Goal: Task Accomplishment & Management: Manage account settings

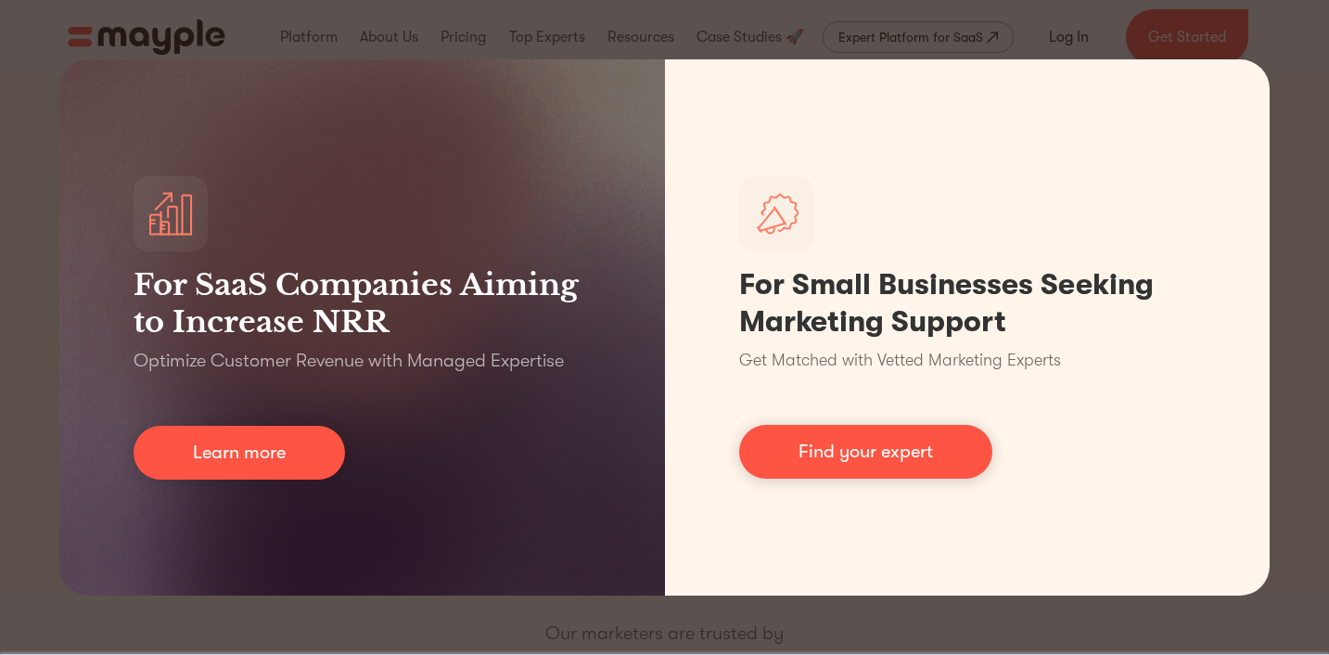
click at [31, 138] on div "For SaaS Companies Aiming to Increase NRR Optimize Customer Revenue with Manage…" at bounding box center [664, 327] width 1329 height 655
click at [1293, 61] on div "For SaaS Companies Aiming to Increase NRR Optimize Customer Revenue with Manage…" at bounding box center [664, 327] width 1329 height 655
click at [981, 35] on div "For SaaS Companies Aiming to Increase NRR Optimize Customer Revenue with Manage…" at bounding box center [664, 327] width 1329 height 655
click at [159, 627] on div "For SaaS Companies Aiming to Increase NRR Optimize Customer Revenue with Manage…" at bounding box center [664, 327] width 1329 height 655
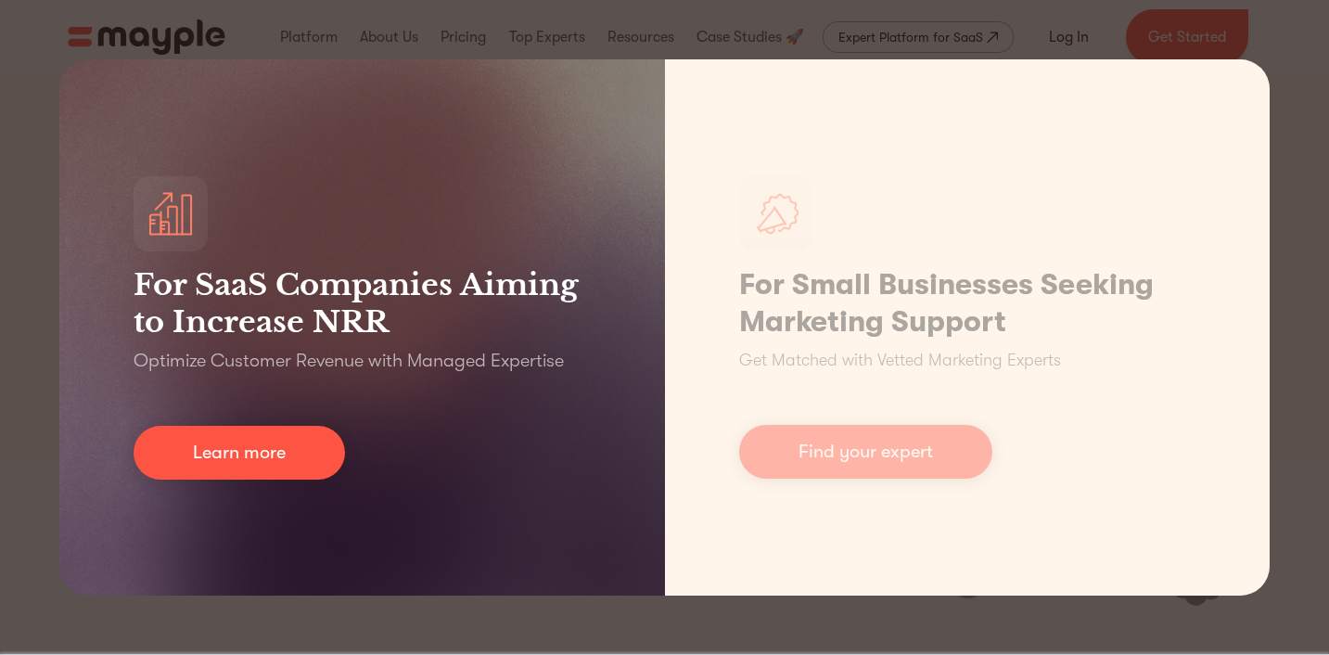
scroll to position [231, 0]
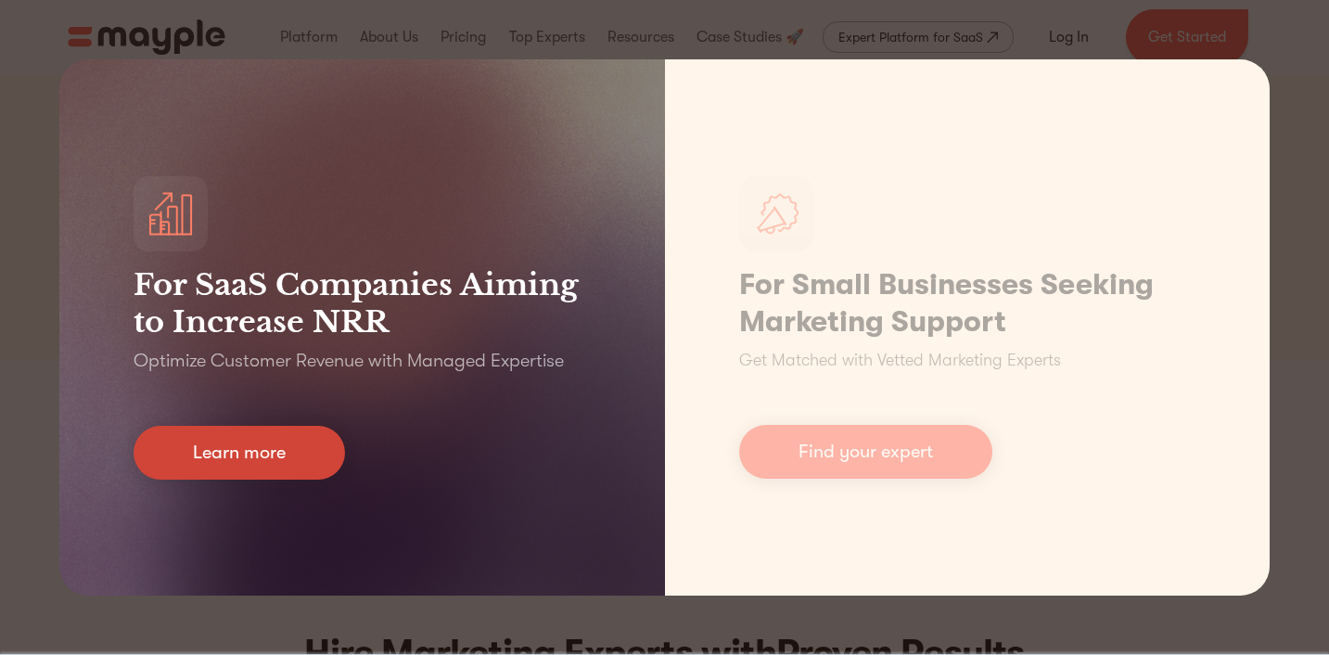
click at [252, 459] on link "Learn more" at bounding box center [239, 453] width 211 height 54
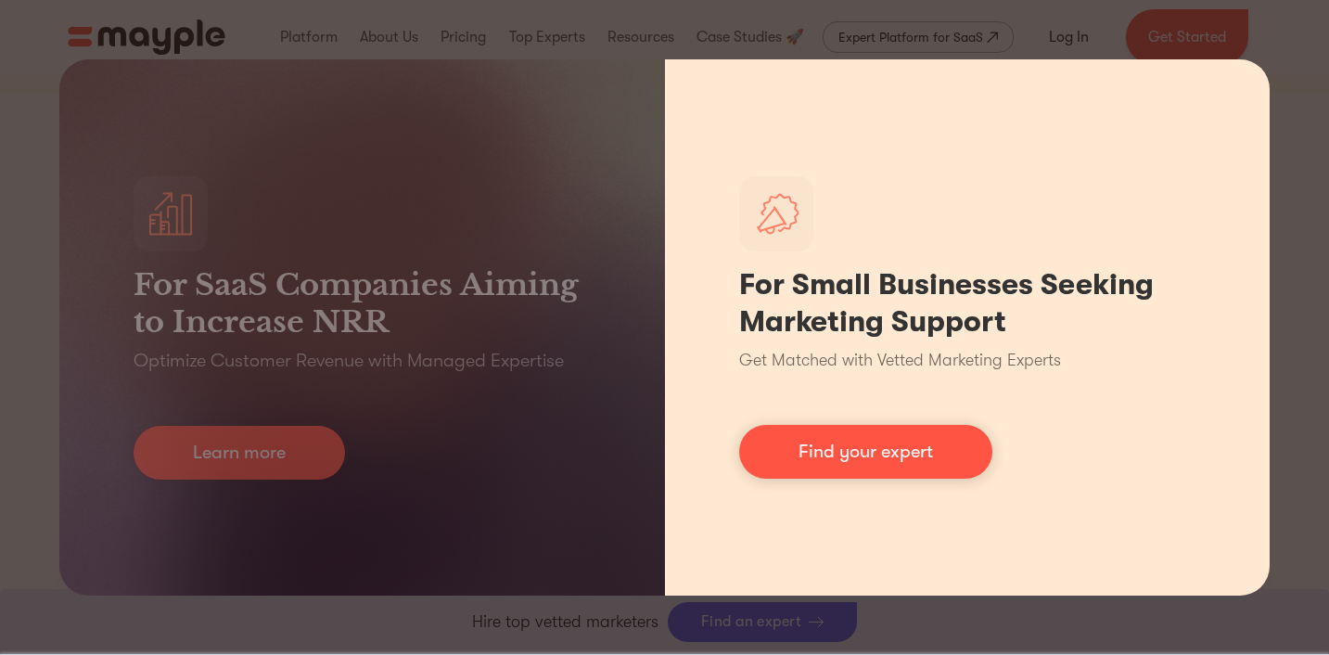
scroll to position [785, 0]
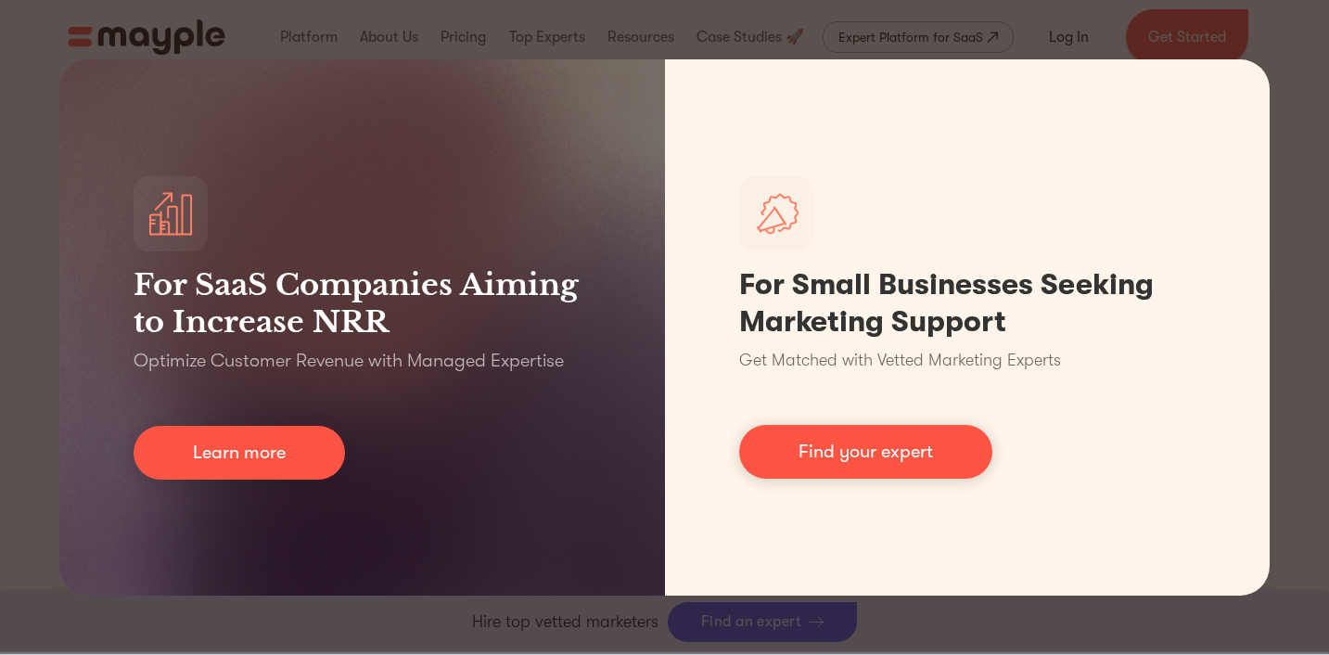
click at [1294, 395] on div "For SaaS Companies Aiming to Increase NRR Optimize Customer Revenue with Manage…" at bounding box center [664, 327] width 1329 height 655
click at [1111, 32] on div "For SaaS Companies Aiming to Increase NRR Optimize Customer Revenue with Manage…" at bounding box center [664, 327] width 1329 height 655
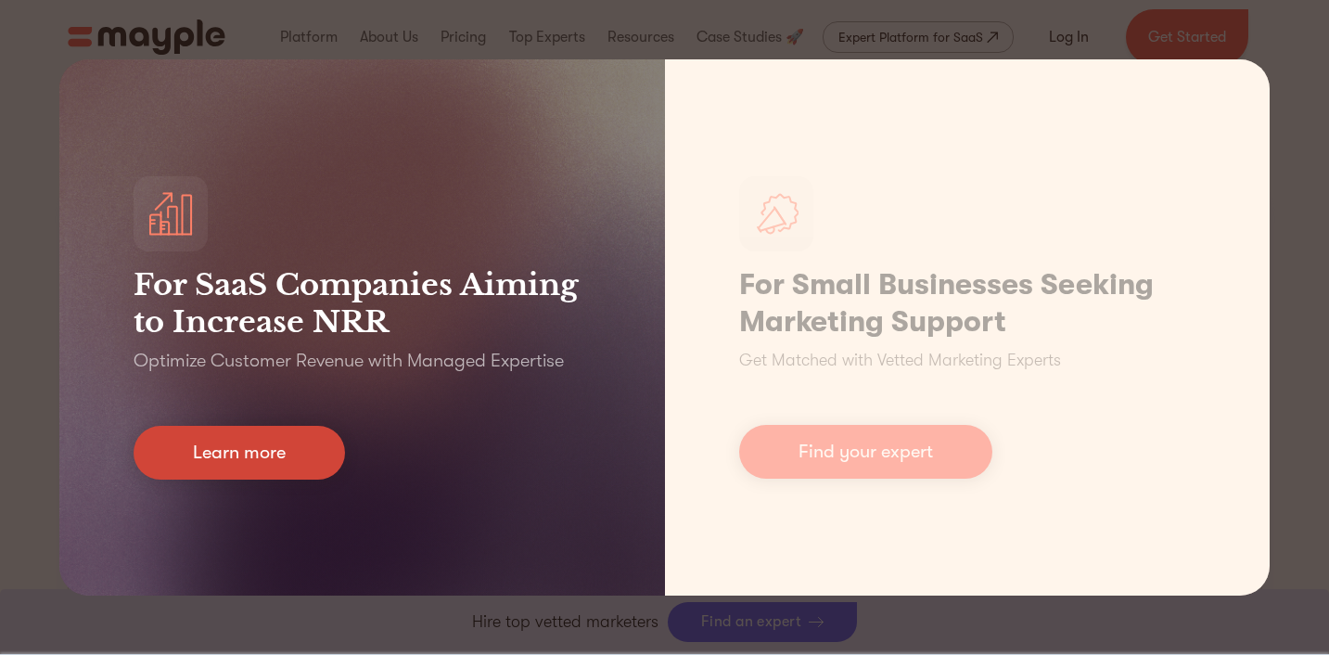
scroll to position [1734, 0]
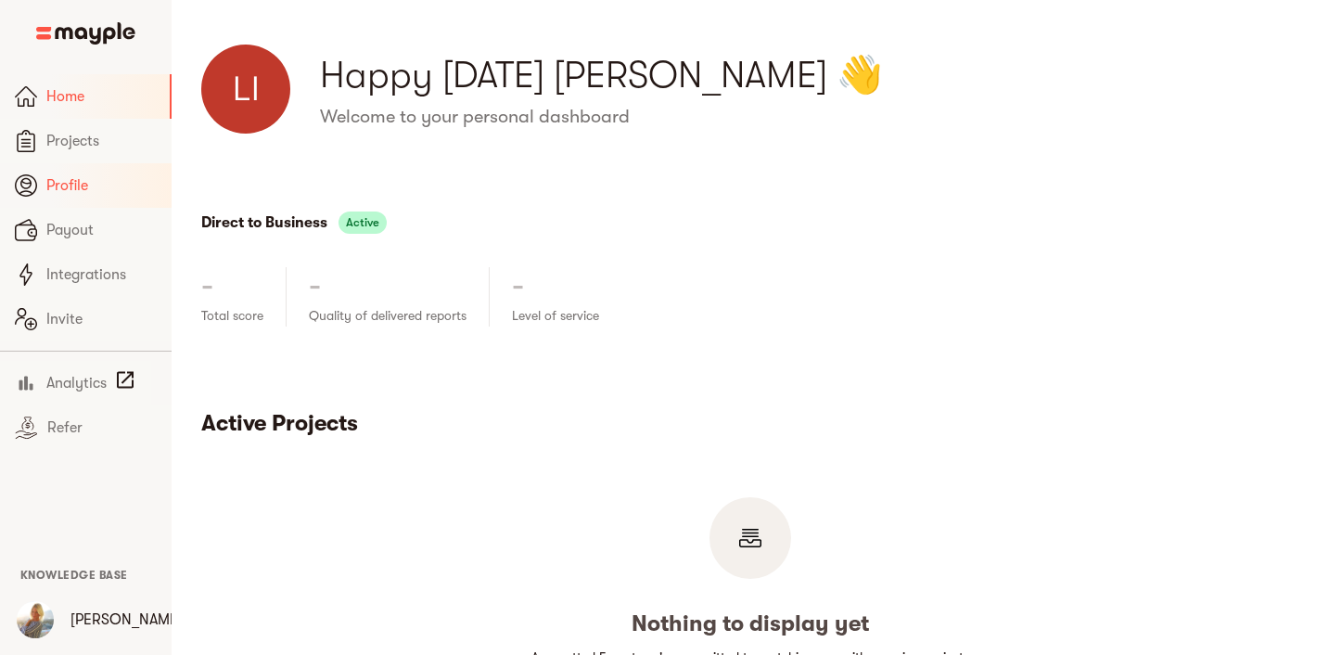
click at [98, 174] on span "Profile" at bounding box center [101, 185] width 110 height 22
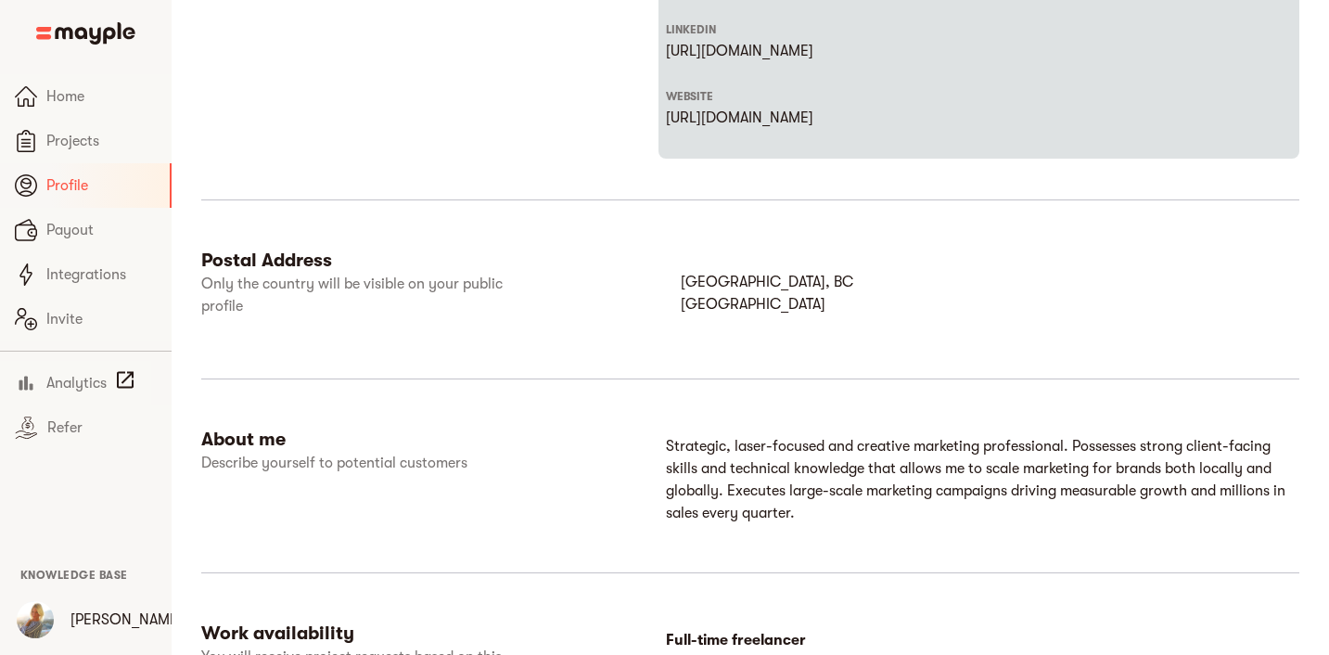
scroll to position [869, 0]
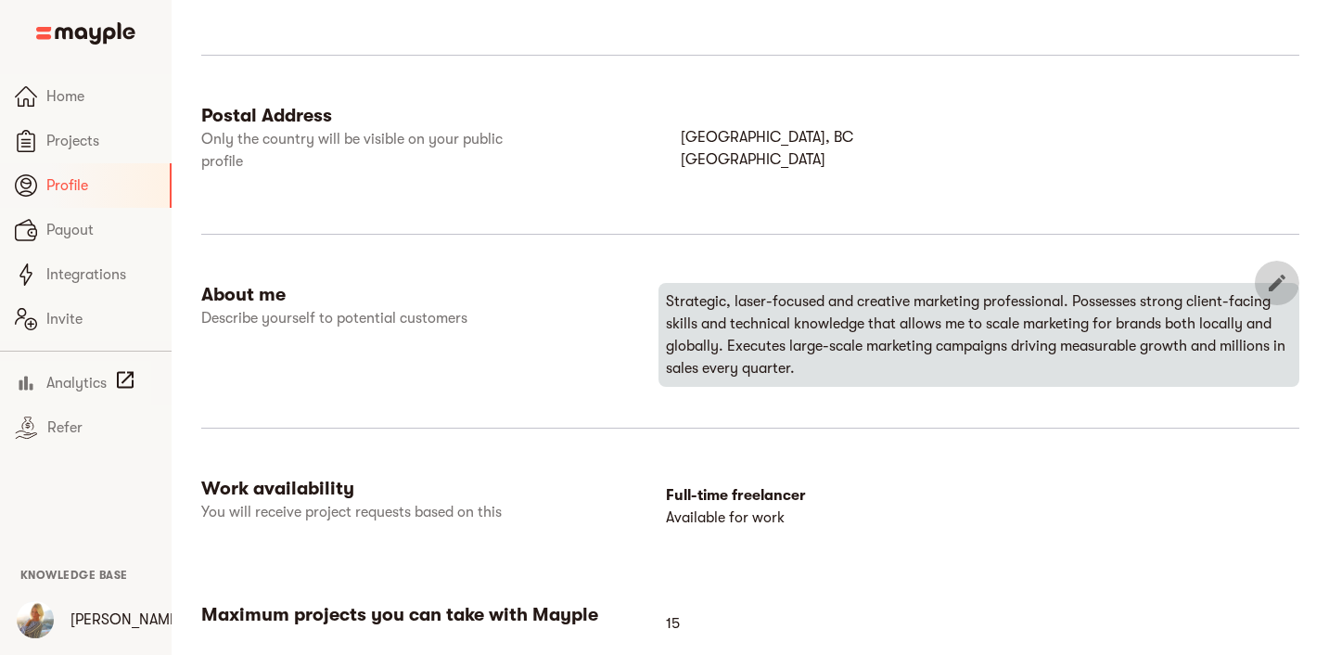
click at [1272, 281] on icon "button" at bounding box center [1277, 283] width 22 height 22
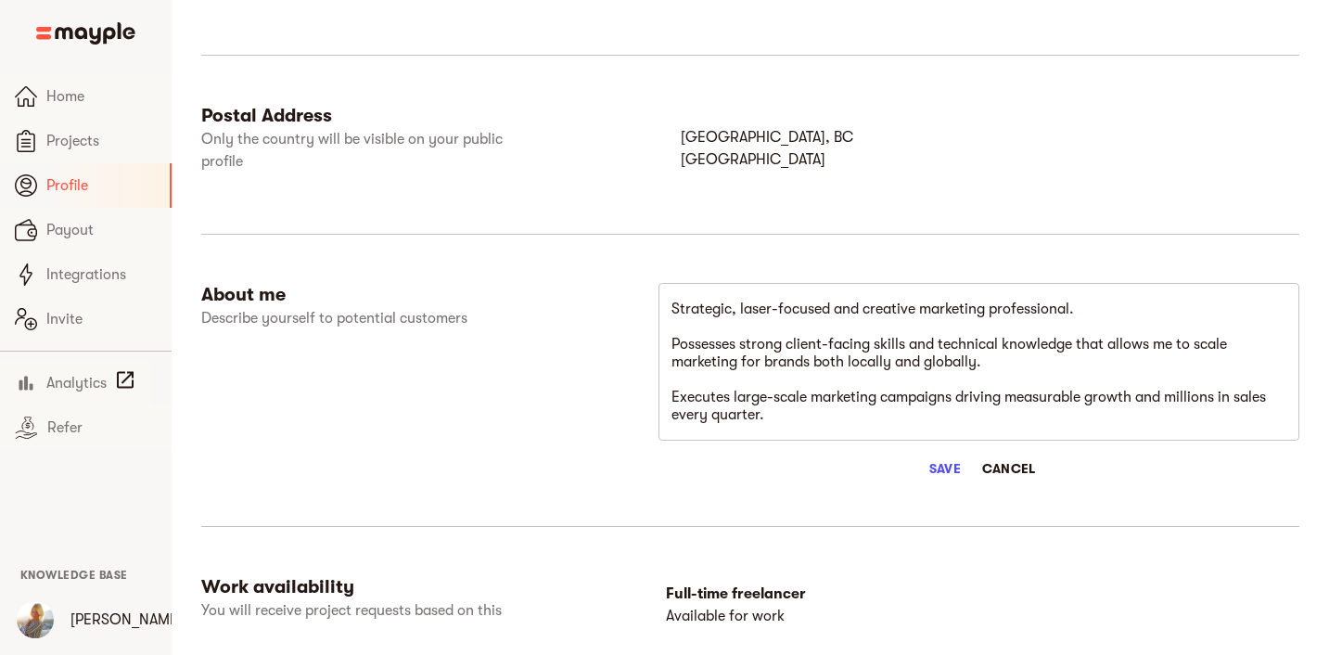
click at [851, 435] on div "Strategic, laser-focused and creative marketing professional. Possesses strong …" at bounding box center [978, 362] width 641 height 158
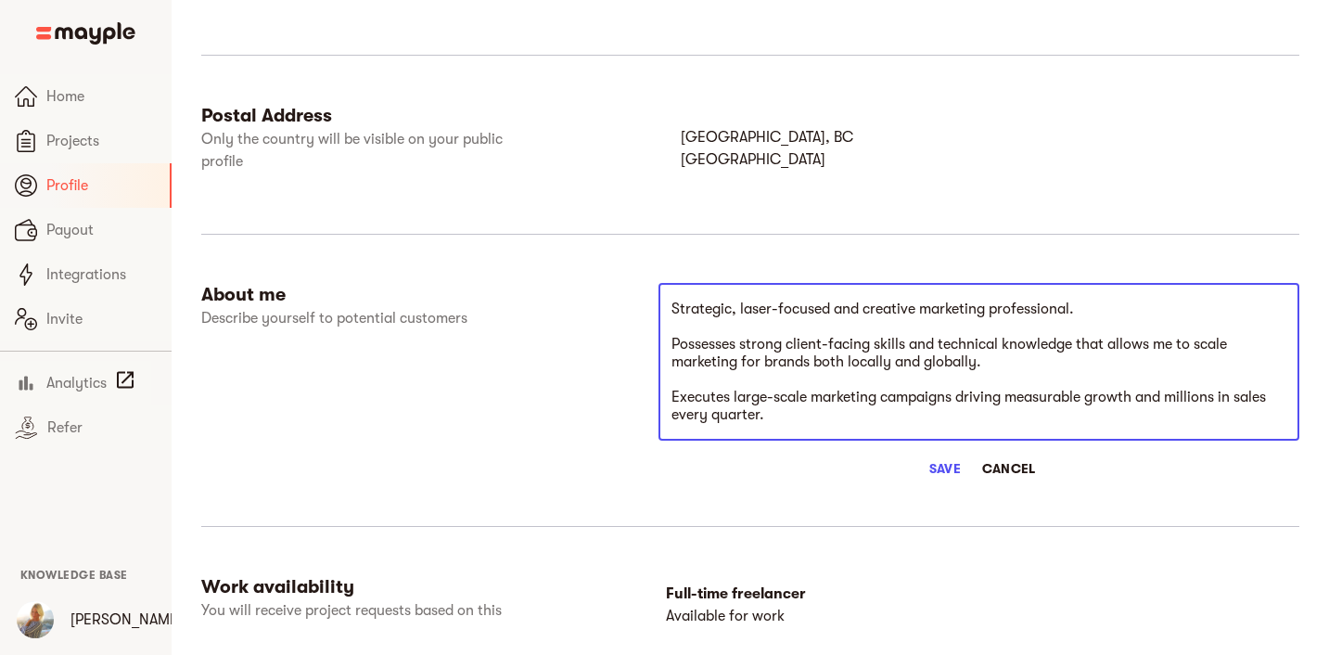
drag, startPoint x: 855, startPoint y: 422, endPoint x: 646, endPoint y: 226, distance: 286.0
click at [646, 226] on div "file_upload Update my photo Max 2 MB. Lindsay - Marketing Expert Contact detail…" at bounding box center [750, 74] width 1098 height 1405
click at [868, 319] on textarea "Strategic, laser-focused and creative marketing professional. Possesses strong …" at bounding box center [978, 361] width 615 height 123
drag, startPoint x: 928, startPoint y: 308, endPoint x: 661, endPoint y: 304, distance: 267.1
click at [661, 304] on div "Strategic, laser-focused and creative marketing professional. Possesses strong …" at bounding box center [978, 362] width 641 height 158
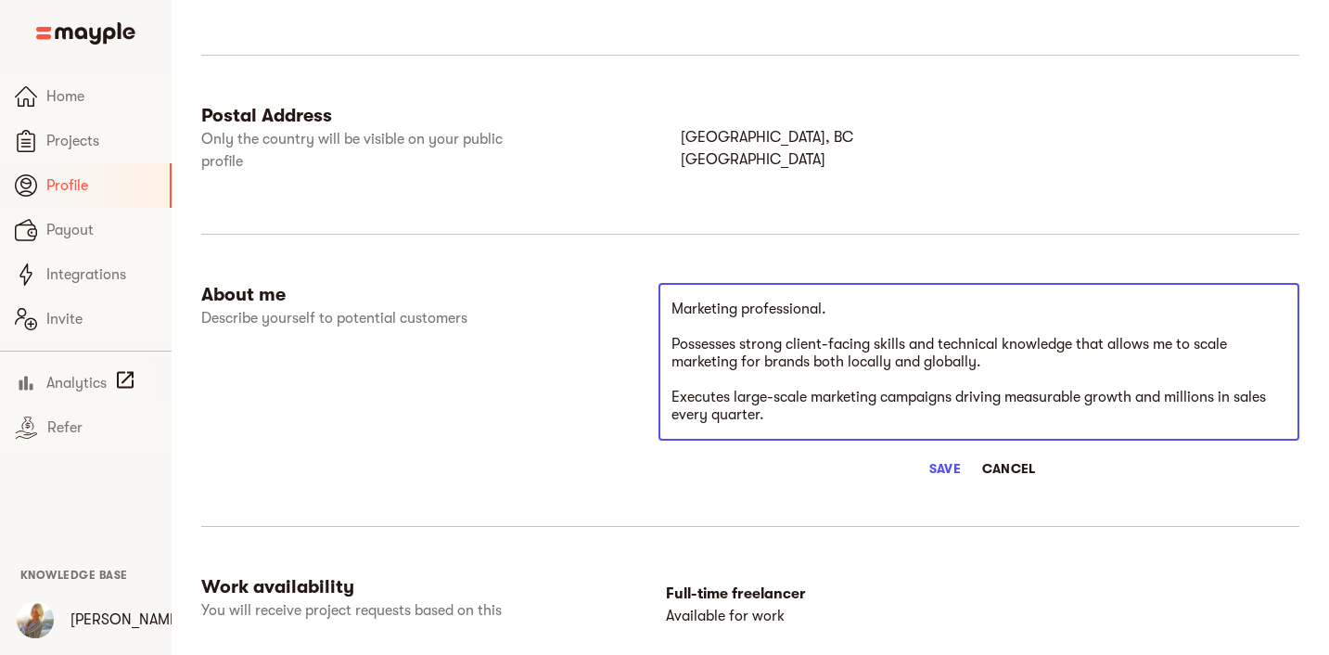
drag, startPoint x: 784, startPoint y: 411, endPoint x: 659, endPoint y: 331, distance: 147.6
click at [659, 331] on div "Marketing professional. Possesses strong client-facing skills and technical kno…" at bounding box center [978, 362] width 641 height 158
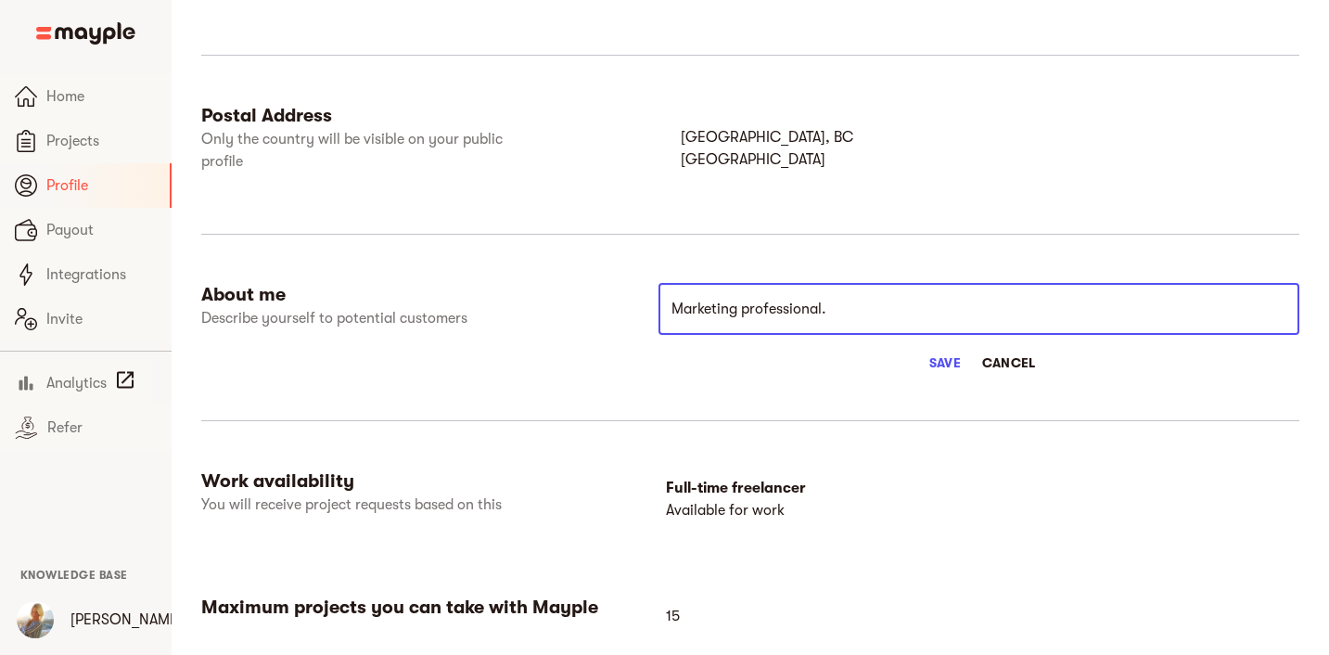
type textarea "Marketing professional."
click at [947, 368] on span "Save" at bounding box center [945, 362] width 45 height 22
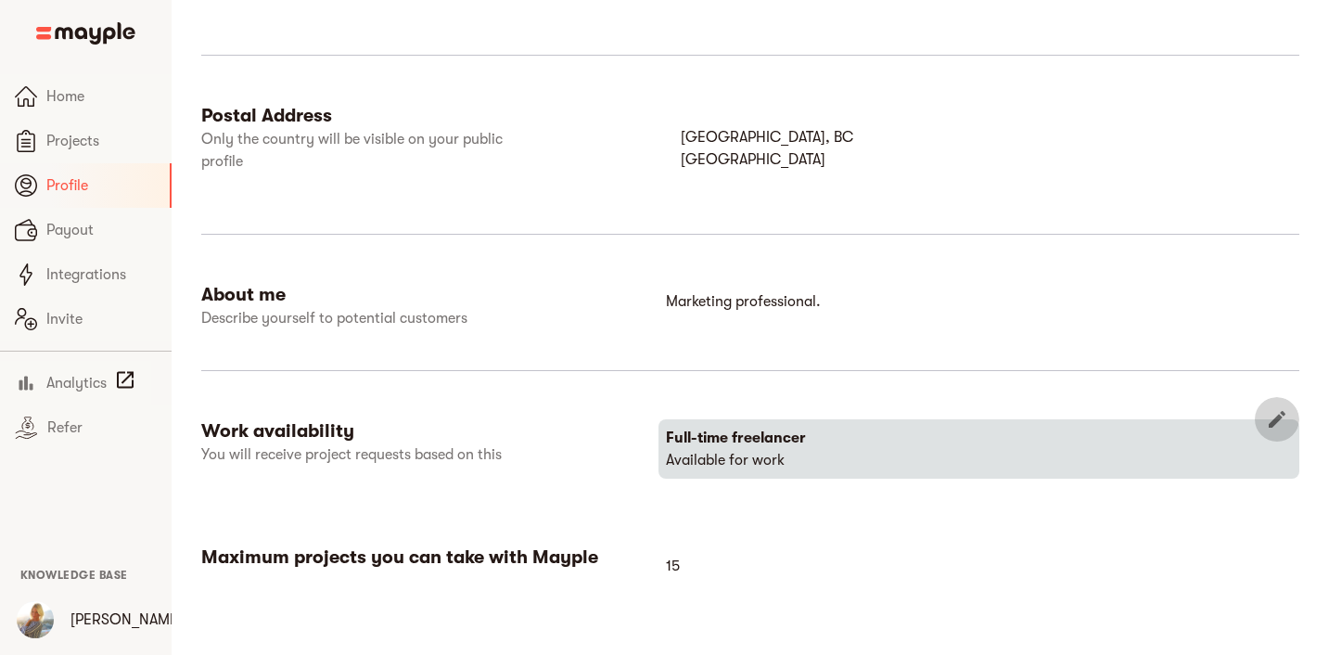
click at [1279, 423] on icon "button" at bounding box center [1277, 419] width 22 height 22
select select "FULLTIME_FREELANCER"
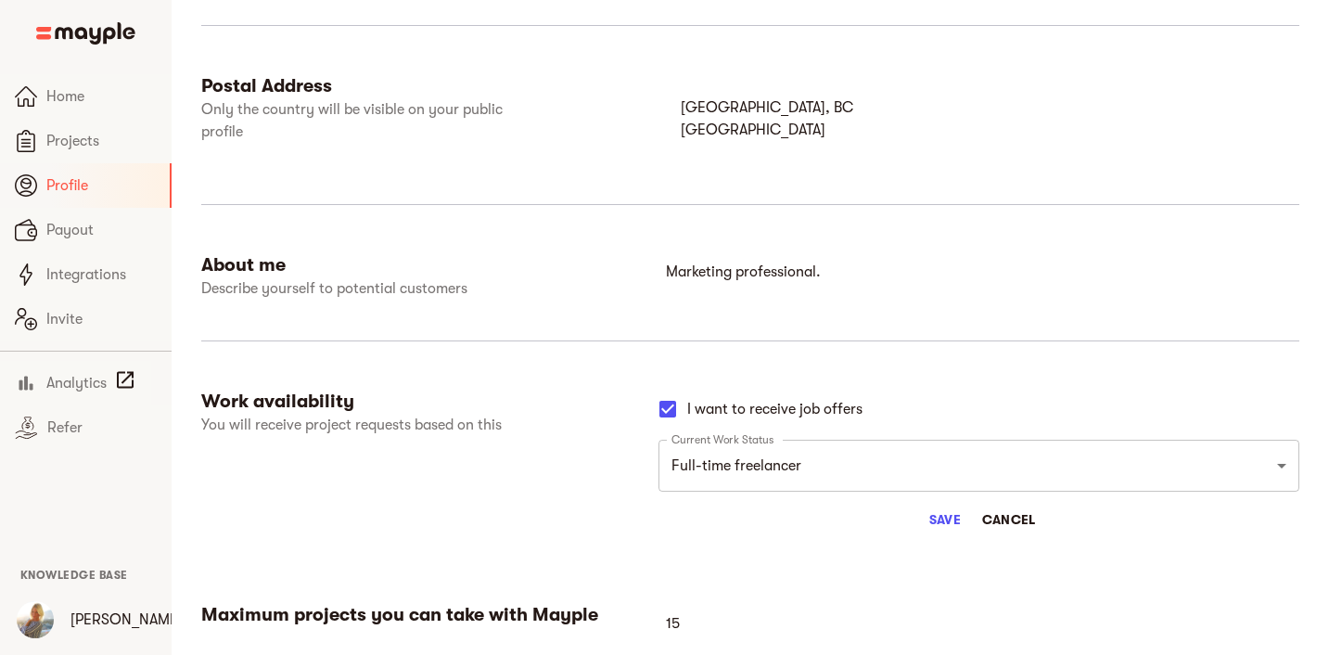
scroll to position [899, 0]
click at [675, 415] on input "I want to receive job offers" at bounding box center [667, 408] width 39 height 39
checkbox input "false"
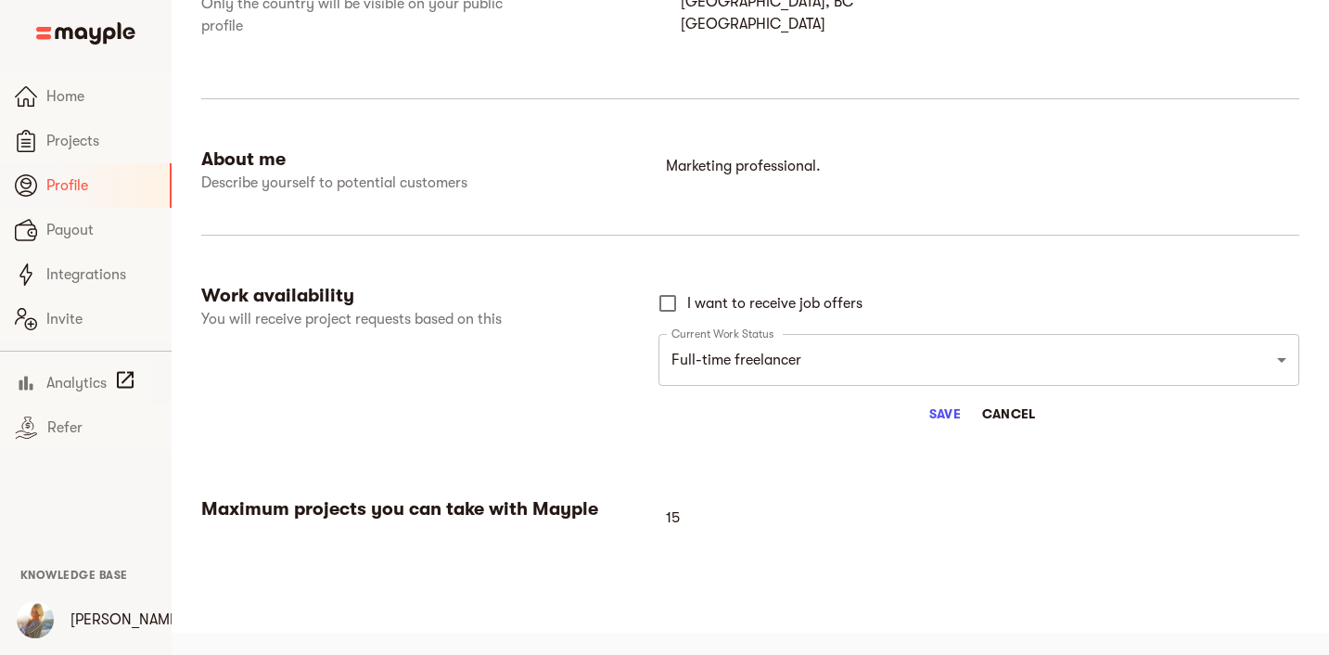
click at [940, 407] on span "Save" at bounding box center [945, 413] width 45 height 22
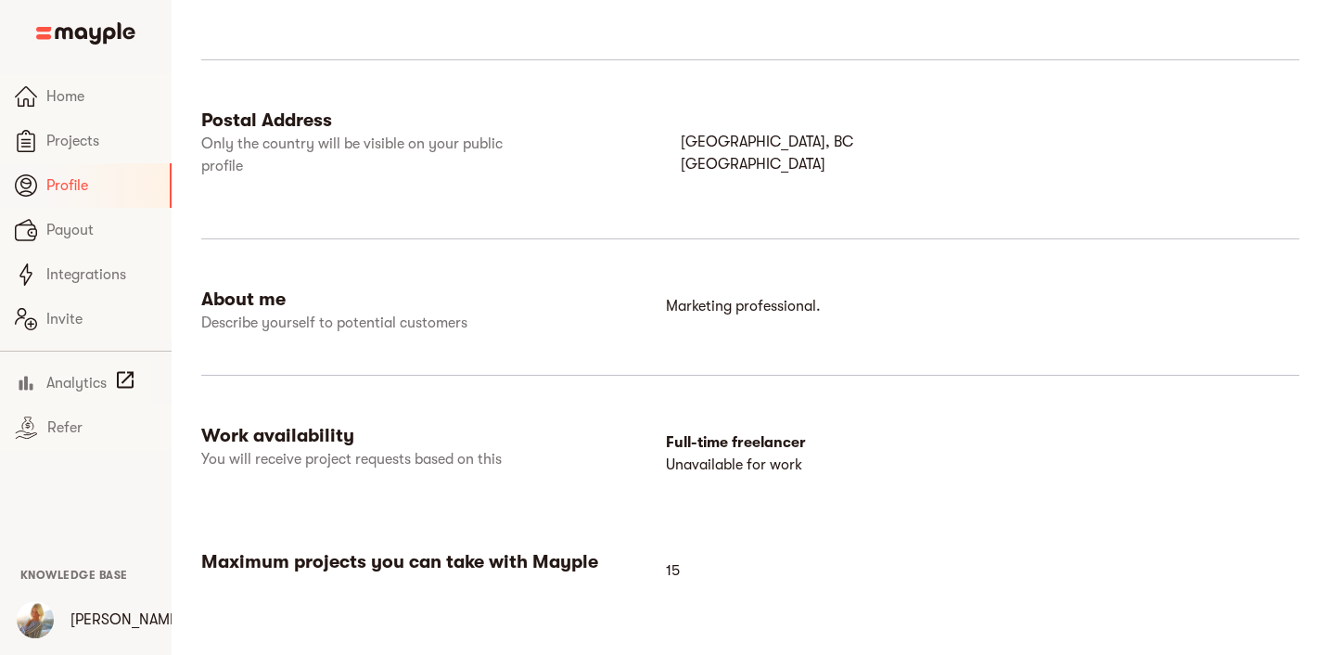
scroll to position [917, 0]
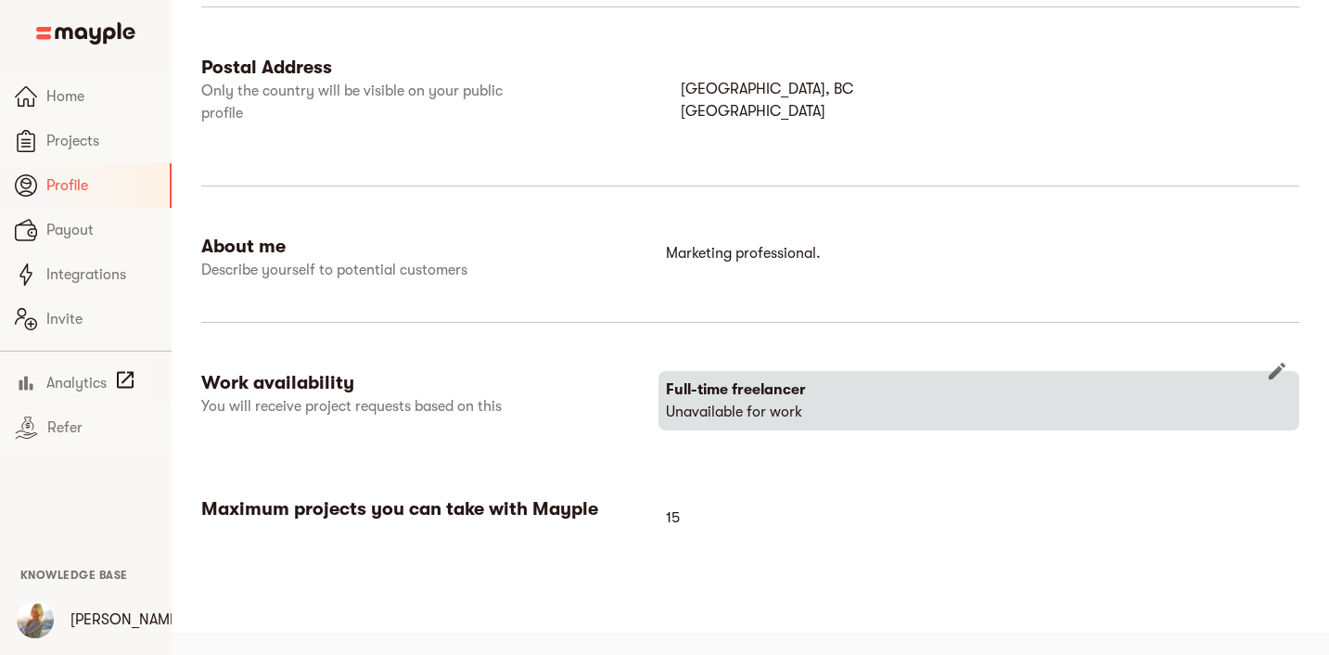
click at [1292, 365] on button "button" at bounding box center [1277, 371] width 45 height 45
select select "FULLTIME_FREELANCER"
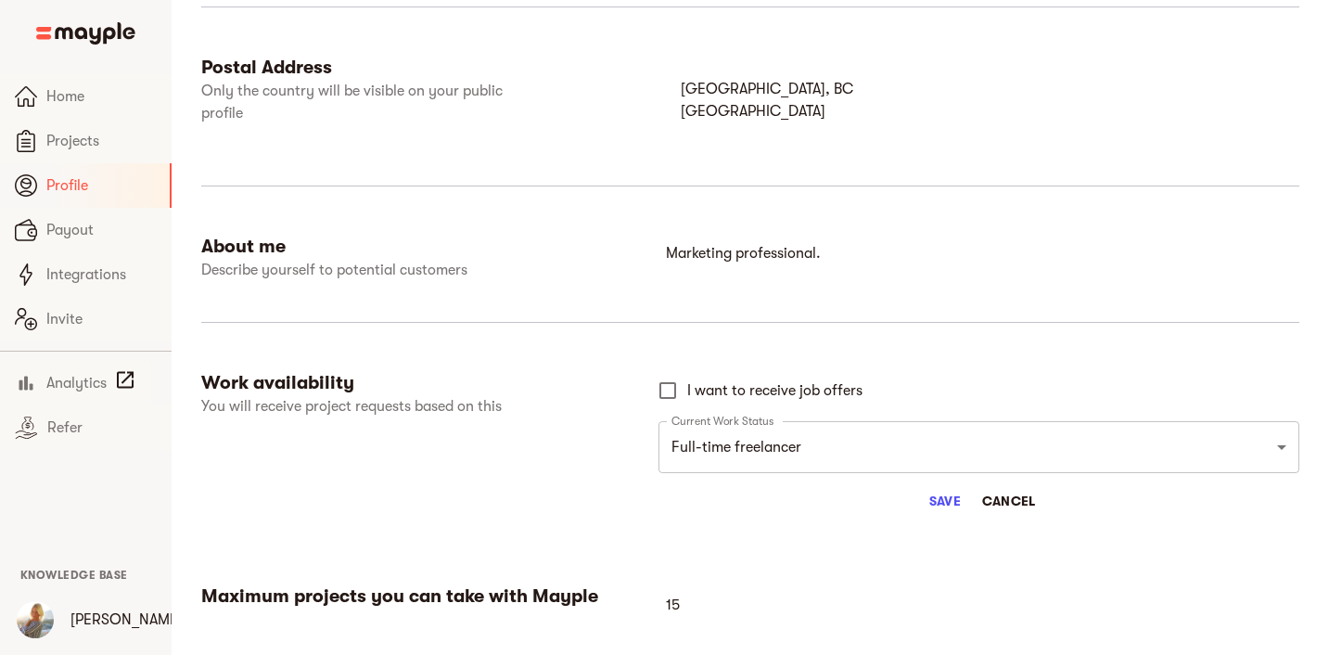
click at [847, 383] on span "I want to receive job offers" at bounding box center [774, 390] width 175 height 22
click at [687, 383] on input "I want to receive job offers" at bounding box center [667, 390] width 39 height 39
checkbox input "true"
click at [939, 505] on span "Save" at bounding box center [945, 501] width 45 height 22
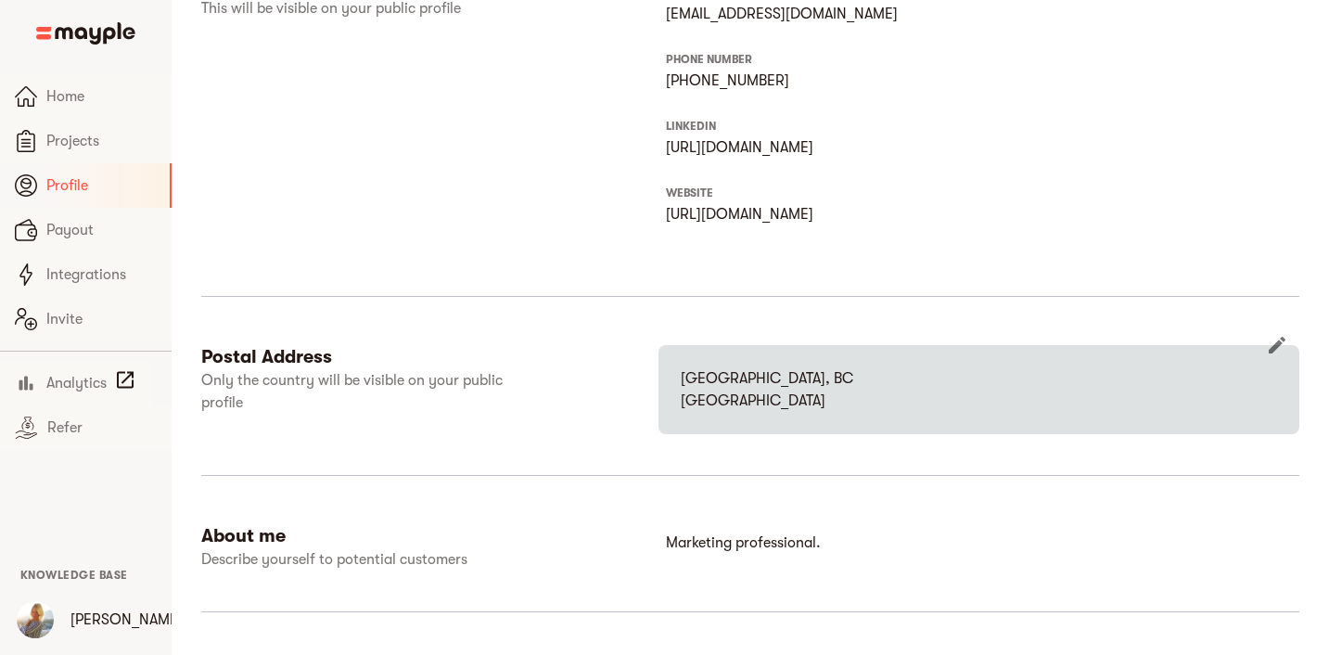
scroll to position [622, 0]
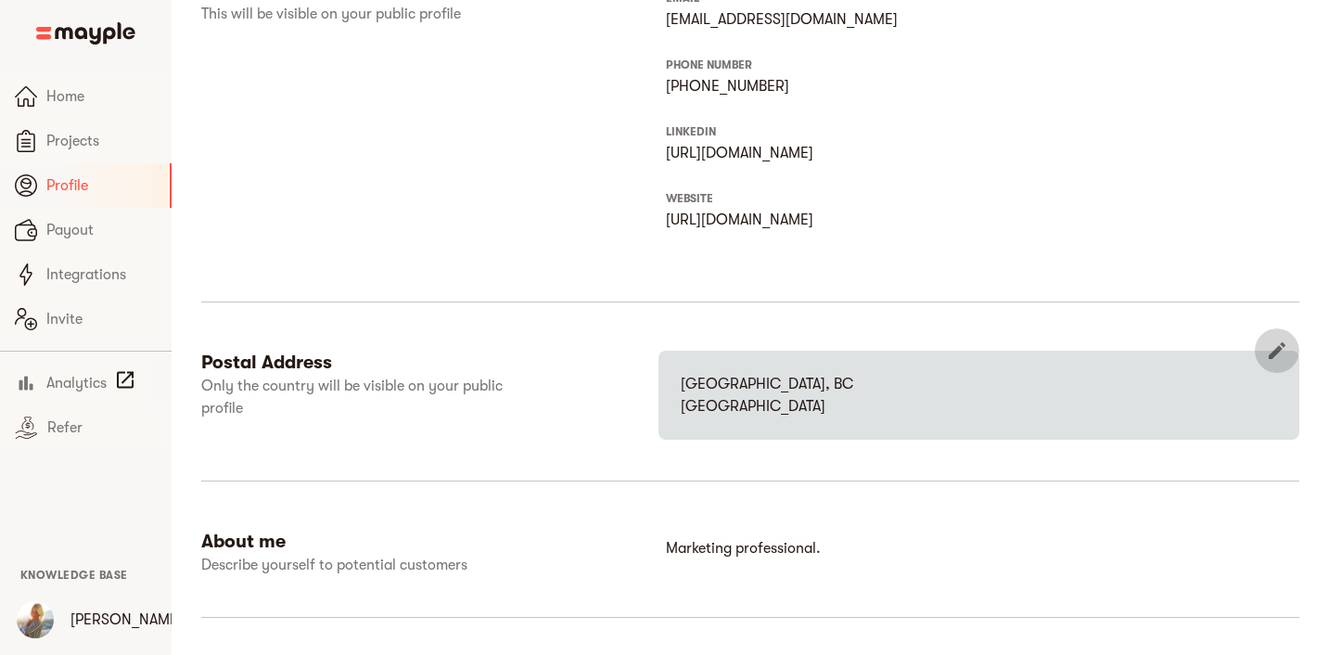
click at [1262, 361] on button "button" at bounding box center [1277, 350] width 45 height 45
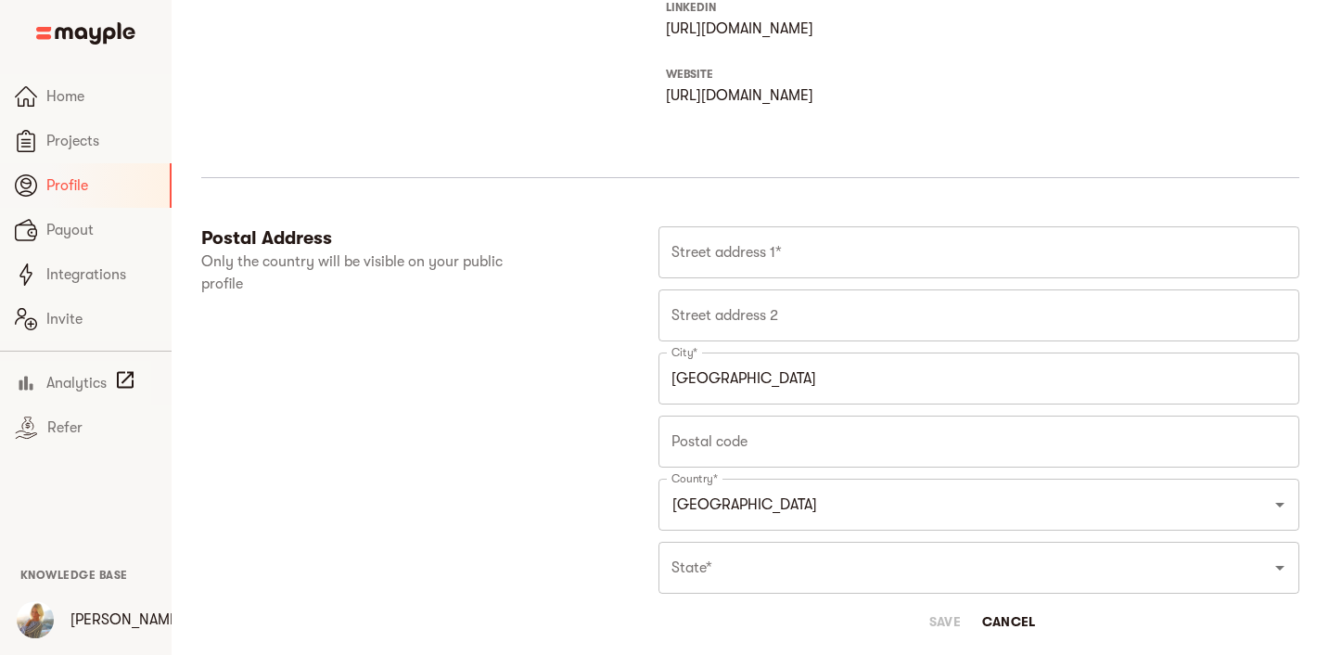
scroll to position [778, 0]
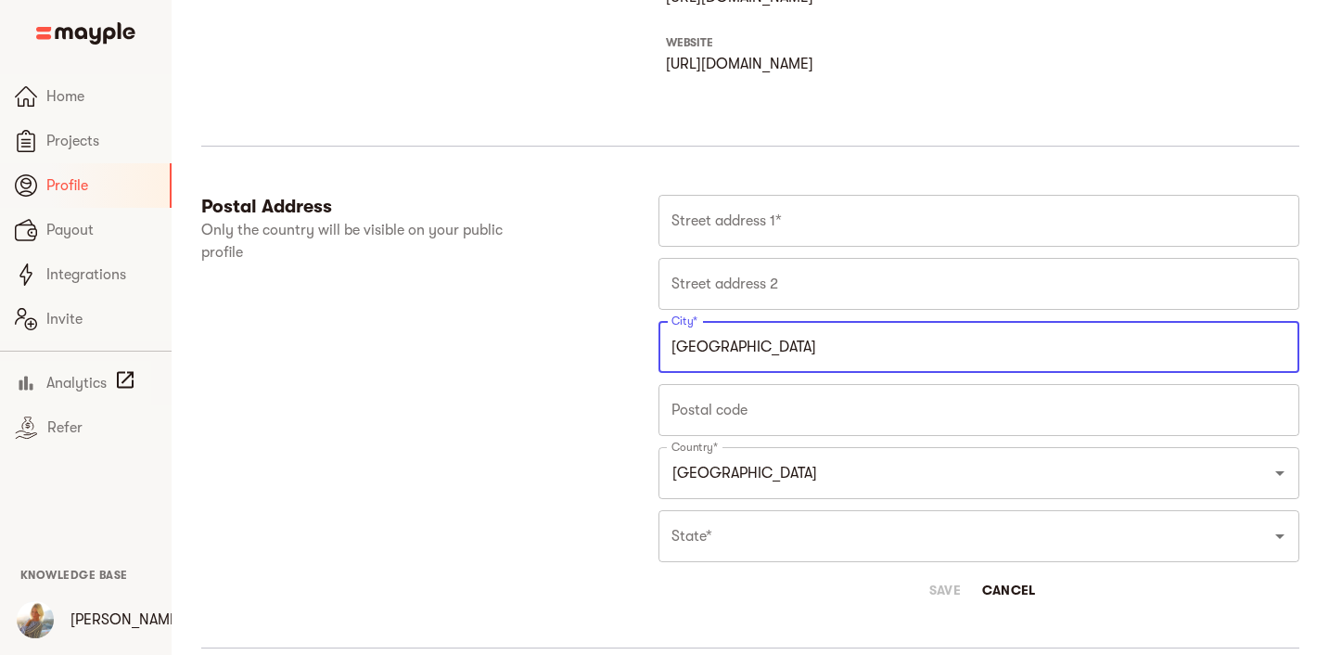
click at [997, 351] on input "Vancouver" at bounding box center [978, 347] width 641 height 52
click at [933, 484] on input "[GEOGRAPHIC_DATA]" at bounding box center [953, 472] width 572 height 35
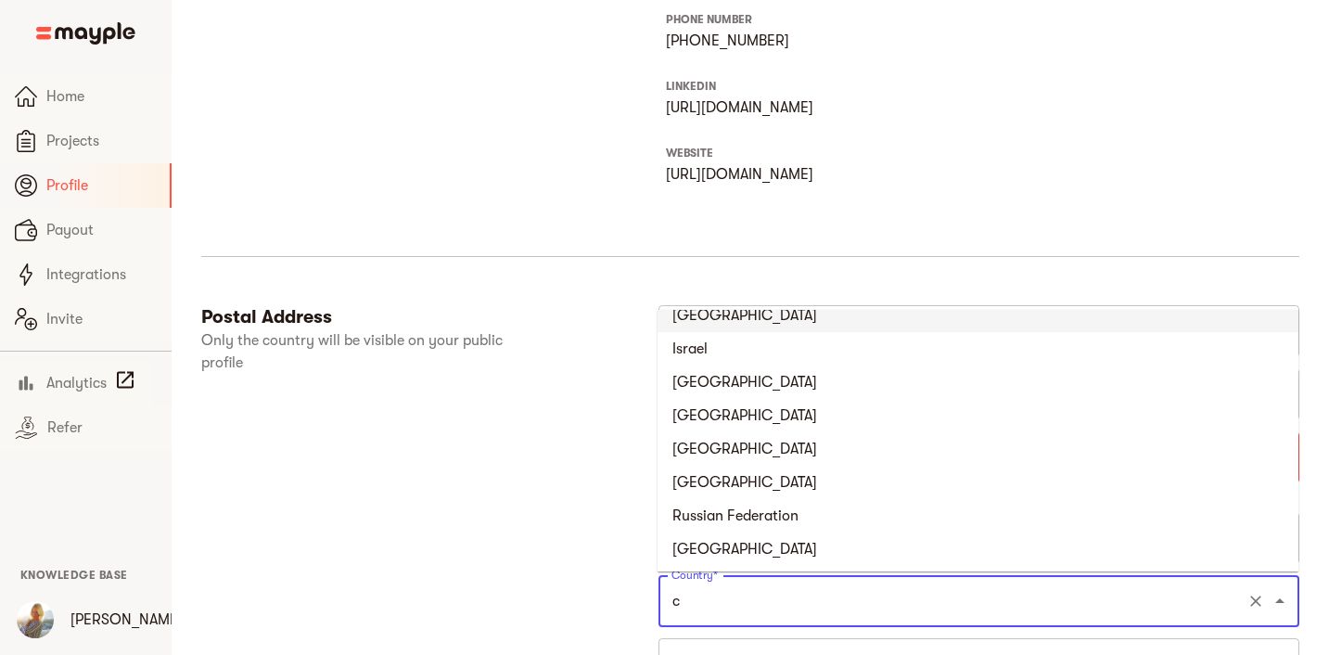
scroll to position [0, 0]
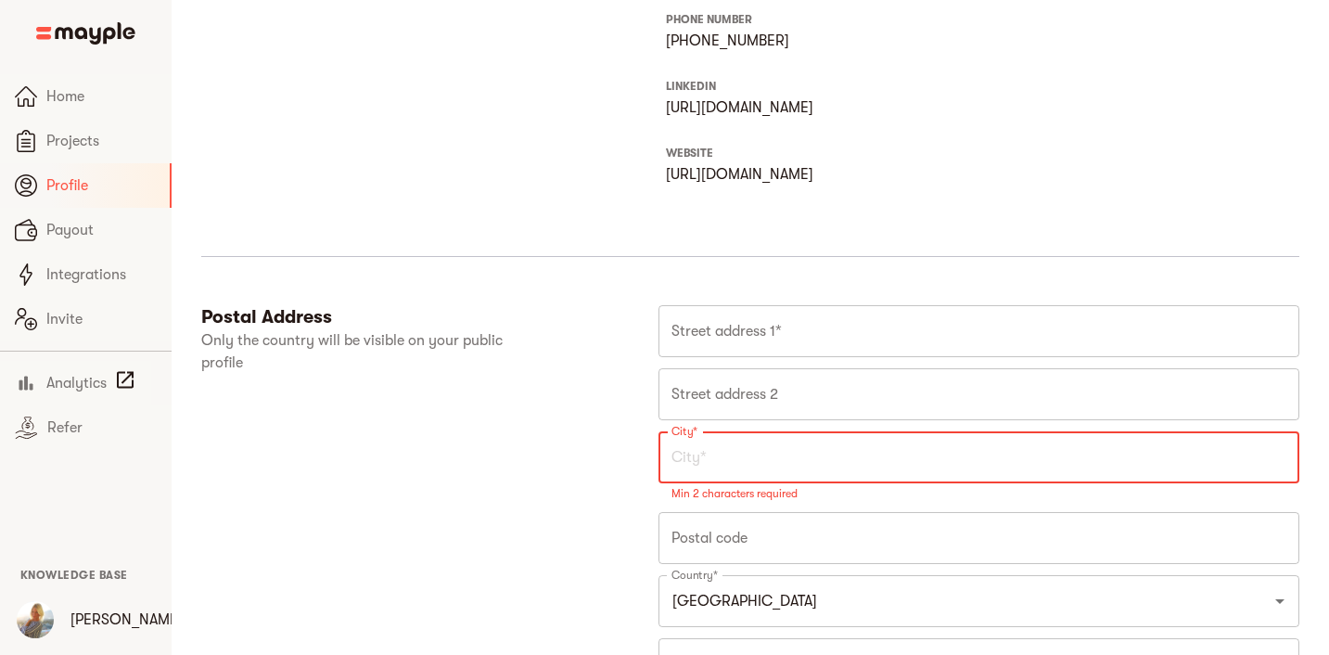
type input "[GEOGRAPHIC_DATA]"
click at [713, 453] on input "text" at bounding box center [978, 457] width 641 height 52
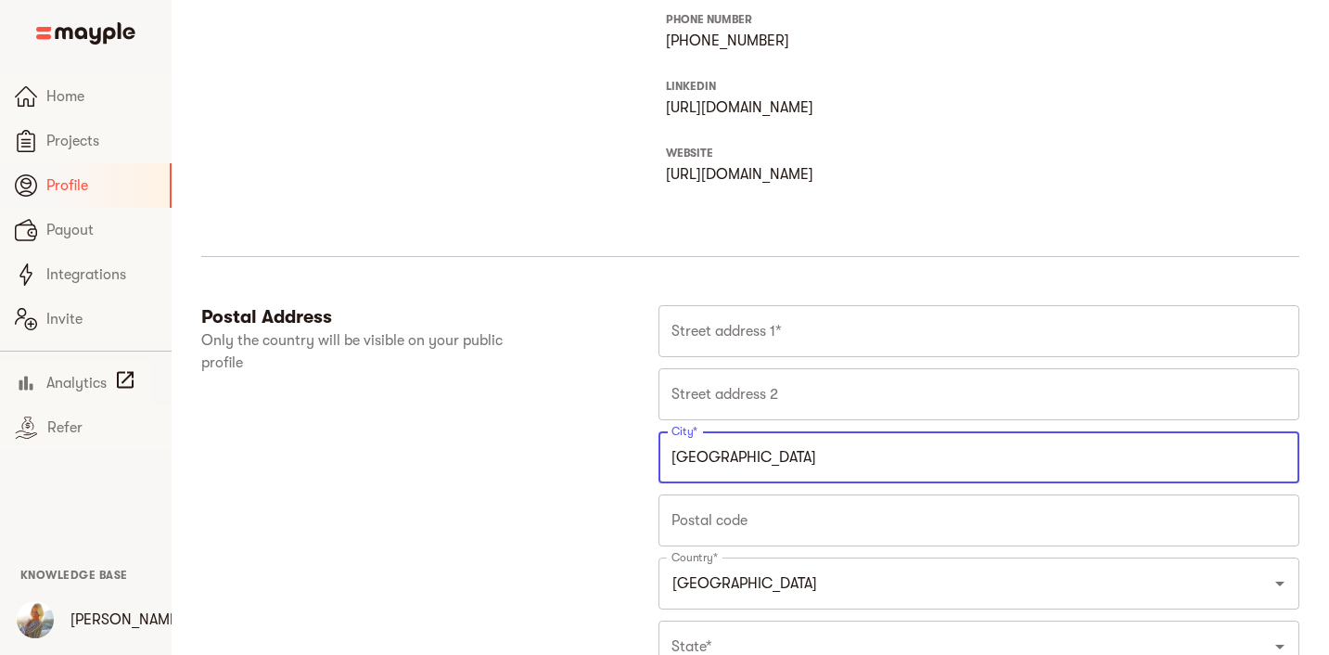
type input "Vancouver"
click at [514, 472] on div "Postal Address Only the country will be visible on your public profile" at bounding box center [429, 511] width 457 height 412
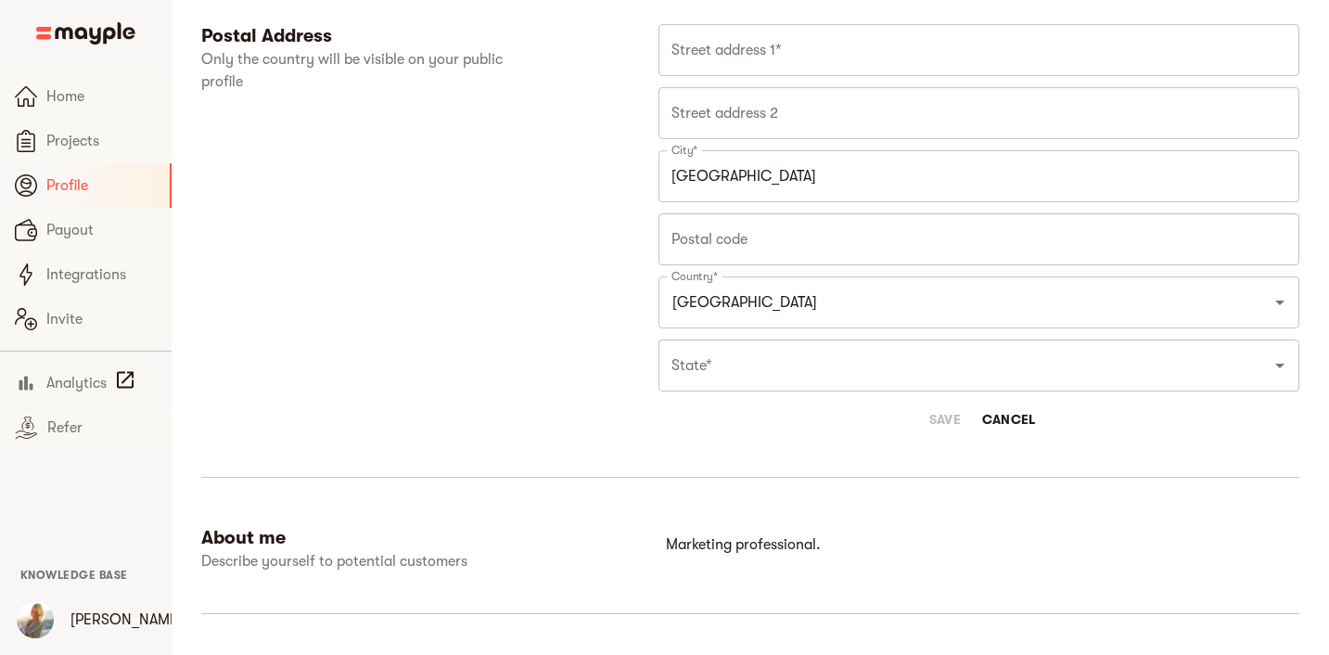
scroll to position [1084, 0]
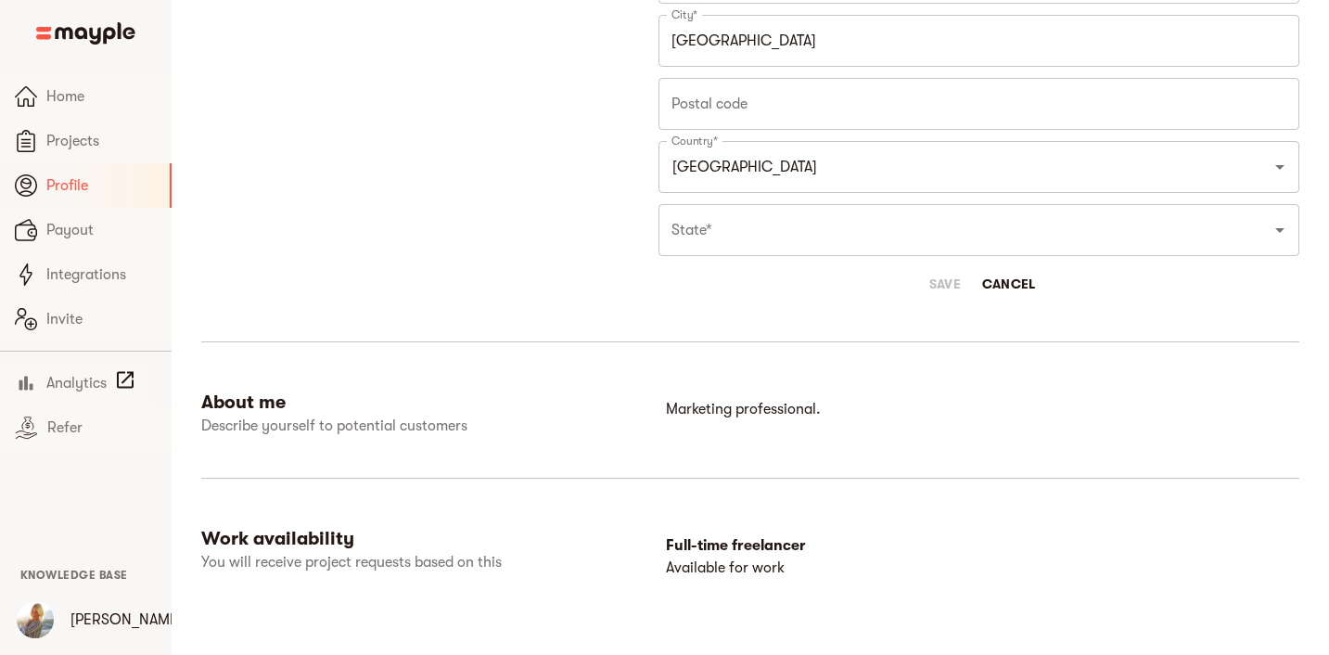
click at [1009, 278] on span "Cancel" at bounding box center [1009, 284] width 54 height 22
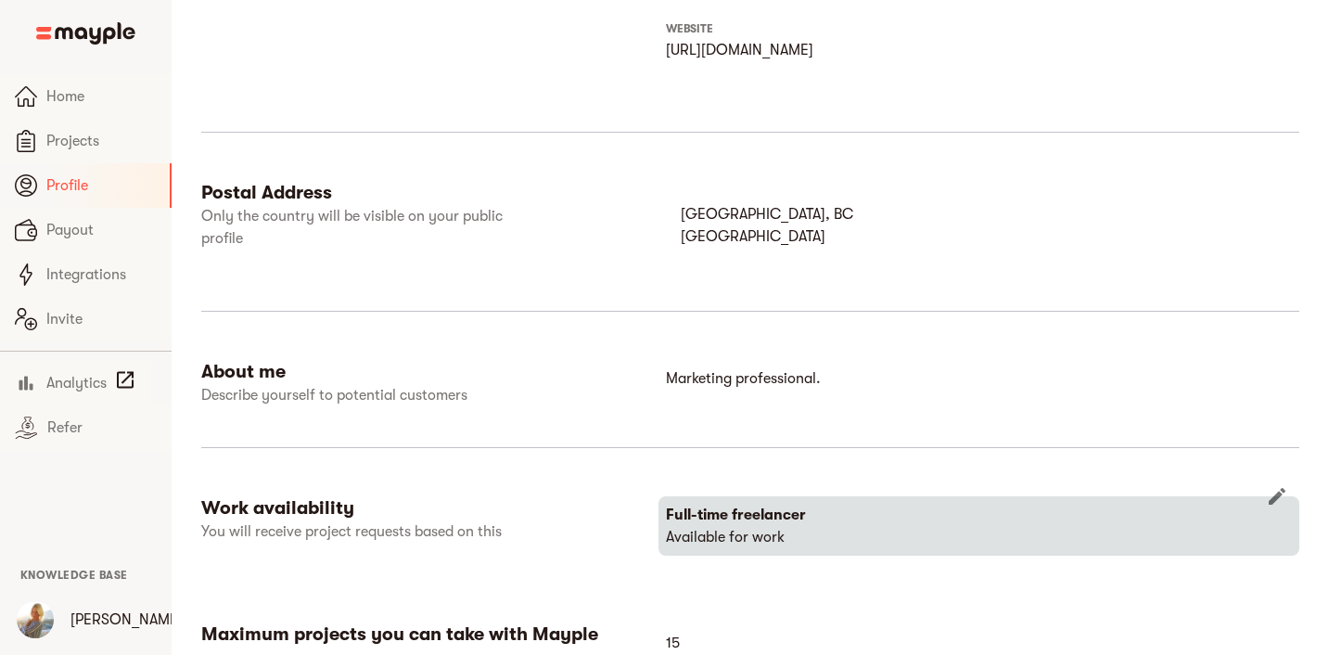
scroll to position [771, 0]
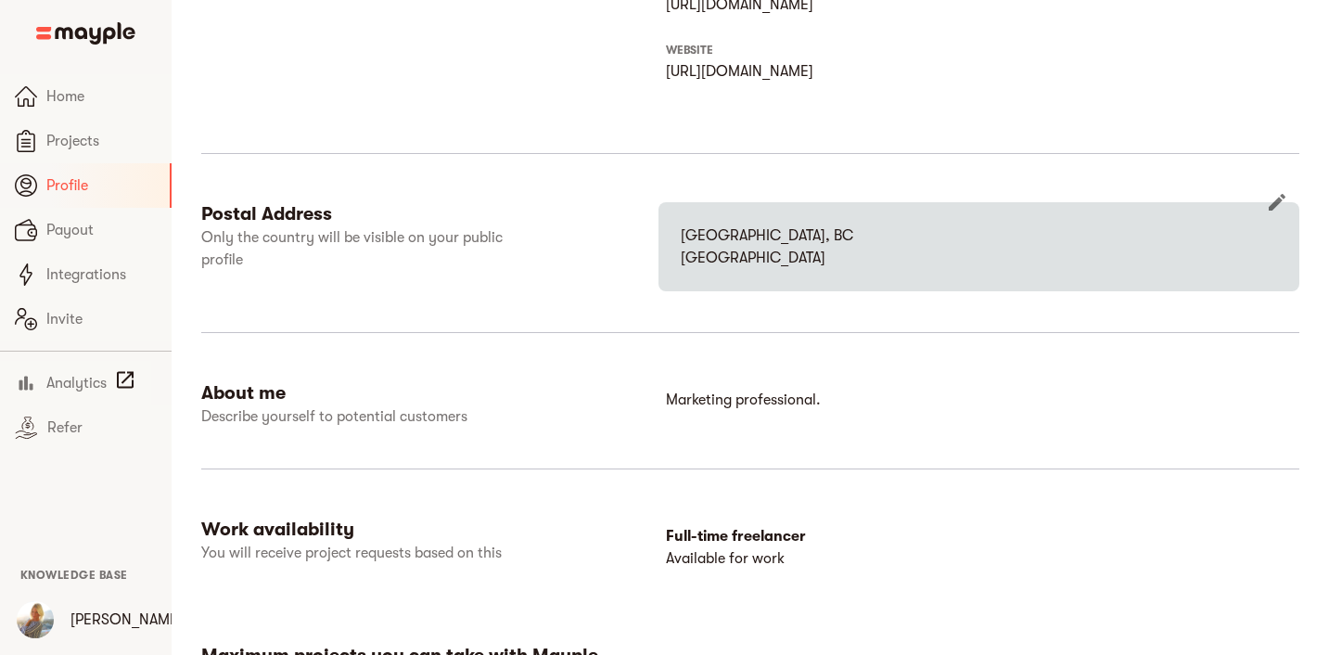
click at [734, 237] on p "Vancouver , BC" at bounding box center [979, 235] width 596 height 22
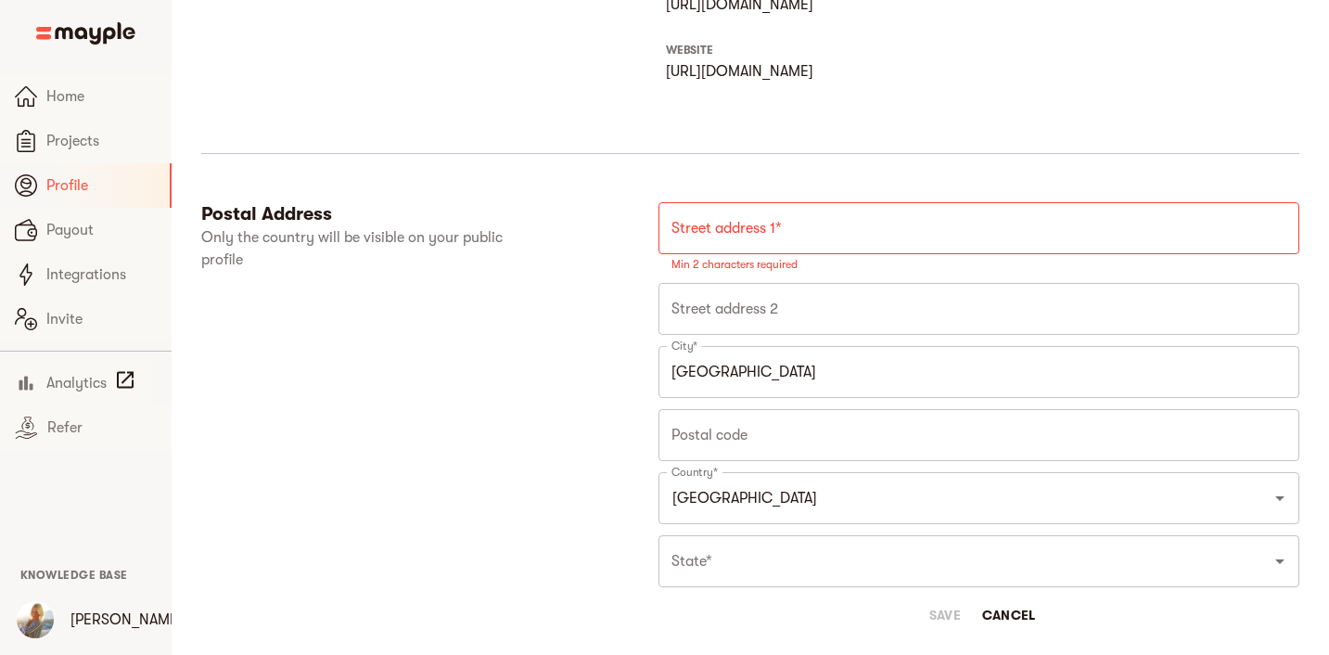
click at [604, 210] on h6 "Postal Address" at bounding box center [429, 214] width 457 height 24
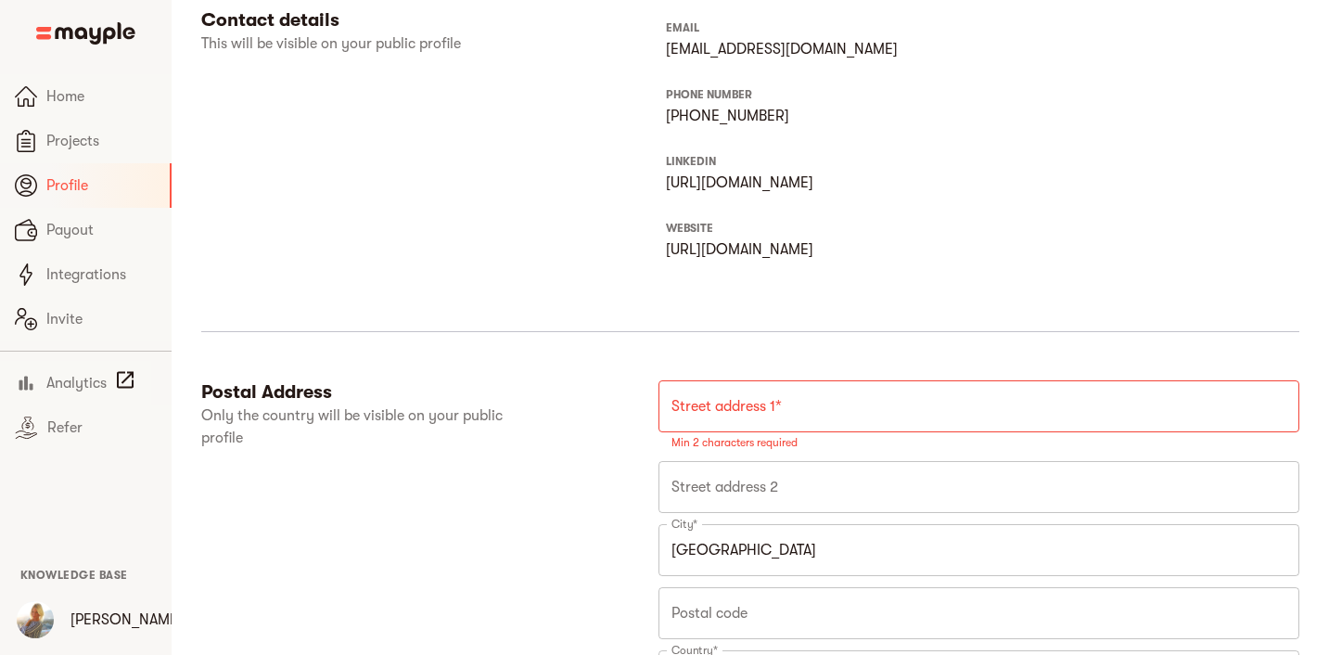
scroll to position [446, 0]
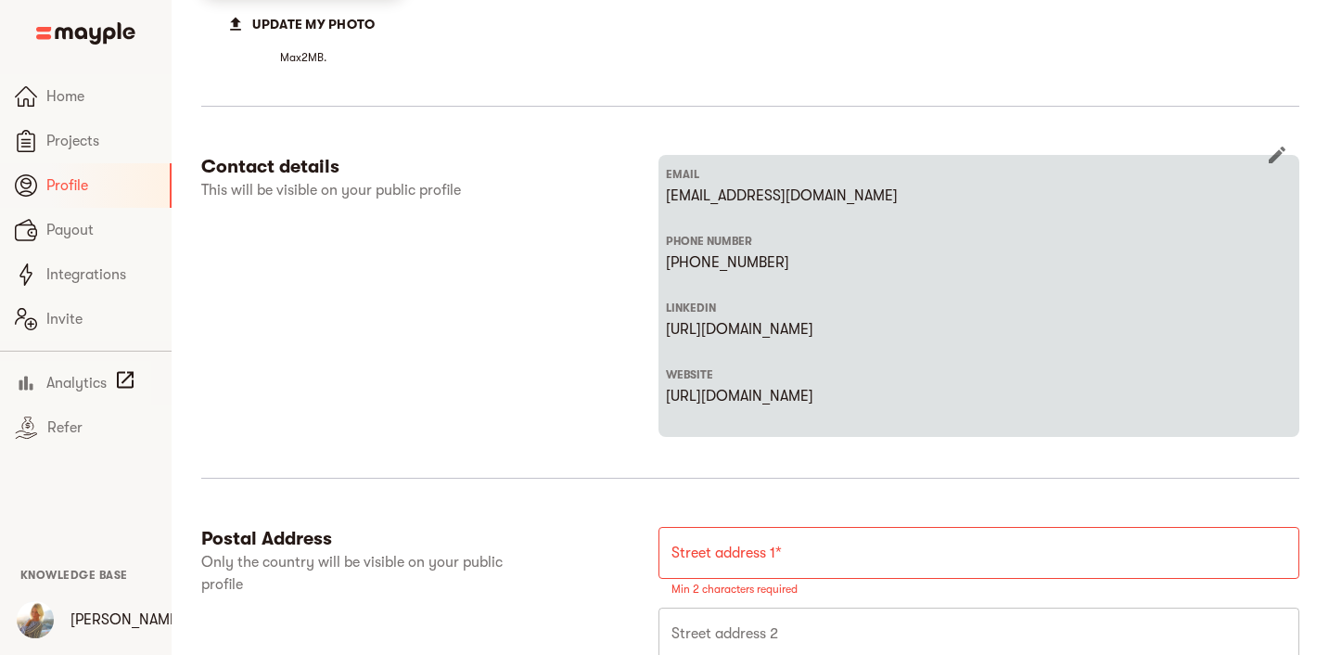
click at [915, 330] on p "http://www.linkedin.com/in/lindsayacameron" at bounding box center [979, 329] width 626 height 22
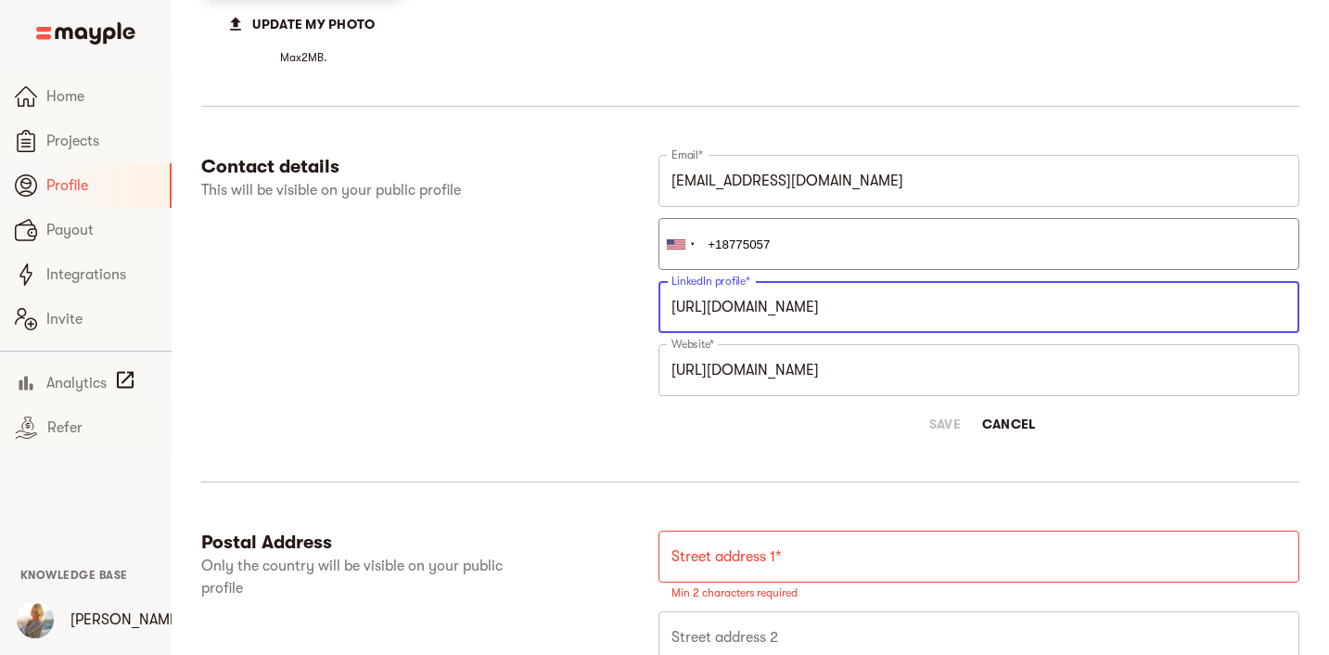
click at [925, 330] on input "http://www.linkedin.com/in/lindsayacameron" at bounding box center [978, 307] width 641 height 52
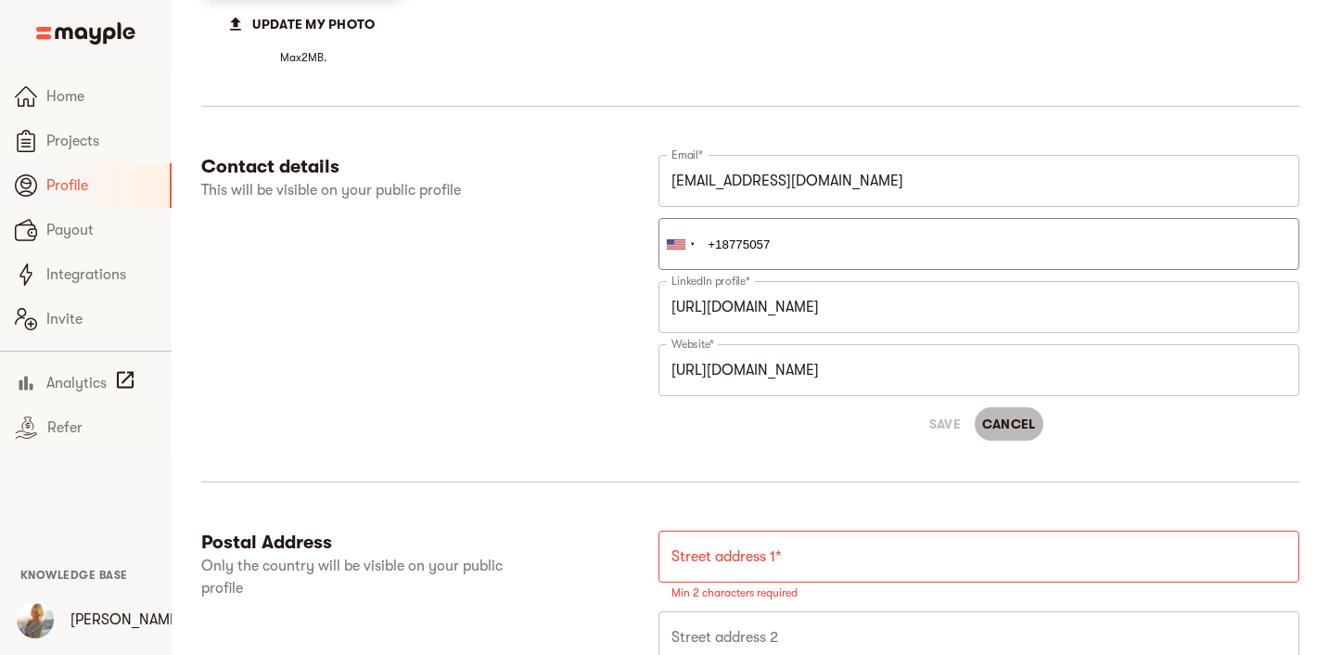
click at [1007, 430] on span "Cancel" at bounding box center [1009, 424] width 54 height 22
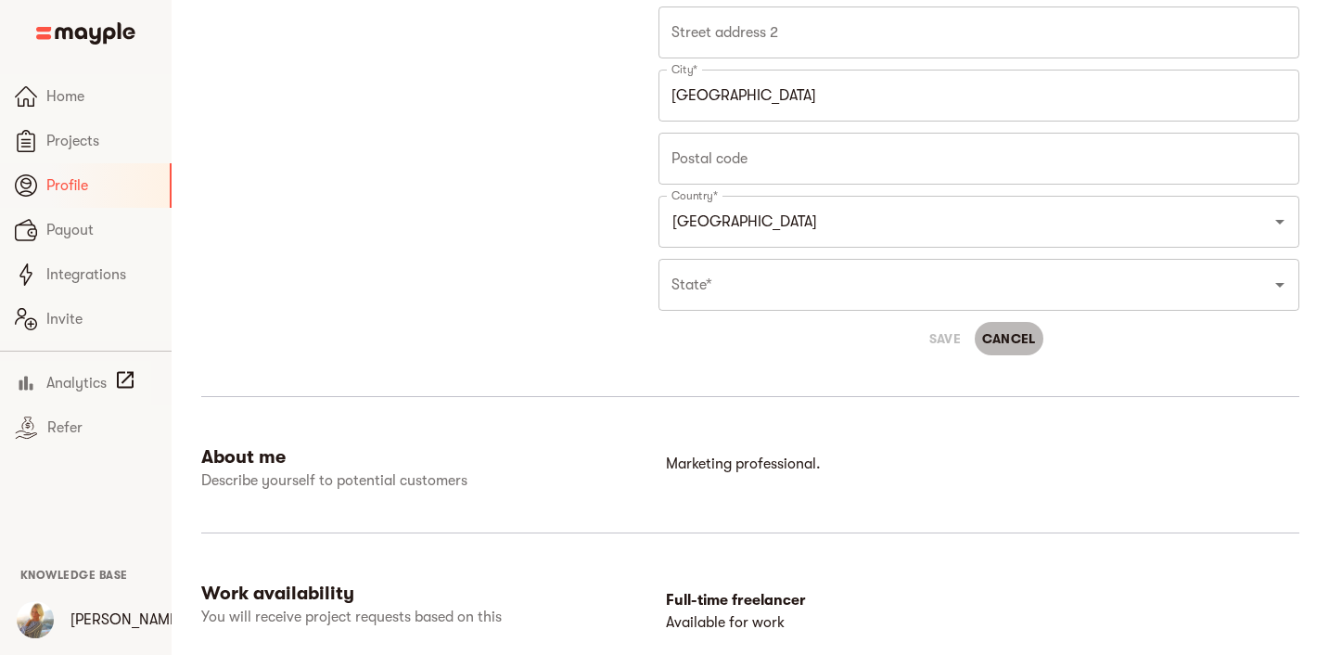
click at [1024, 330] on span "Cancel" at bounding box center [1009, 338] width 54 height 22
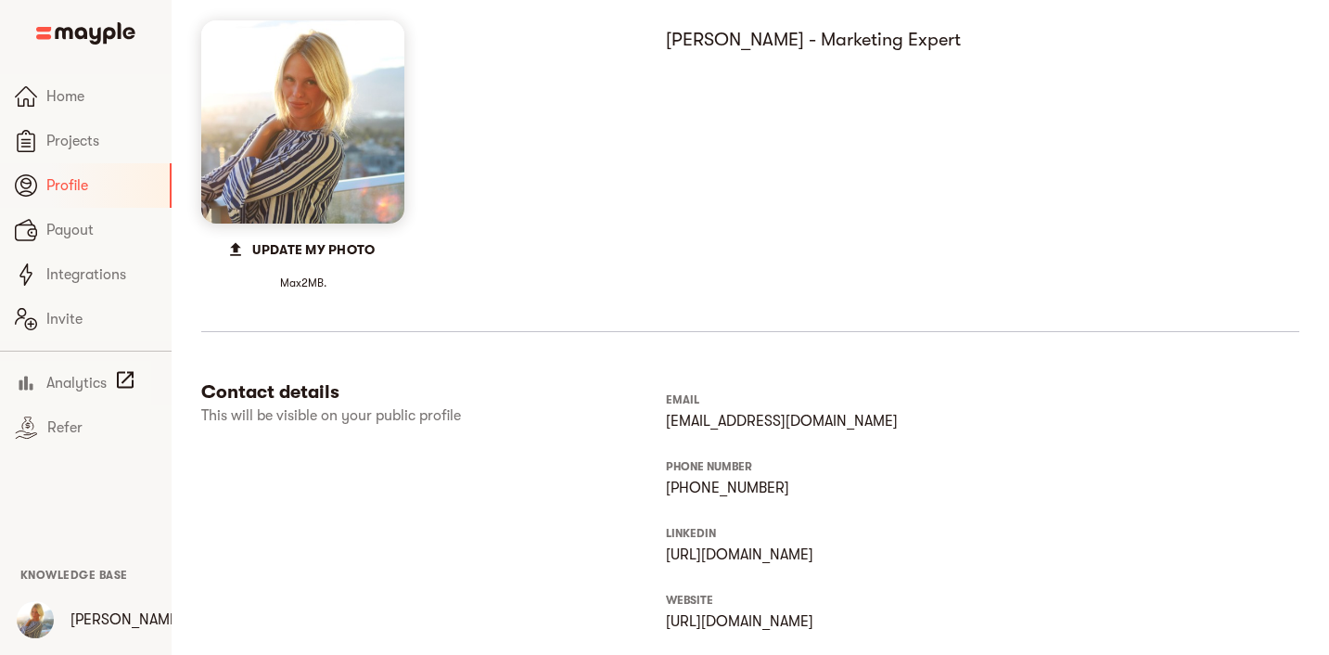
scroll to position [103, 0]
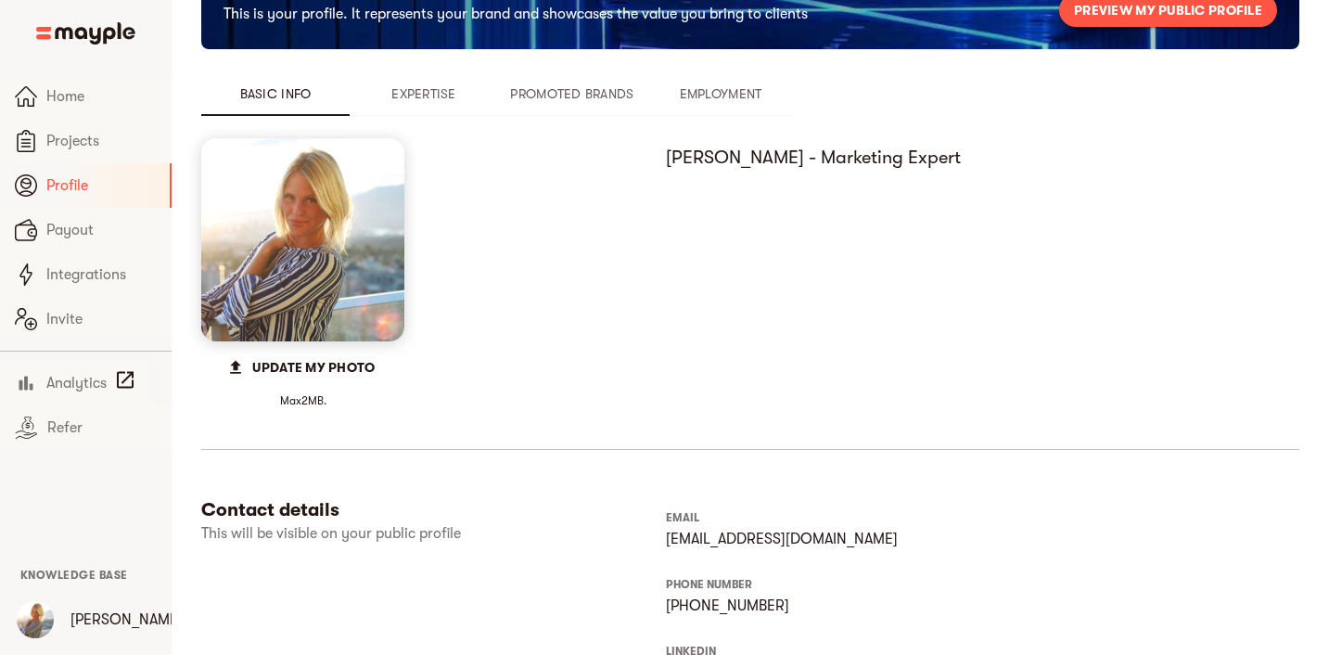
click at [441, 104] on span "Expertise" at bounding box center [424, 94] width 126 height 22
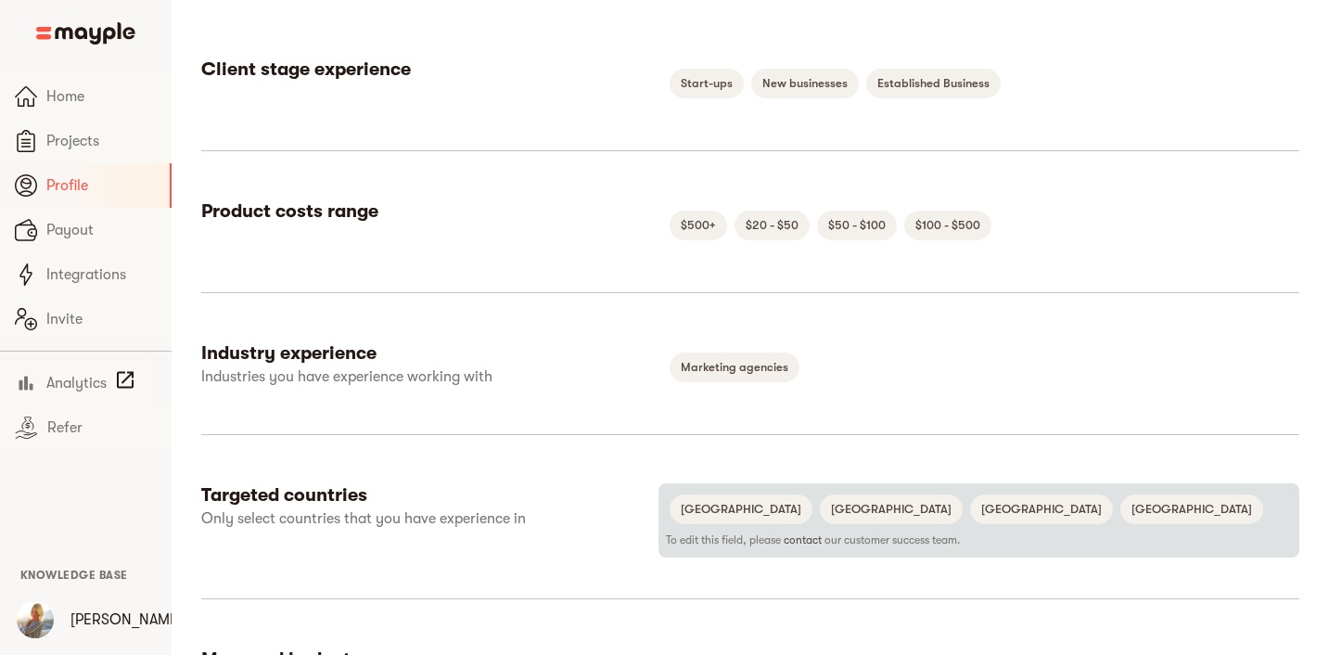
scroll to position [162, 0]
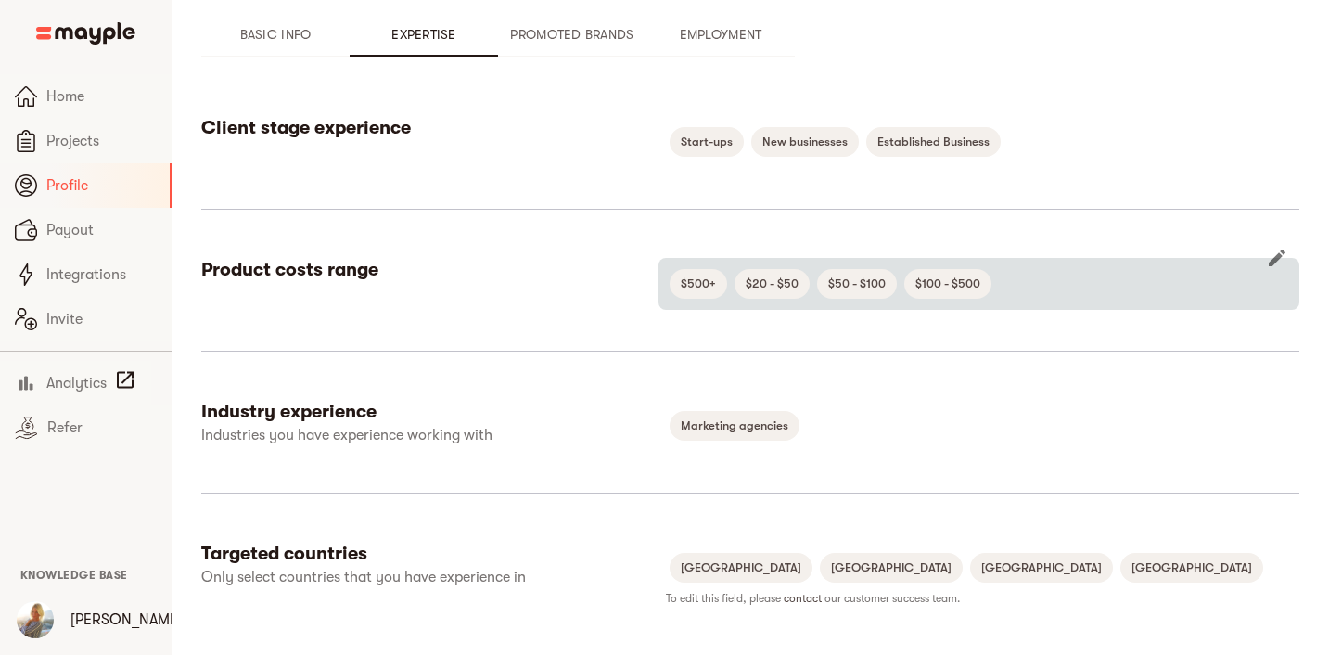
click at [1278, 255] on icon "button" at bounding box center [1277, 257] width 17 height 17
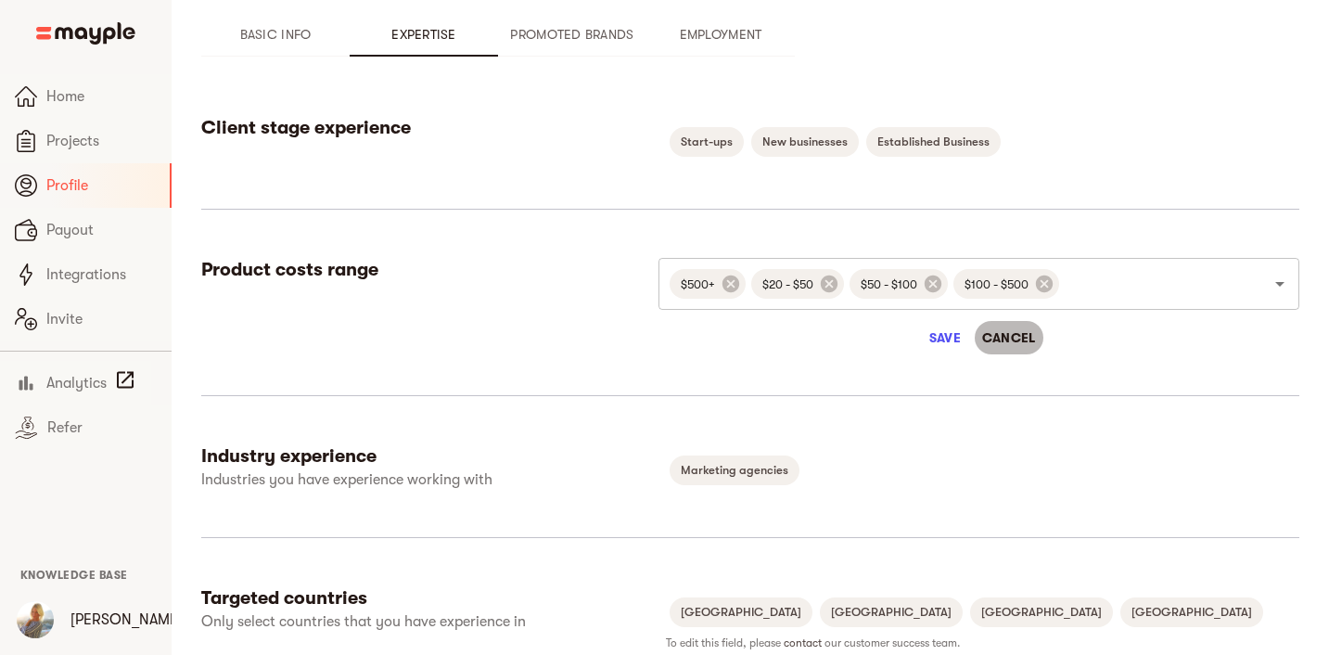
click at [989, 340] on span "Cancel" at bounding box center [1009, 337] width 54 height 22
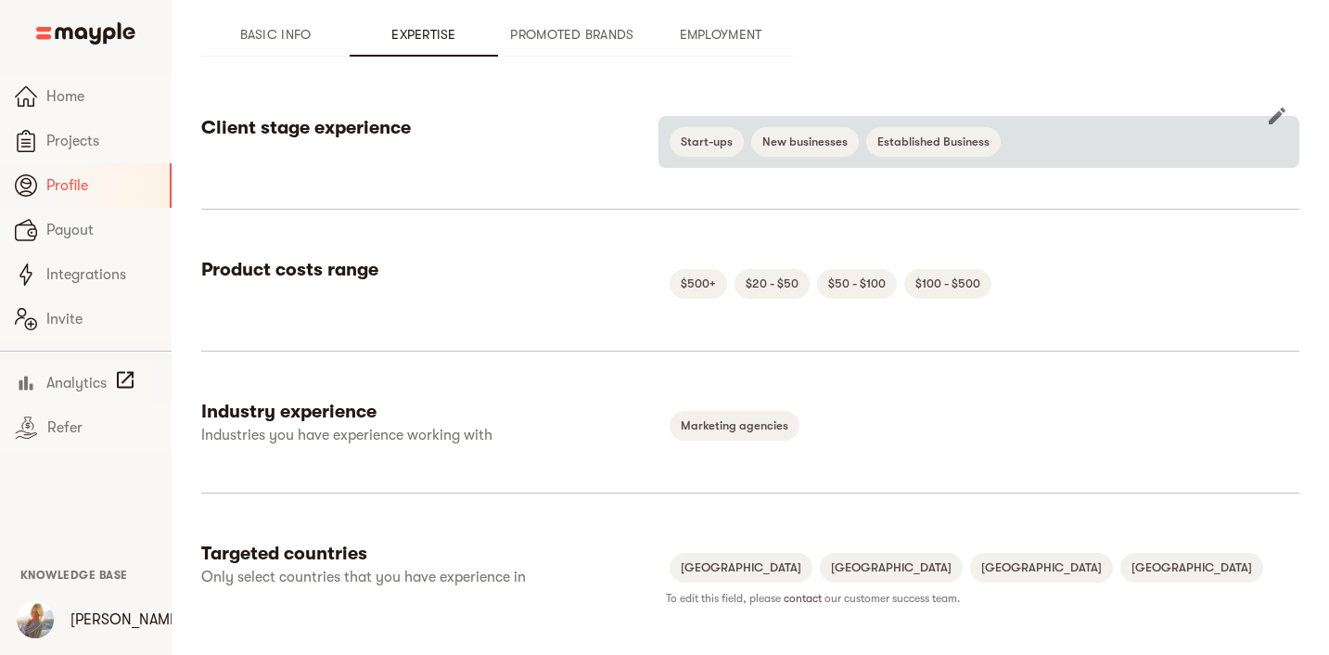
click at [1271, 117] on icon "button" at bounding box center [1277, 116] width 22 height 22
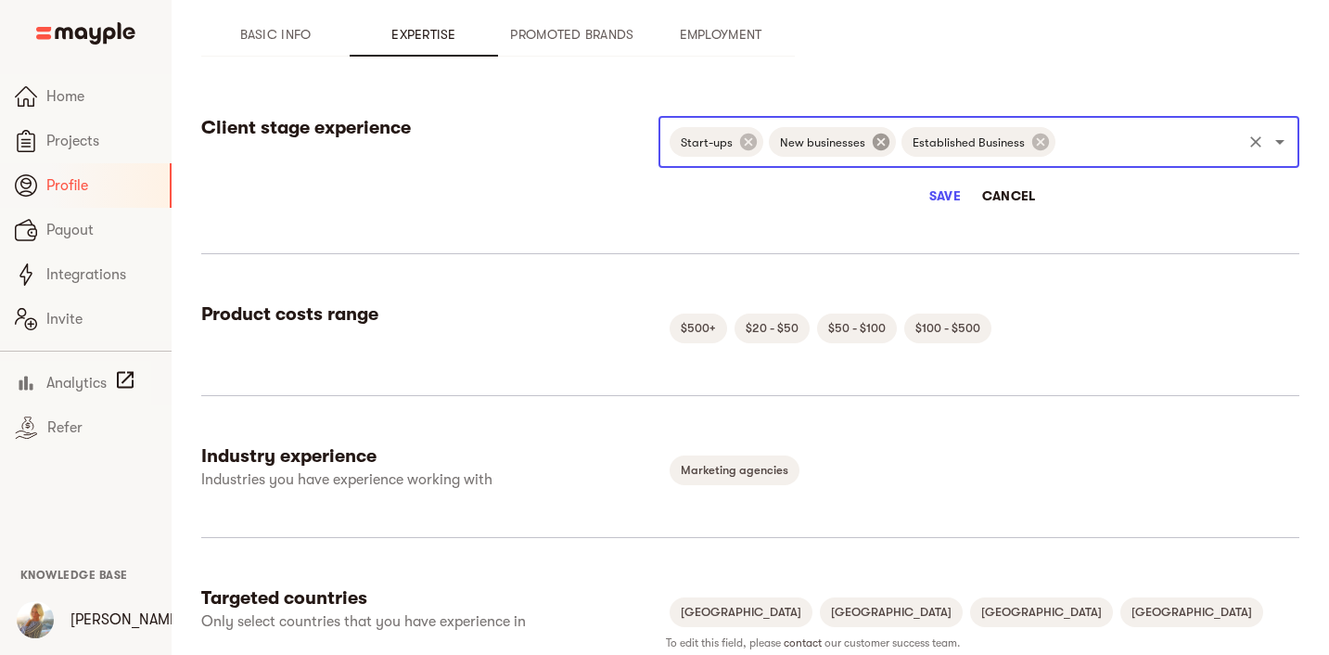
click at [873, 144] on icon at bounding box center [881, 142] width 17 height 17
click at [746, 141] on icon at bounding box center [748, 142] width 20 height 20
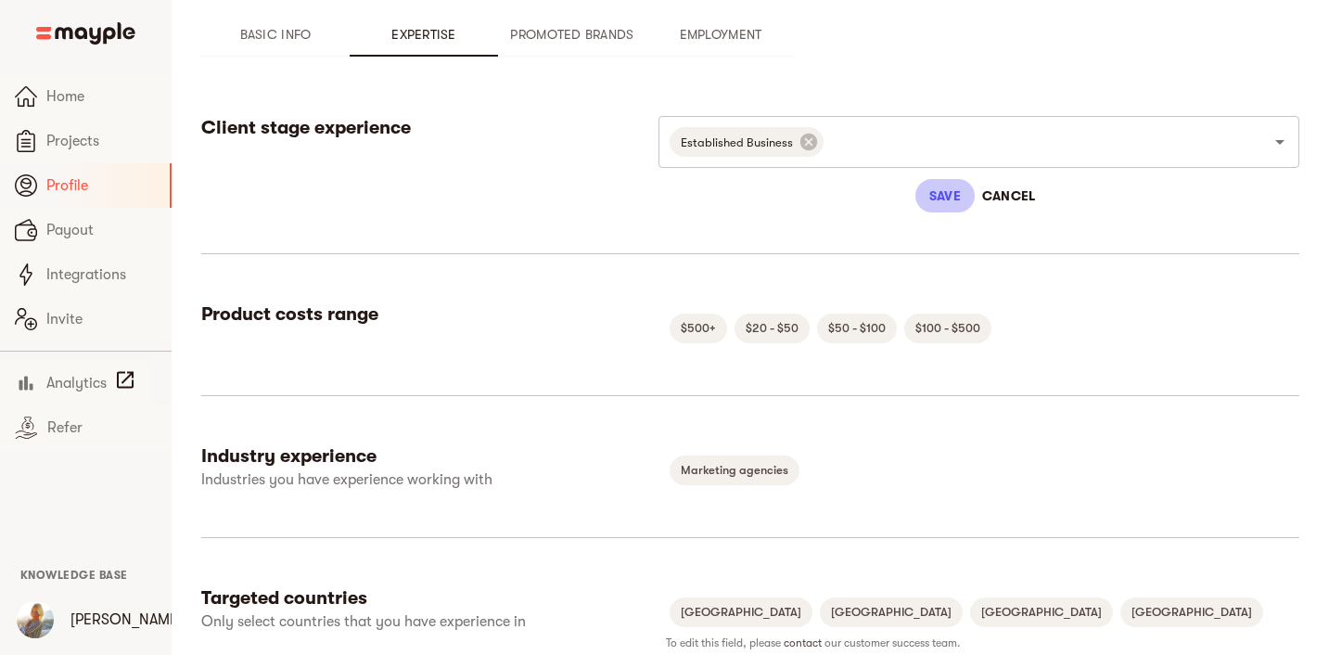
click at [941, 192] on span "Save" at bounding box center [945, 196] width 45 height 22
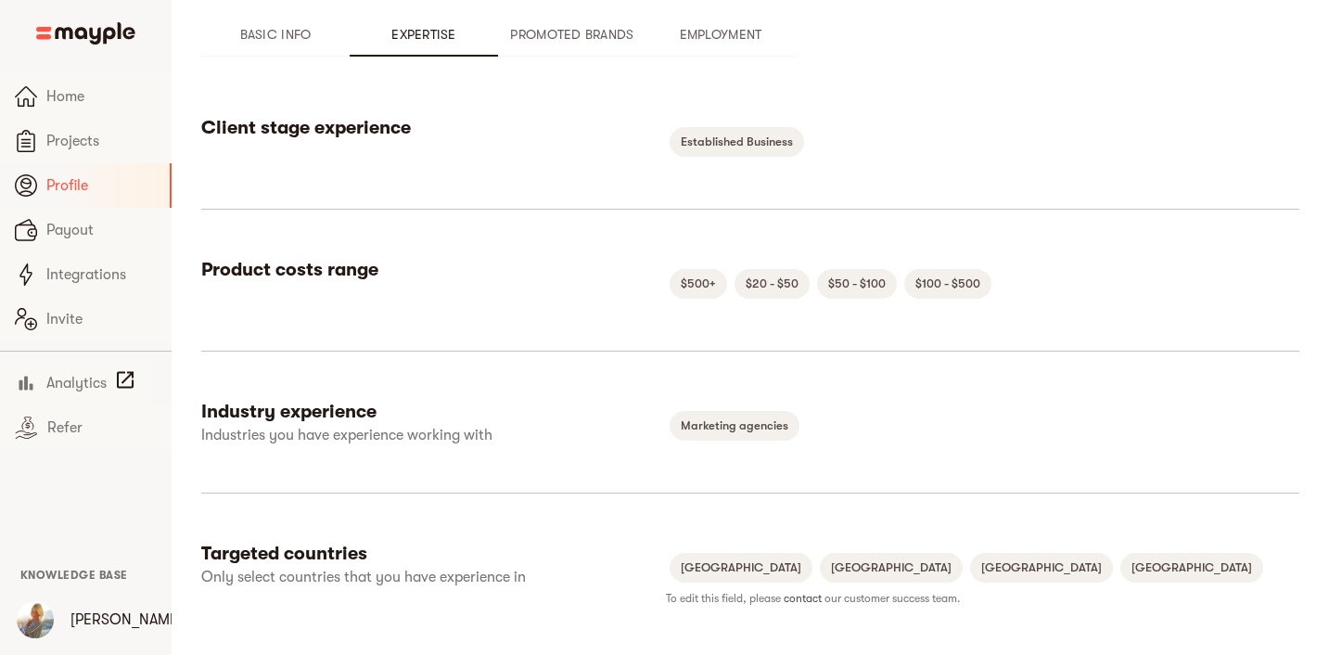
scroll to position [176, 0]
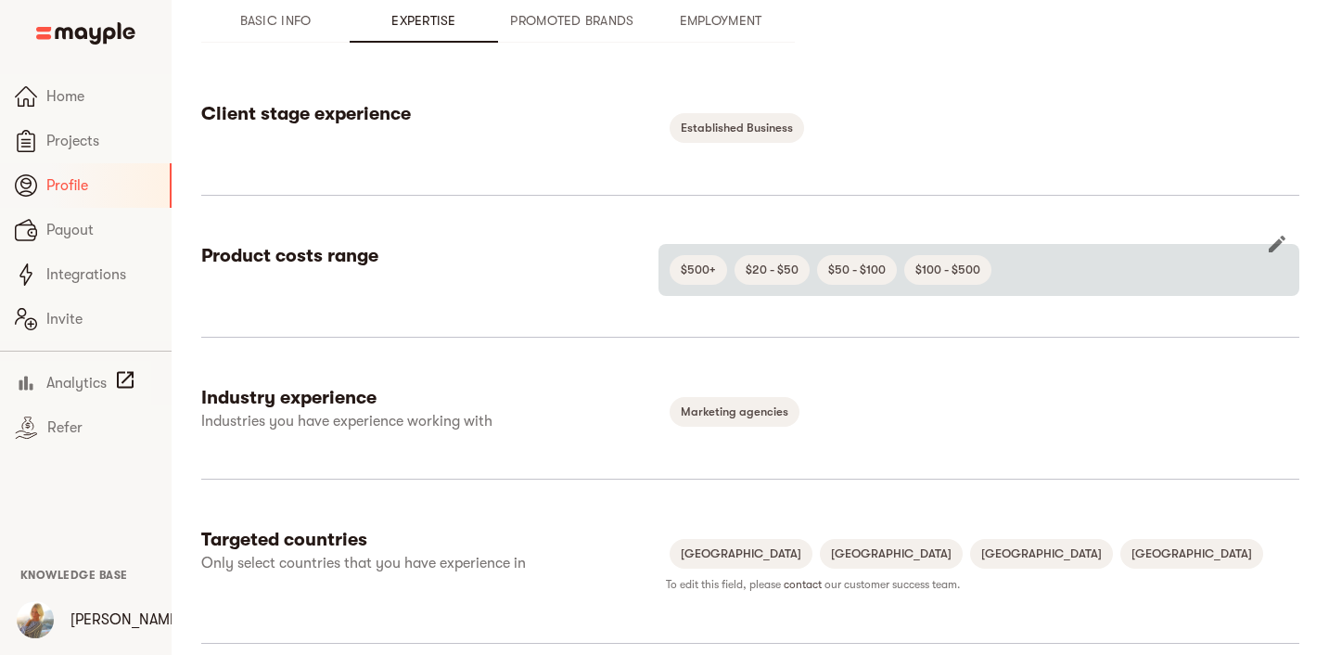
click at [1276, 247] on icon "button" at bounding box center [1277, 244] width 17 height 17
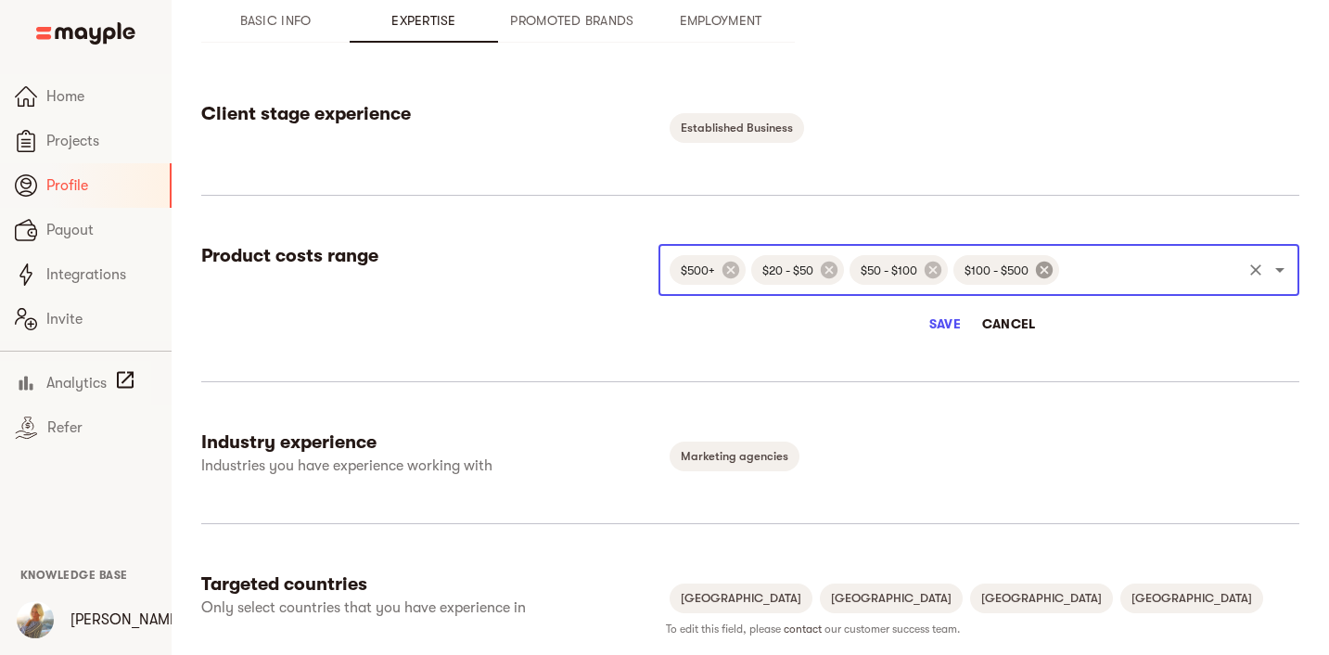
click at [1047, 272] on icon at bounding box center [1044, 270] width 17 height 17
click at [947, 311] on button "Save" at bounding box center [944, 323] width 59 height 33
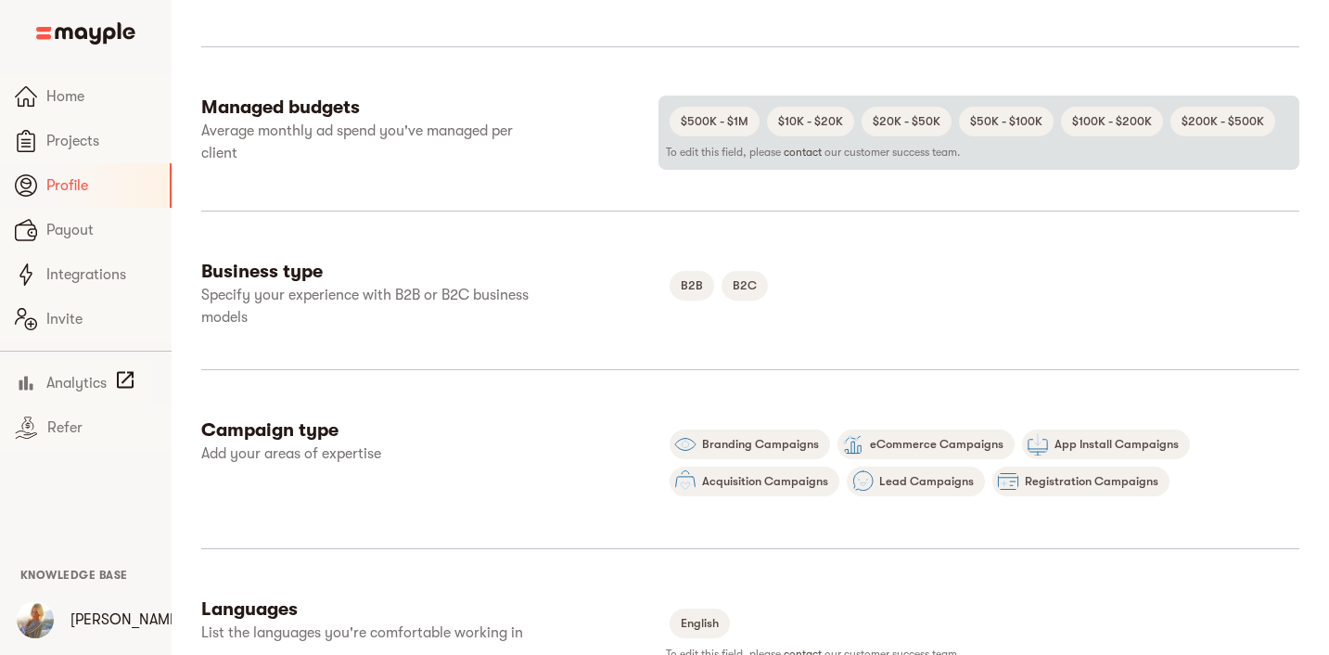
scroll to position [800, 0]
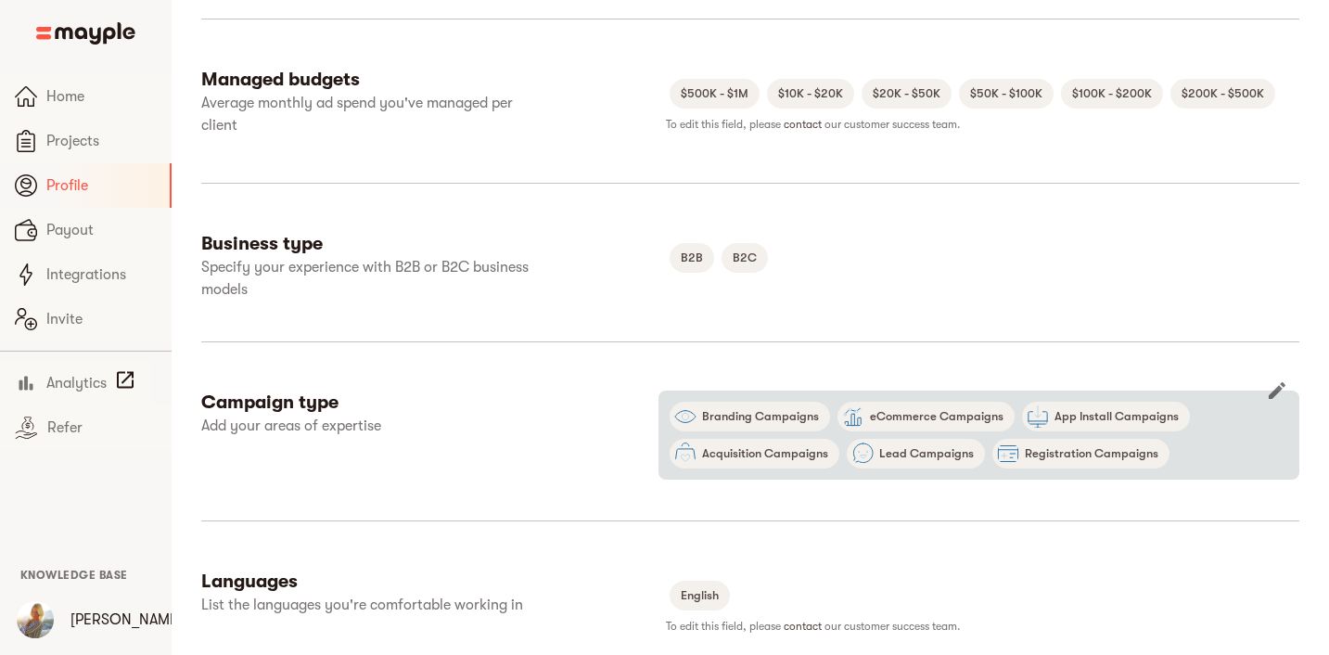
click at [1279, 393] on icon "button" at bounding box center [1277, 390] width 22 height 22
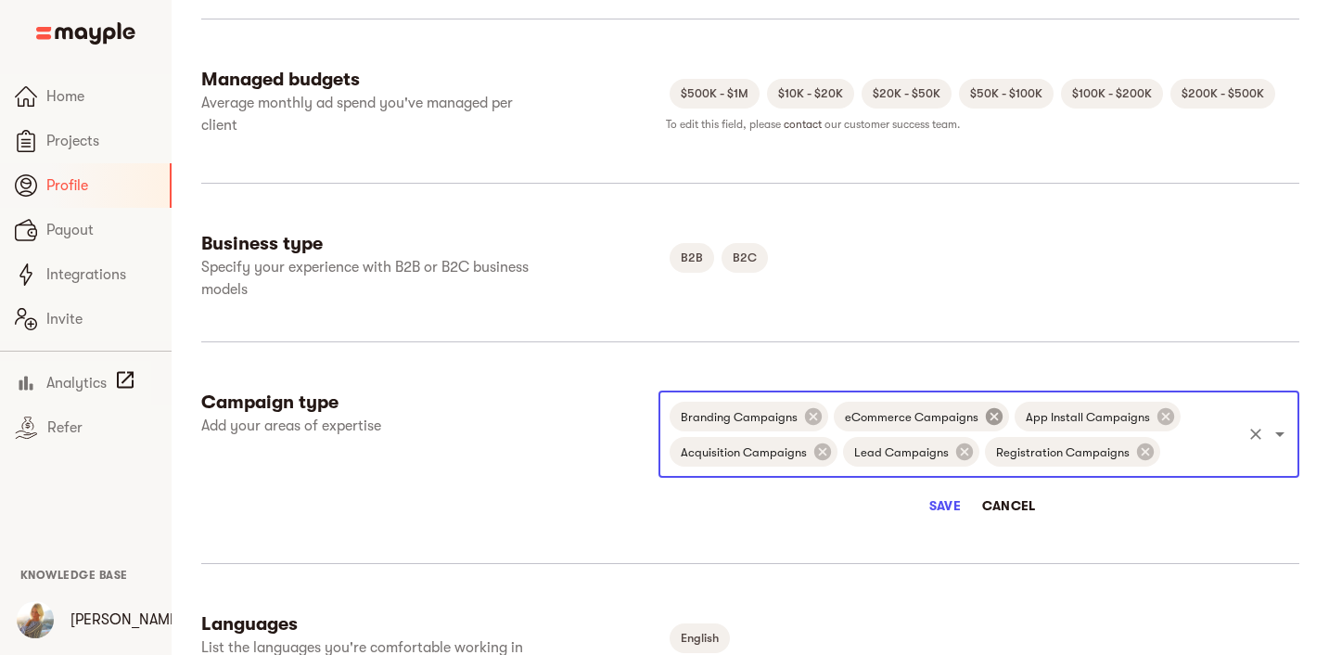
click at [986, 415] on icon at bounding box center [994, 416] width 17 height 17
click at [982, 415] on icon at bounding box center [985, 416] width 20 height 20
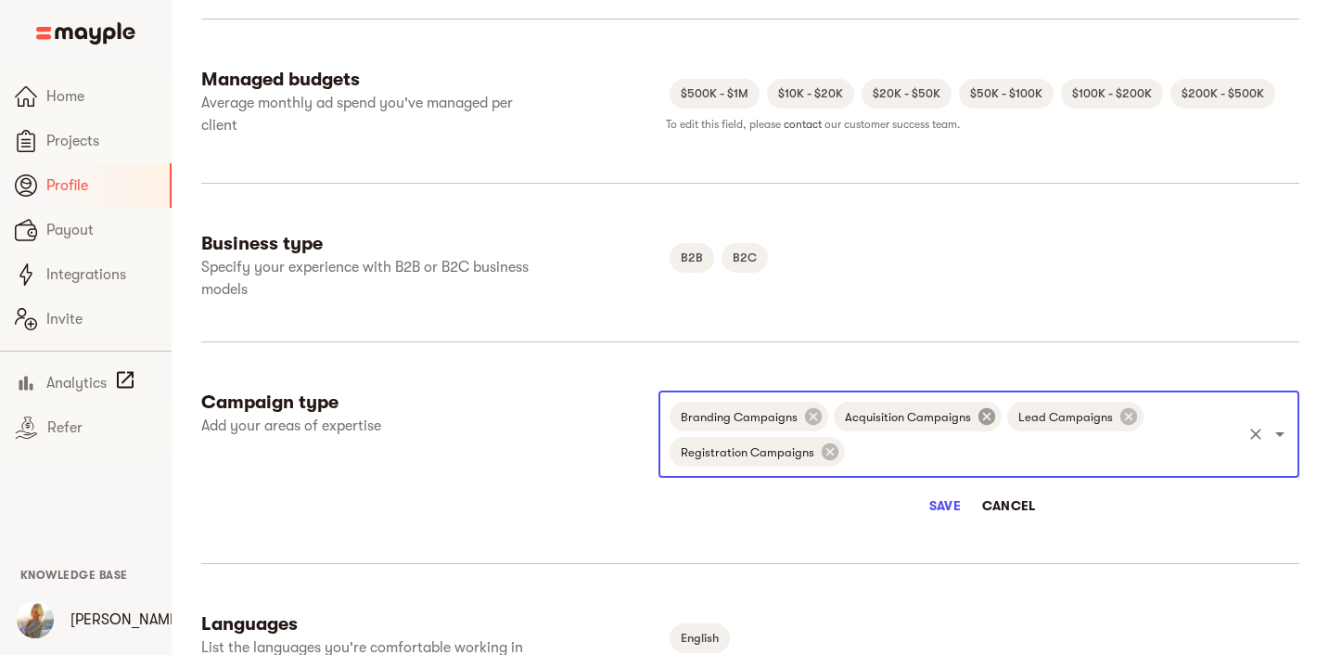
click at [982, 415] on icon at bounding box center [986, 416] width 20 height 20
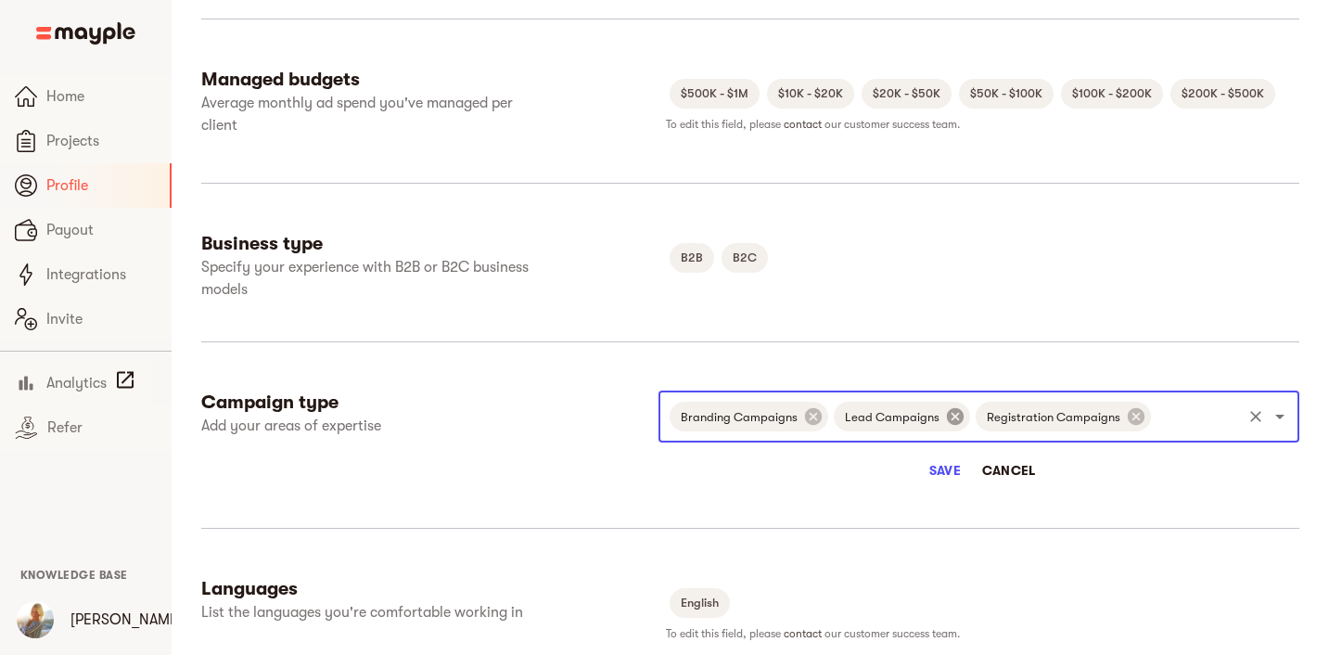
click at [982, 415] on span "Registration Campaigns" at bounding box center [1054, 417] width 156 height 18
click at [948, 420] on icon at bounding box center [955, 416] width 20 height 20
click at [972, 415] on span "Registration Campaigns" at bounding box center [912, 417] width 156 height 18
click at [986, 417] on icon at bounding box center [994, 416] width 17 height 17
click at [943, 472] on span "Save" at bounding box center [945, 470] width 45 height 22
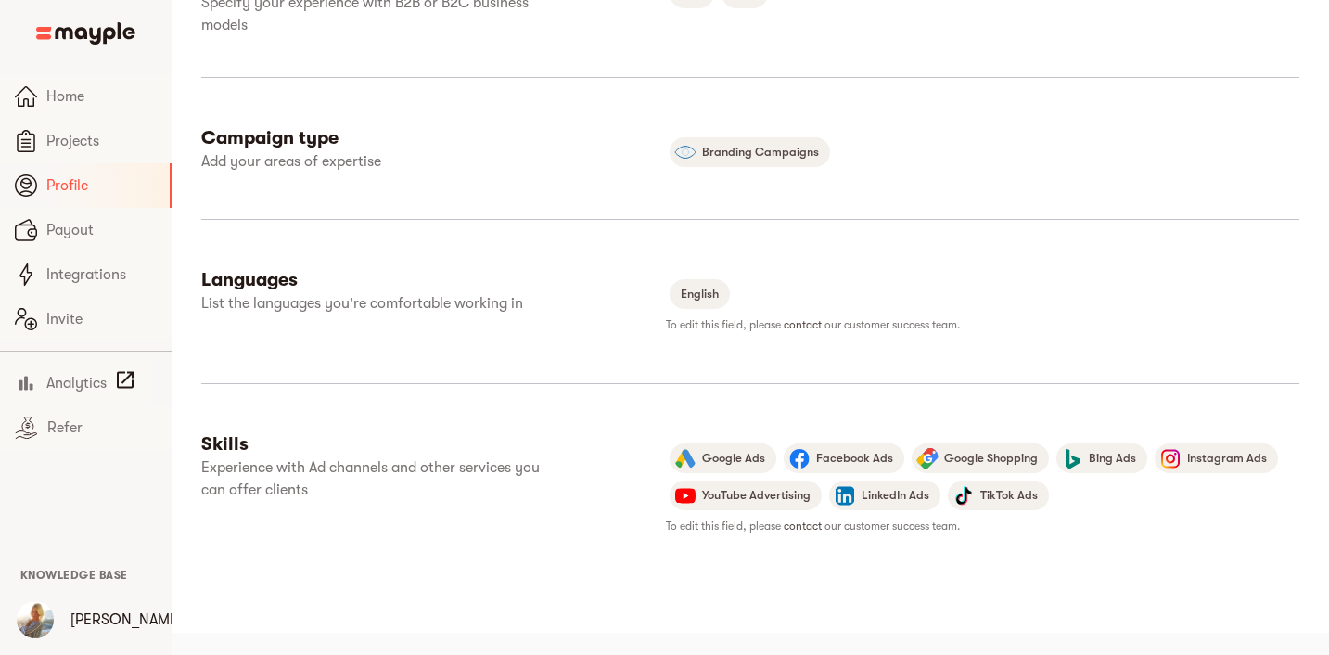
scroll to position [0, 0]
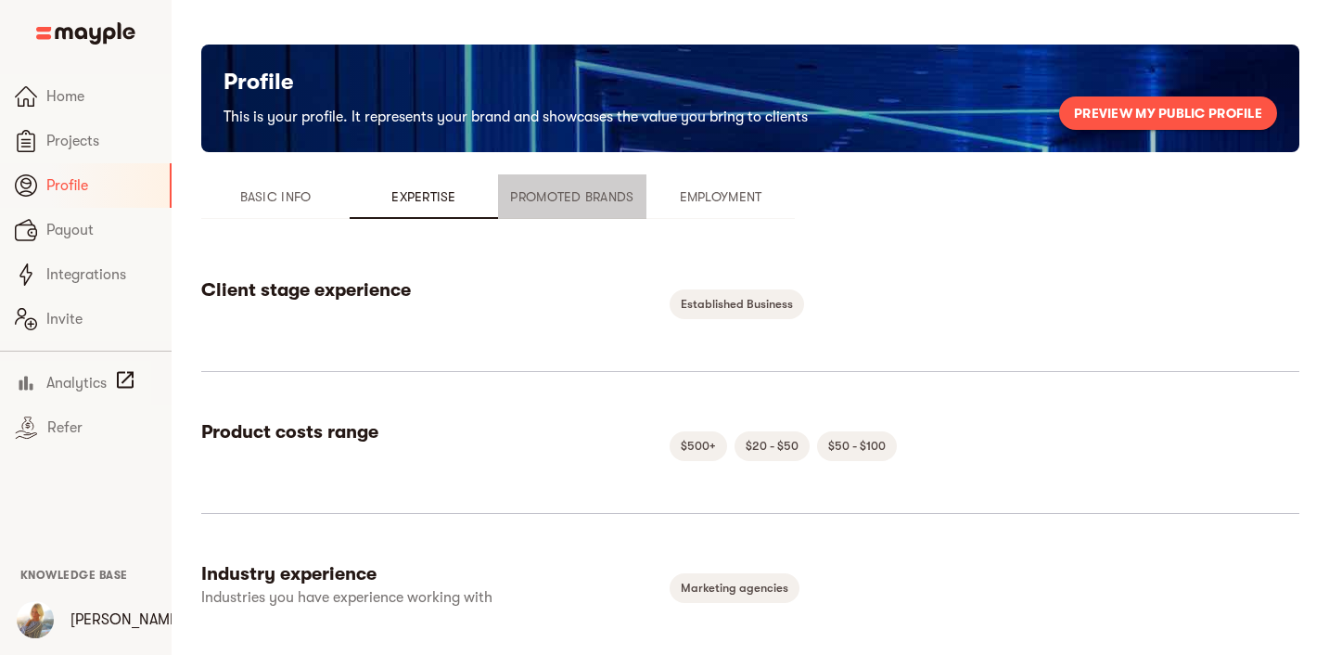
click at [636, 208] on button "Promoted Brands" at bounding box center [572, 196] width 148 height 45
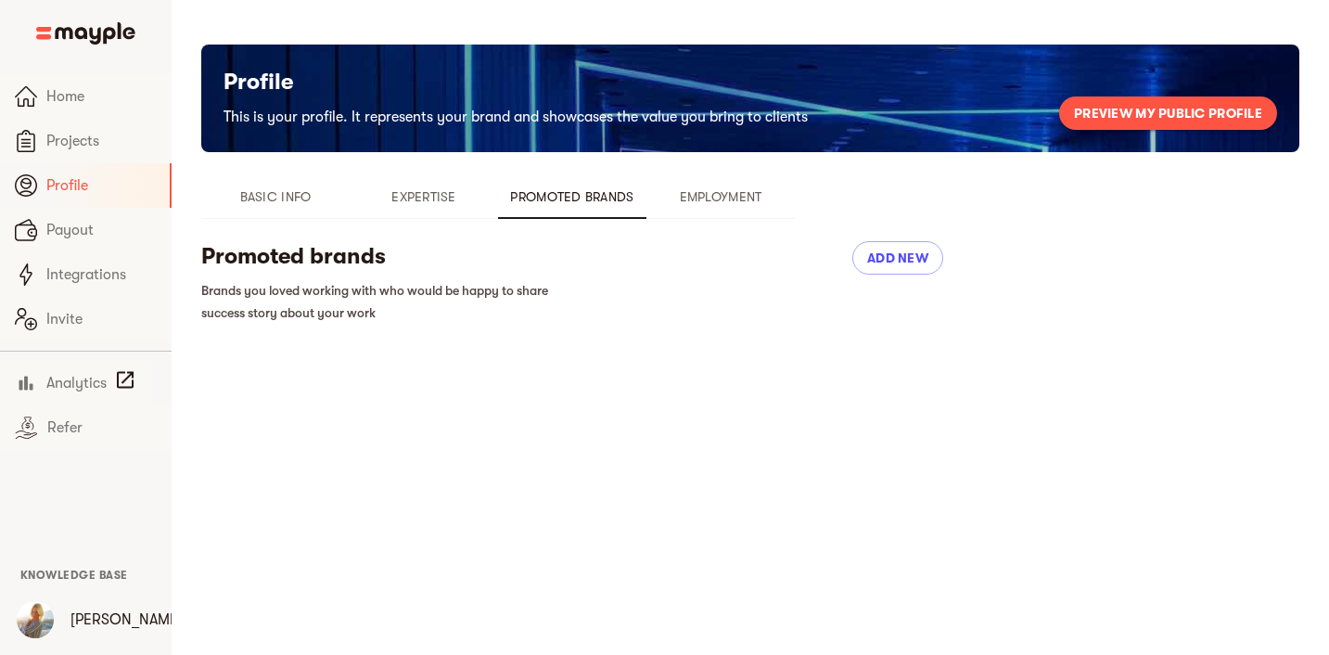
scroll to position [22, 0]
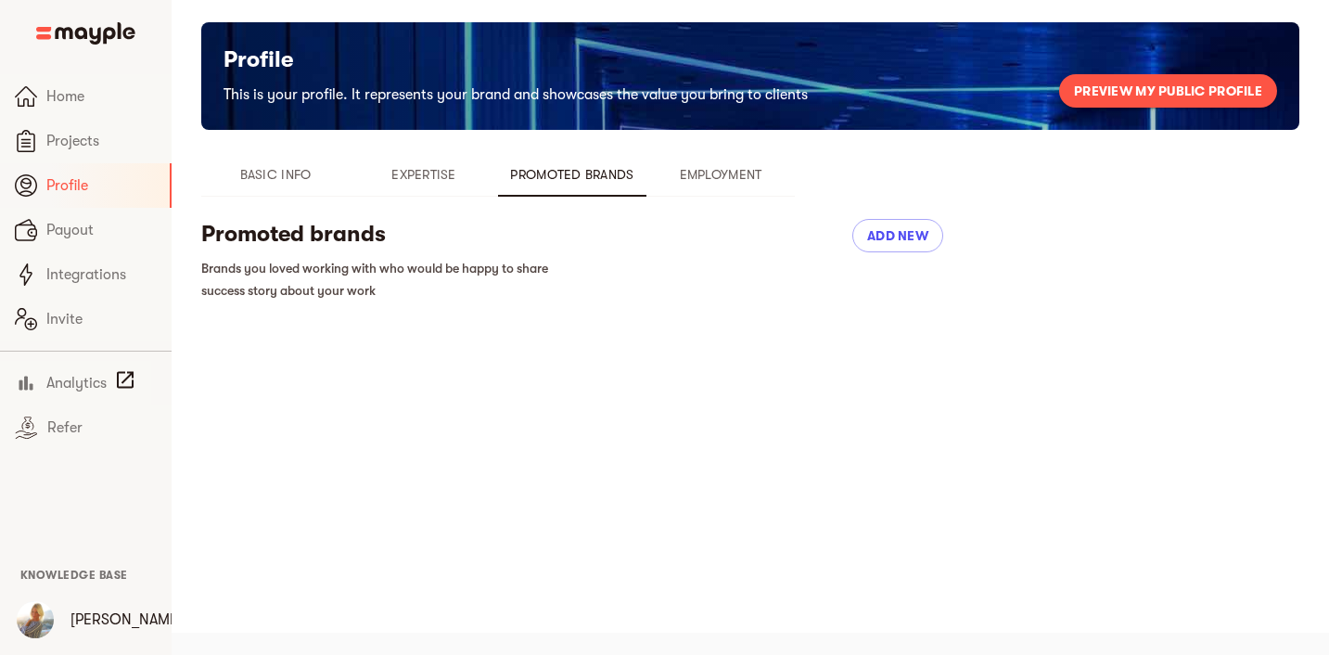
click at [722, 142] on div "Profile This is your profile. It represents your brand and showcases the value …" at bounding box center [750, 187] width 1157 height 331
click at [722, 172] on span "Employment" at bounding box center [720, 174] width 126 height 22
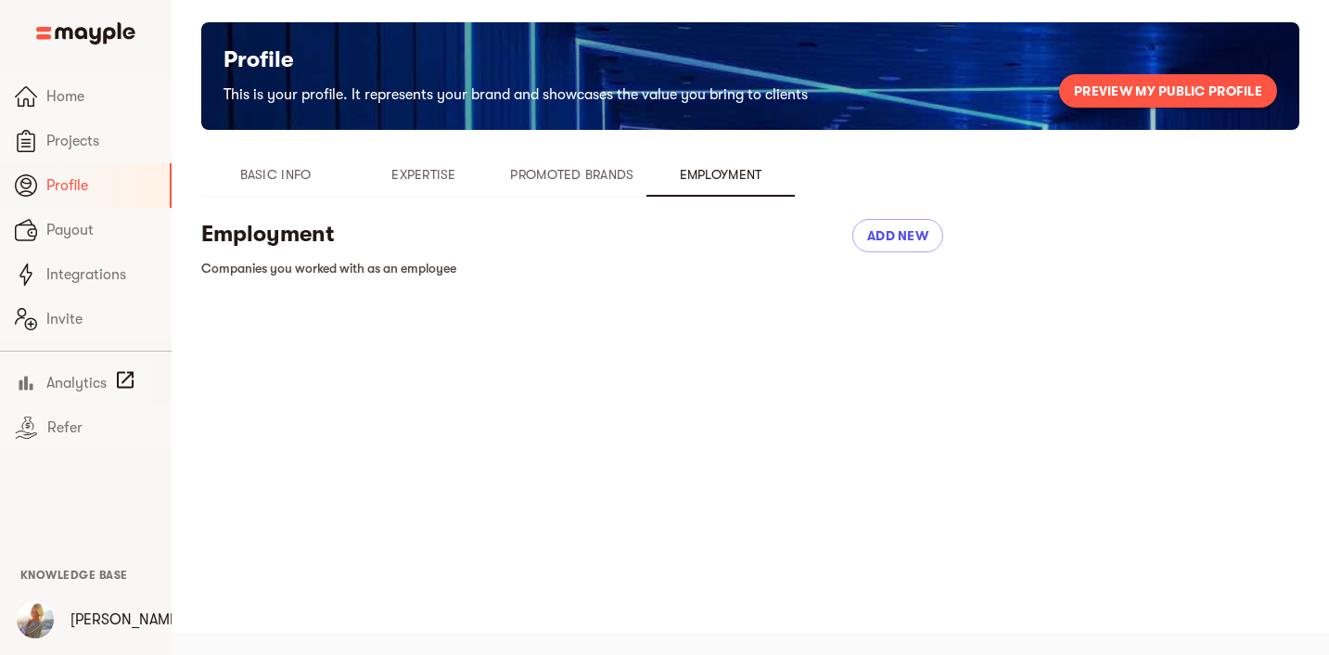
click at [591, 184] on span "Promoted Brands" at bounding box center [572, 174] width 126 height 22
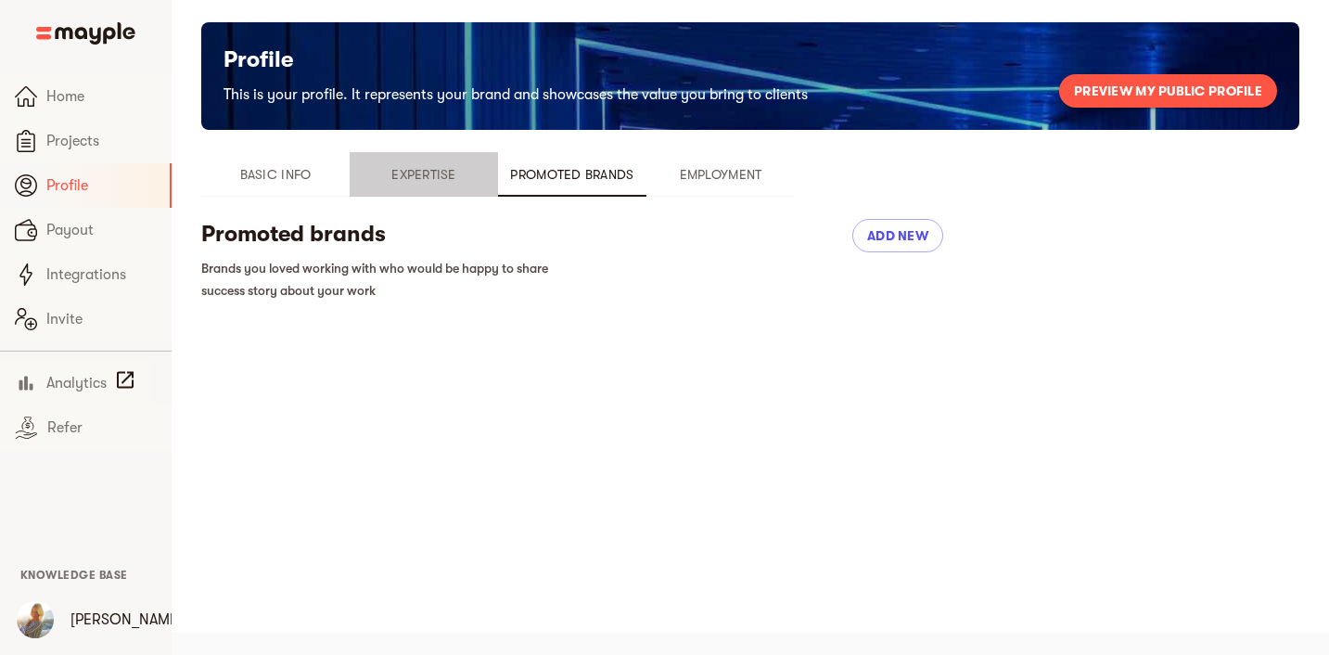
click at [465, 176] on span "Expertise" at bounding box center [424, 174] width 126 height 22
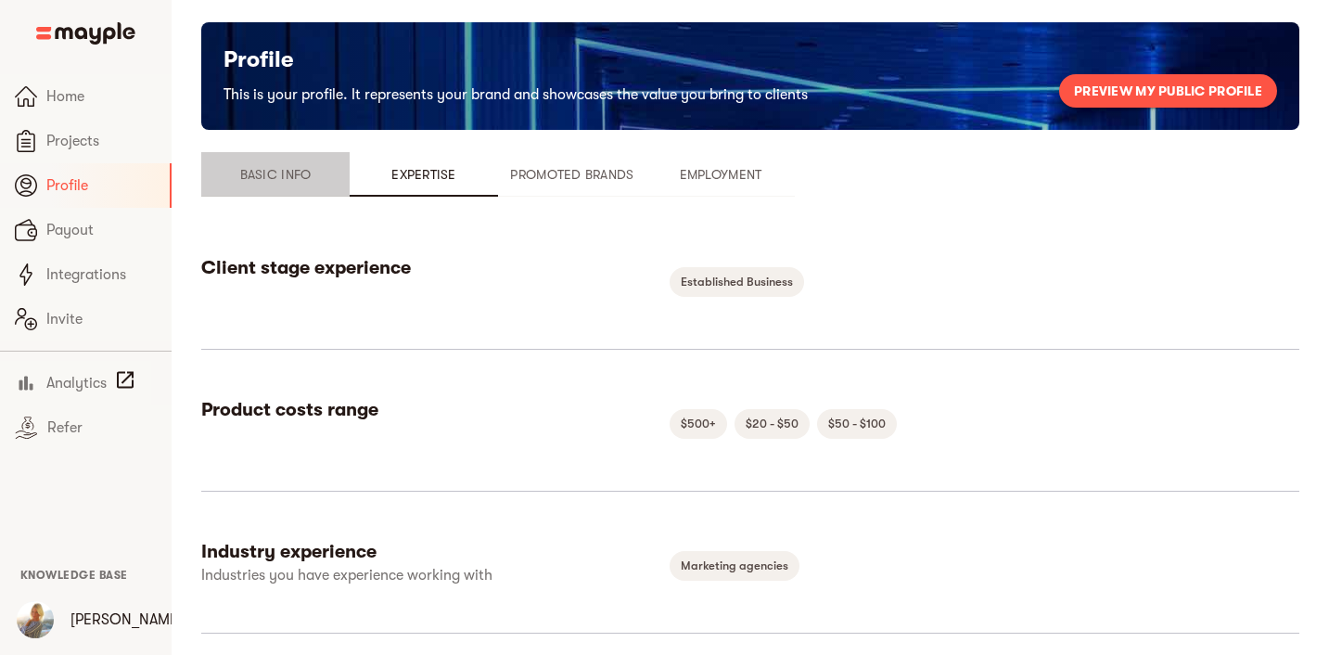
click at [300, 174] on span "Basic Info" at bounding box center [275, 174] width 126 height 22
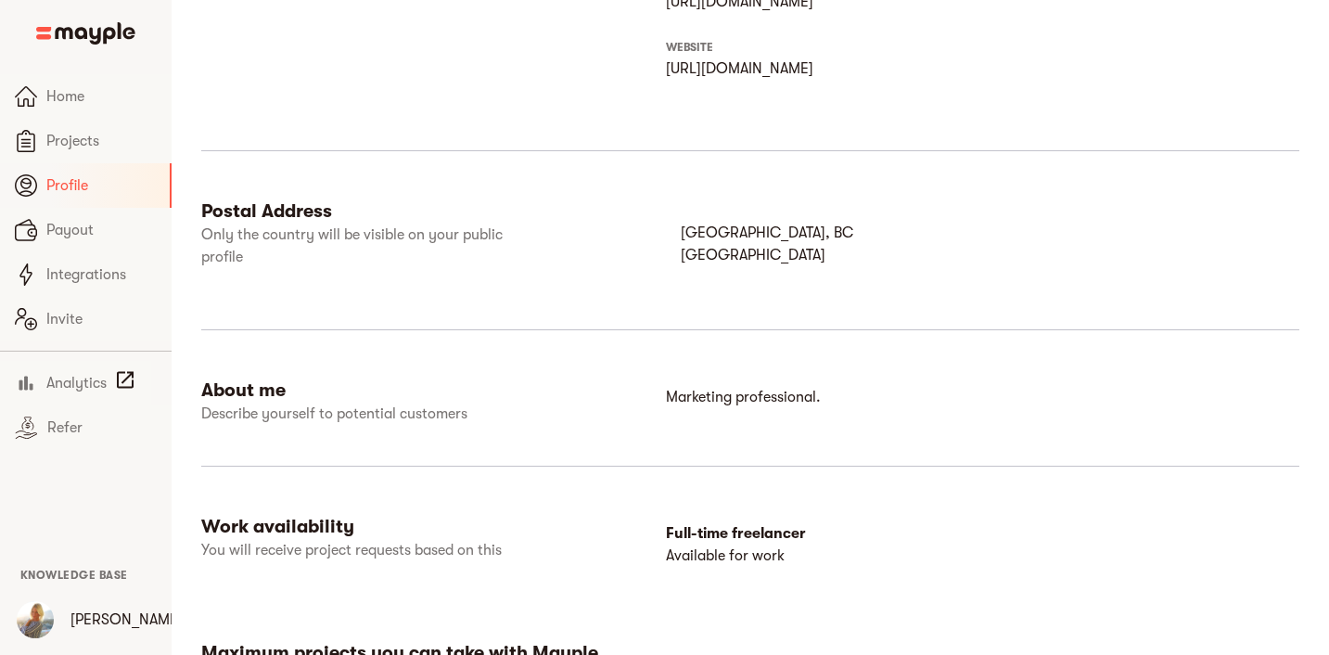
scroll to position [917, 0]
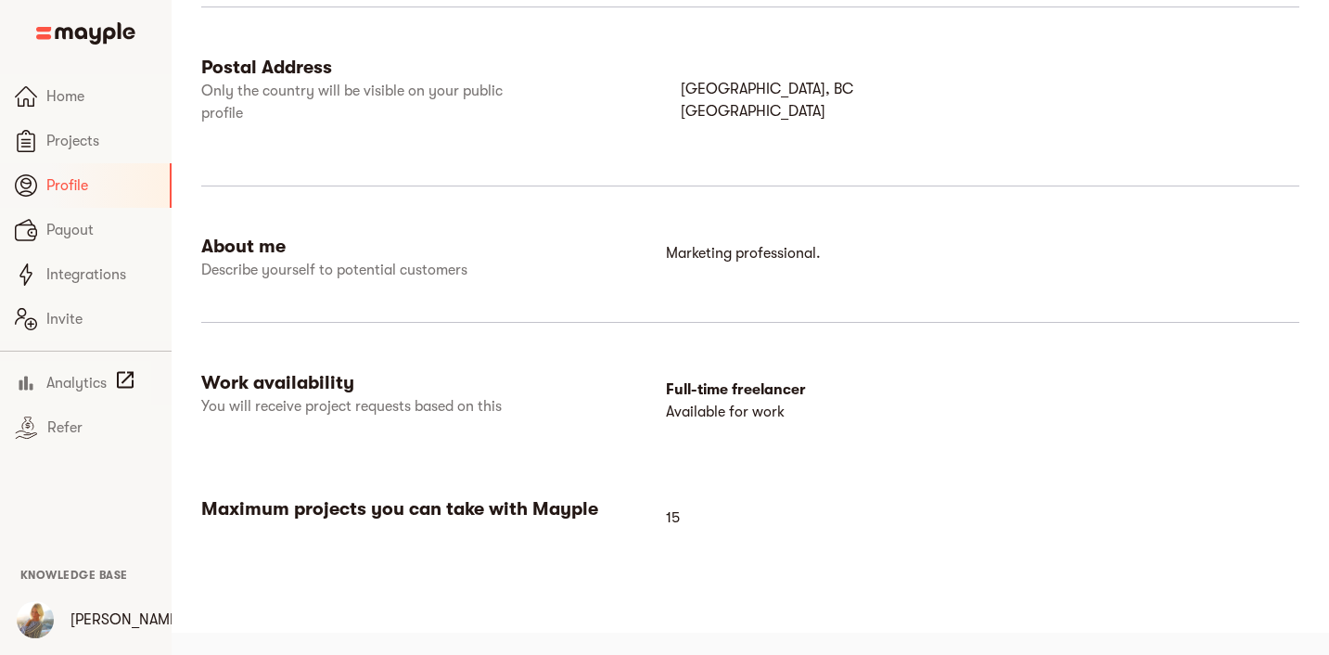
click at [481, 402] on p "You will receive project requests based on this" at bounding box center [372, 406] width 343 height 22
click at [507, 450] on div "Work availability You will receive project requests based on this Full-time fre…" at bounding box center [750, 415] width 1098 height 89
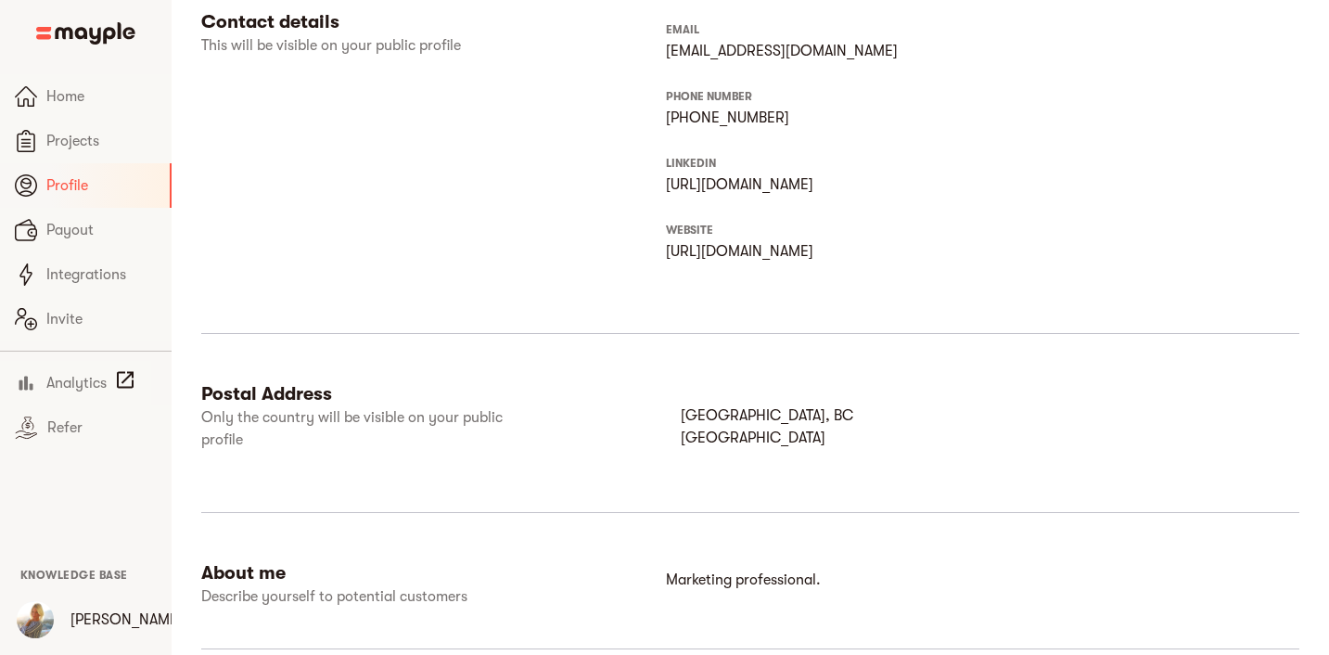
scroll to position [0, 0]
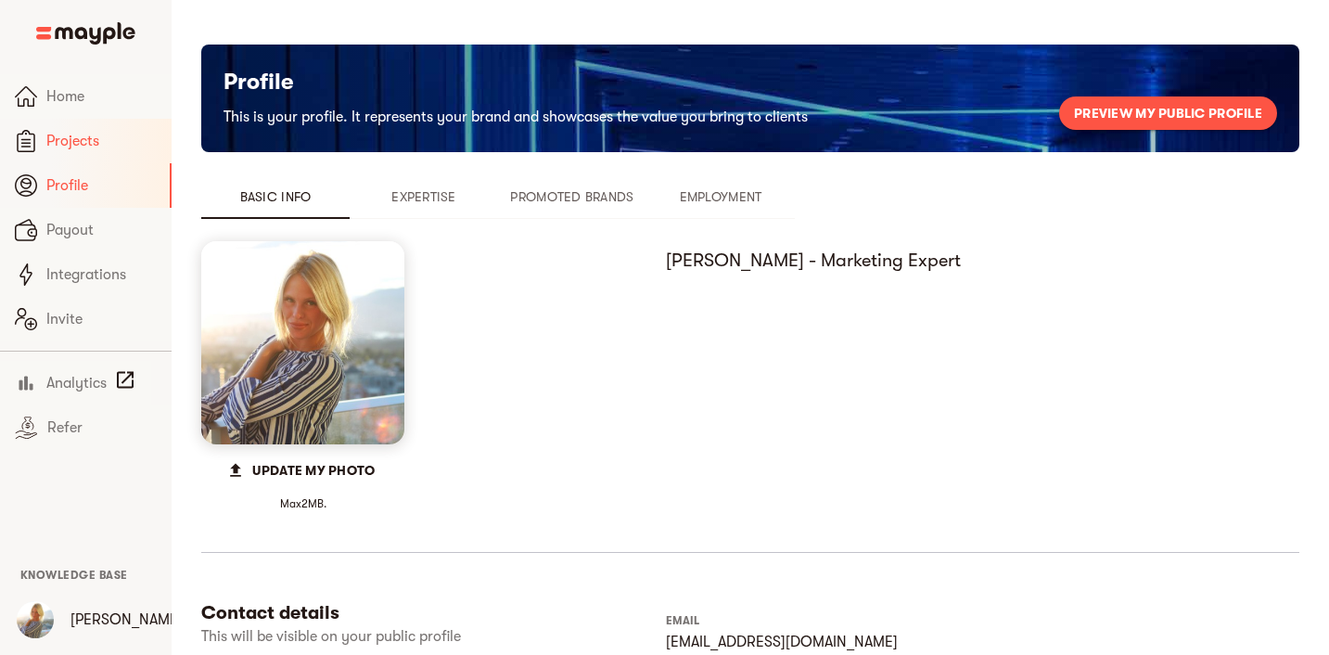
click at [100, 145] on span "Projects" at bounding box center [101, 141] width 110 height 22
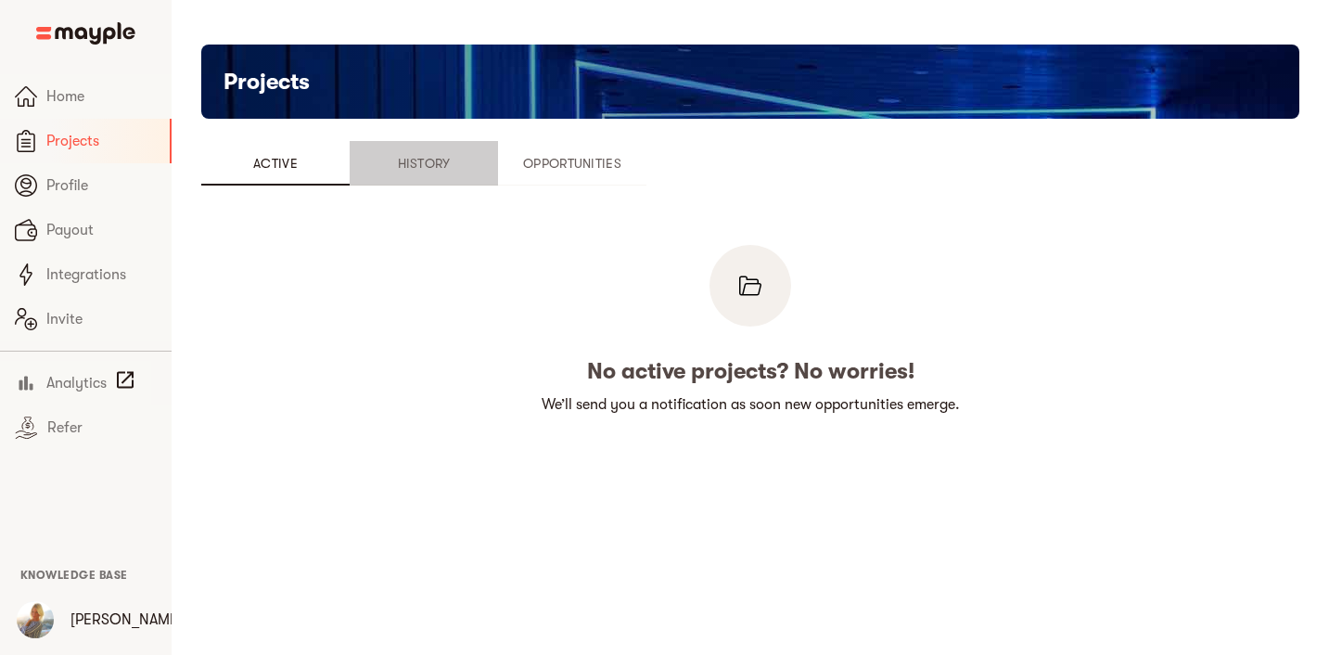
click at [386, 161] on span "History" at bounding box center [424, 163] width 126 height 22
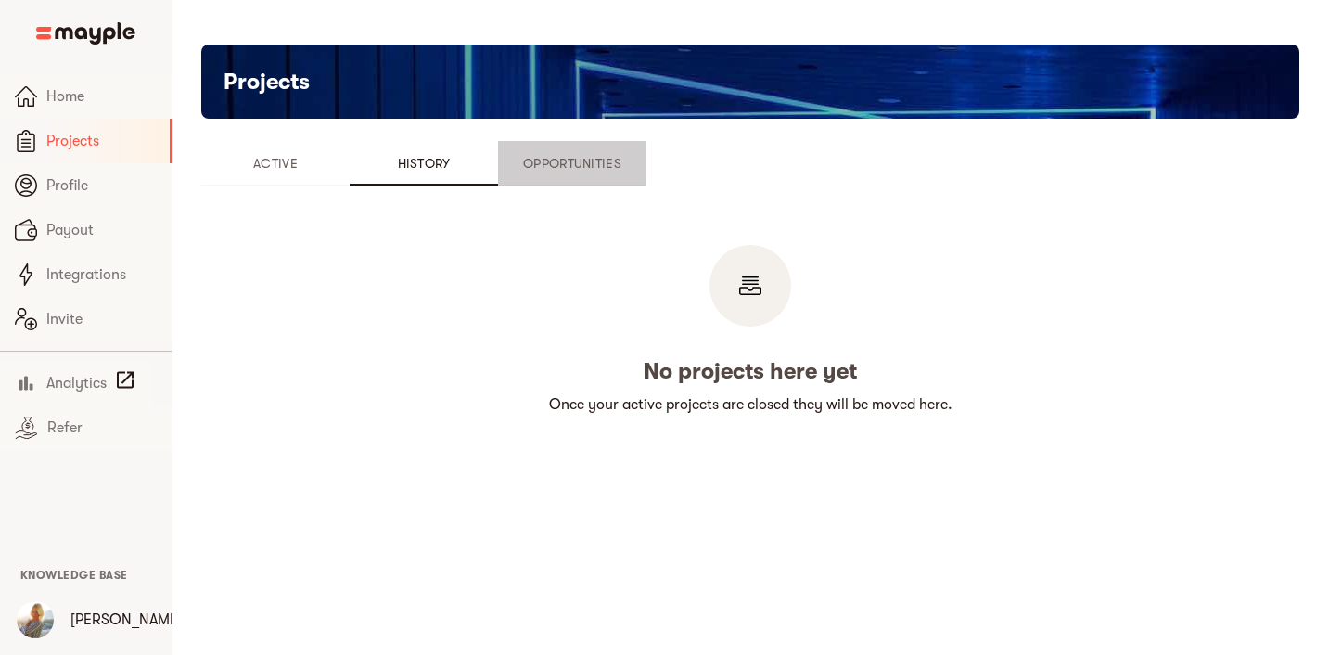
click at [568, 161] on span "Opportunities" at bounding box center [572, 163] width 126 height 22
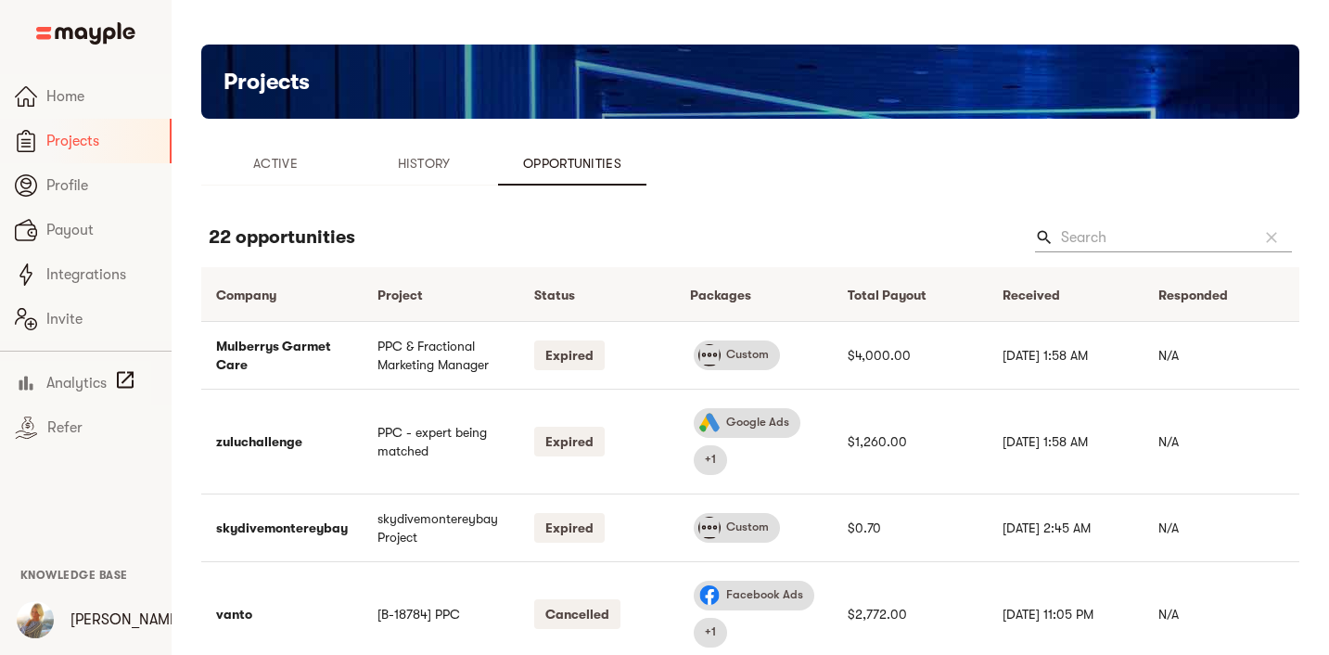
click at [362, 175] on button "History" at bounding box center [424, 163] width 148 height 45
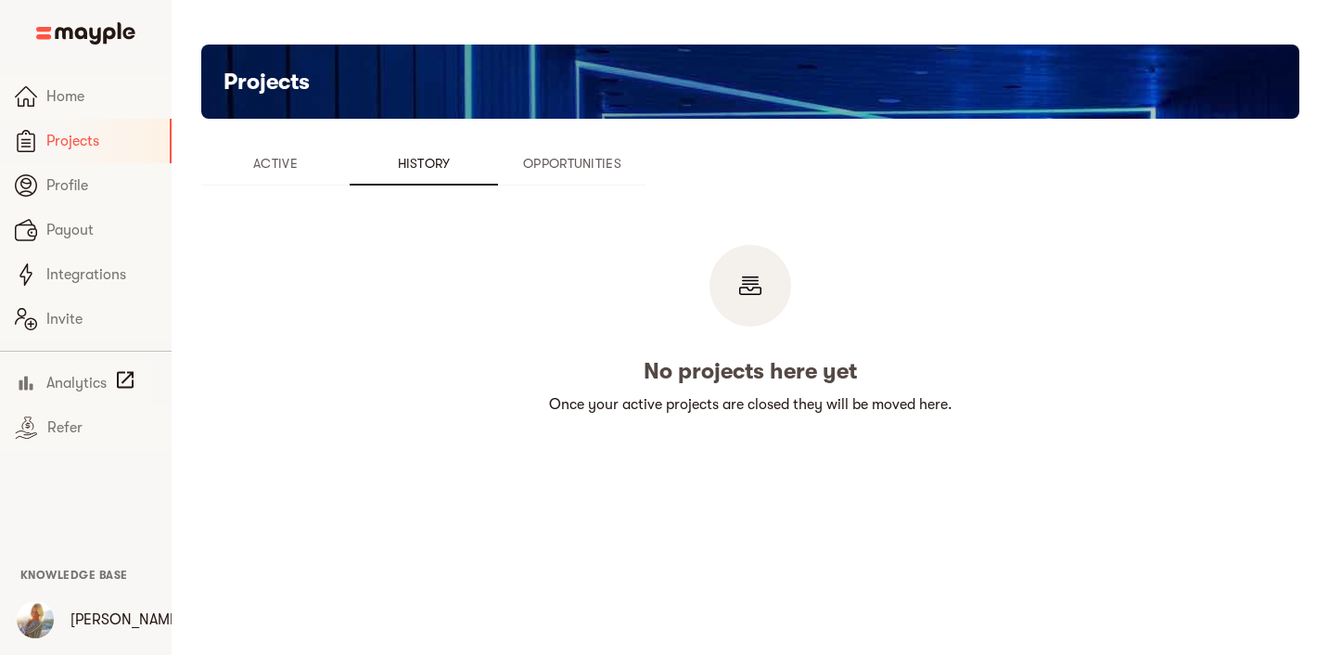
click at [535, 171] on span "Opportunities" at bounding box center [572, 163] width 126 height 22
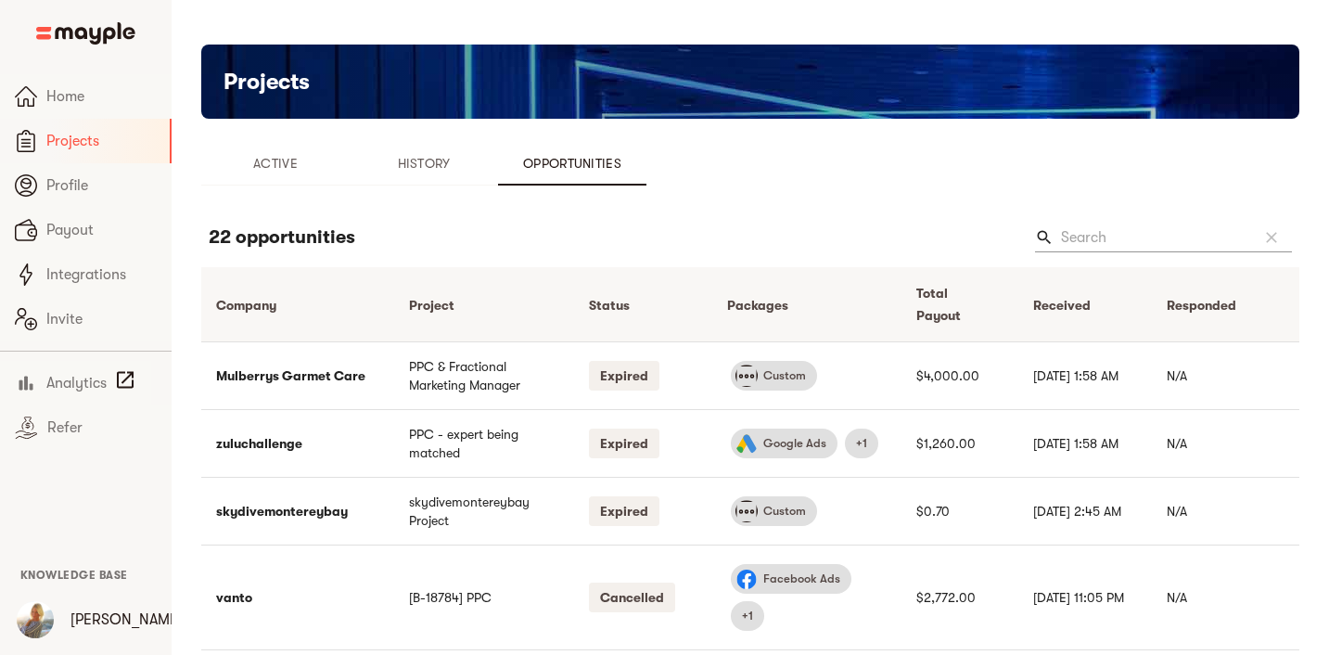
click at [294, 146] on button "Active" at bounding box center [275, 163] width 148 height 45
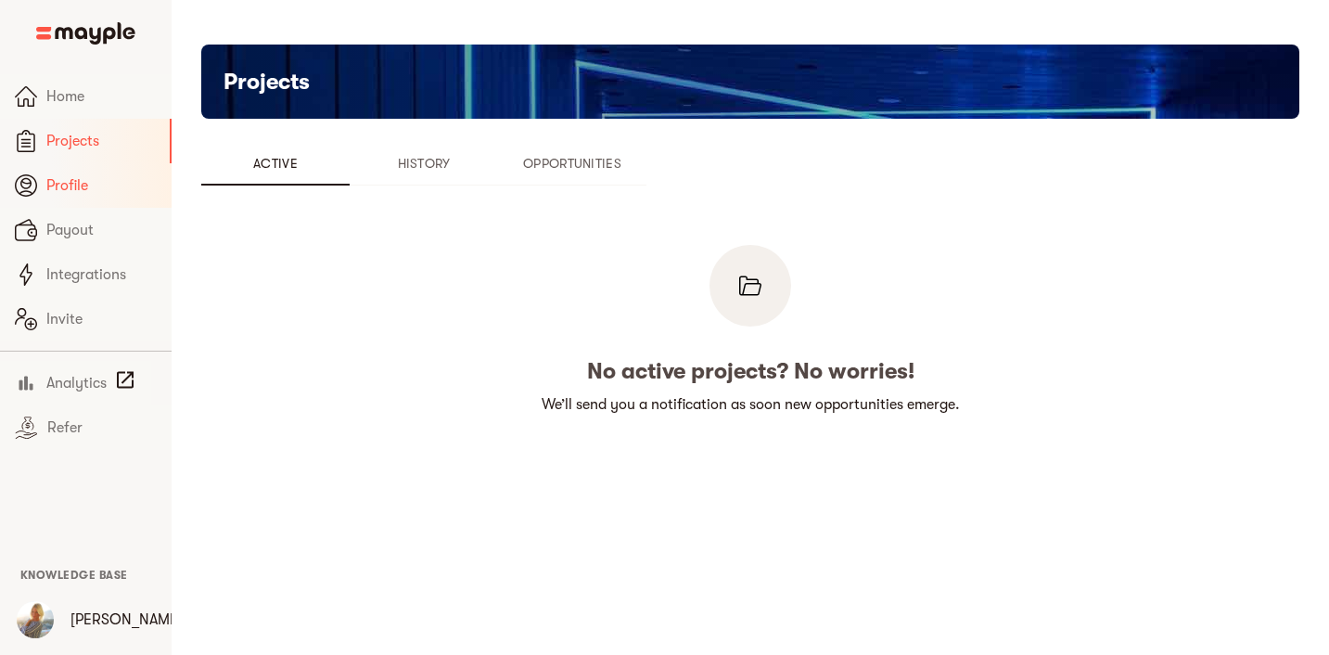
click at [107, 185] on span "Profile" at bounding box center [101, 185] width 110 height 22
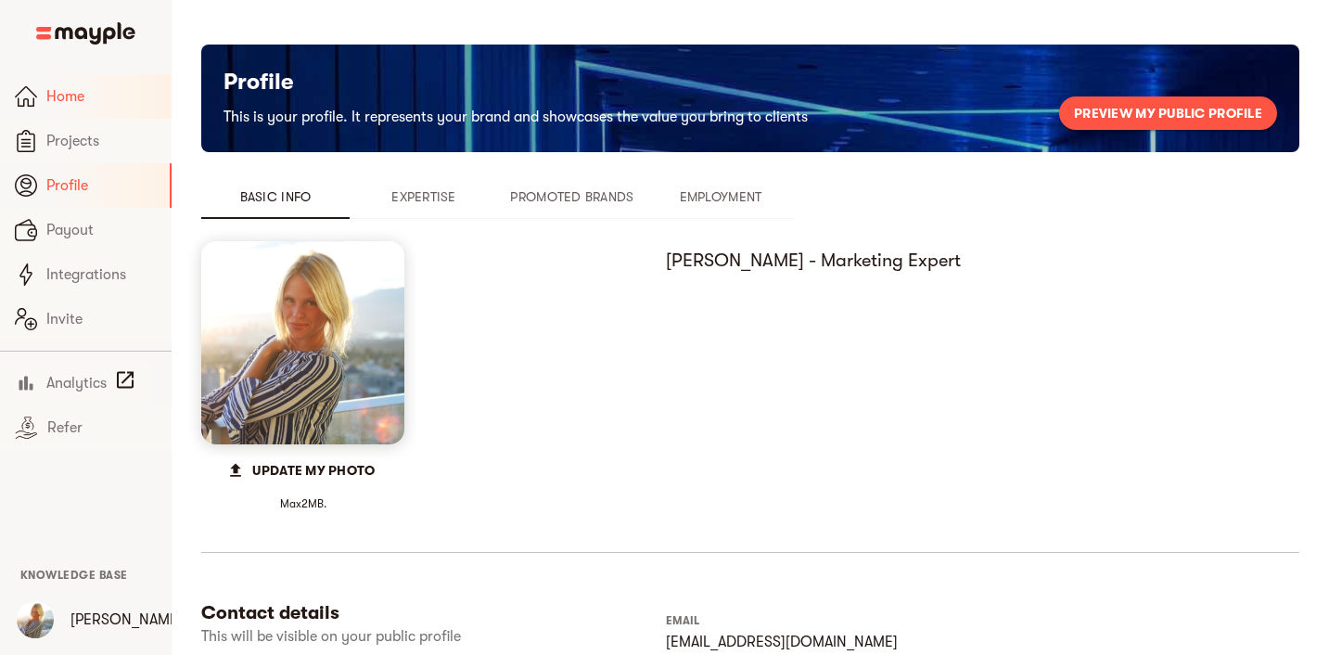
click at [105, 107] on span "Home" at bounding box center [101, 96] width 110 height 22
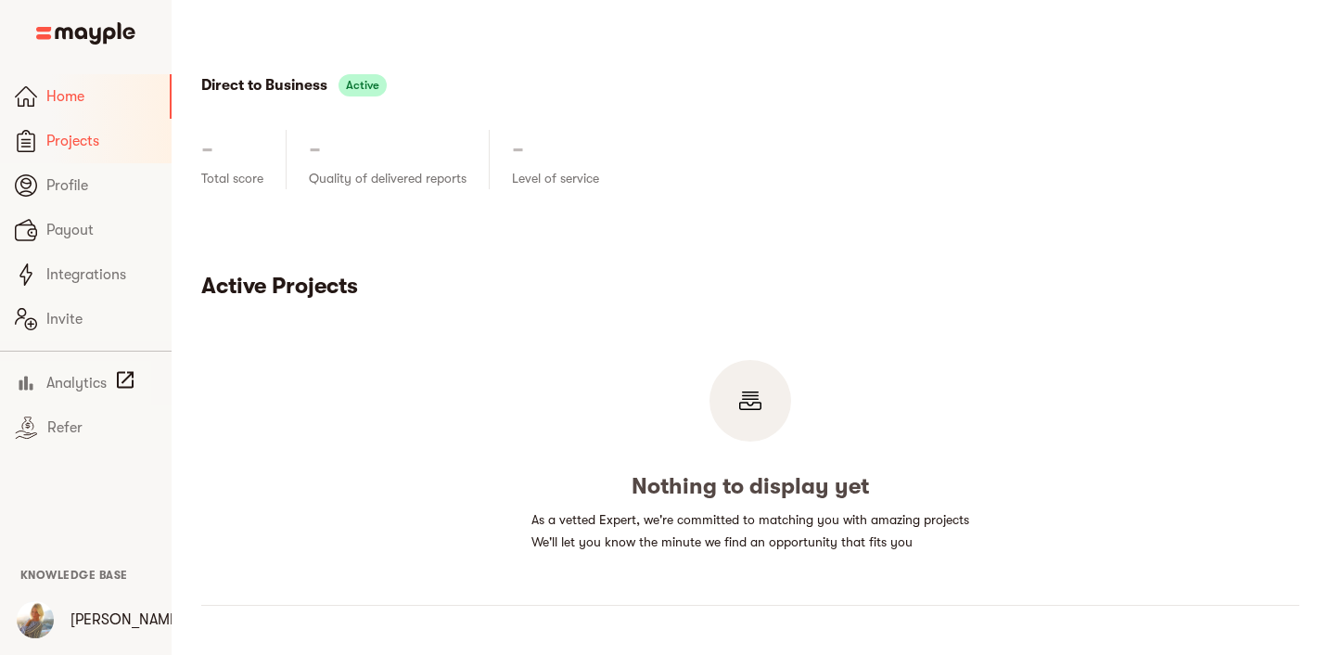
click at [106, 134] on span "Projects" at bounding box center [101, 141] width 110 height 22
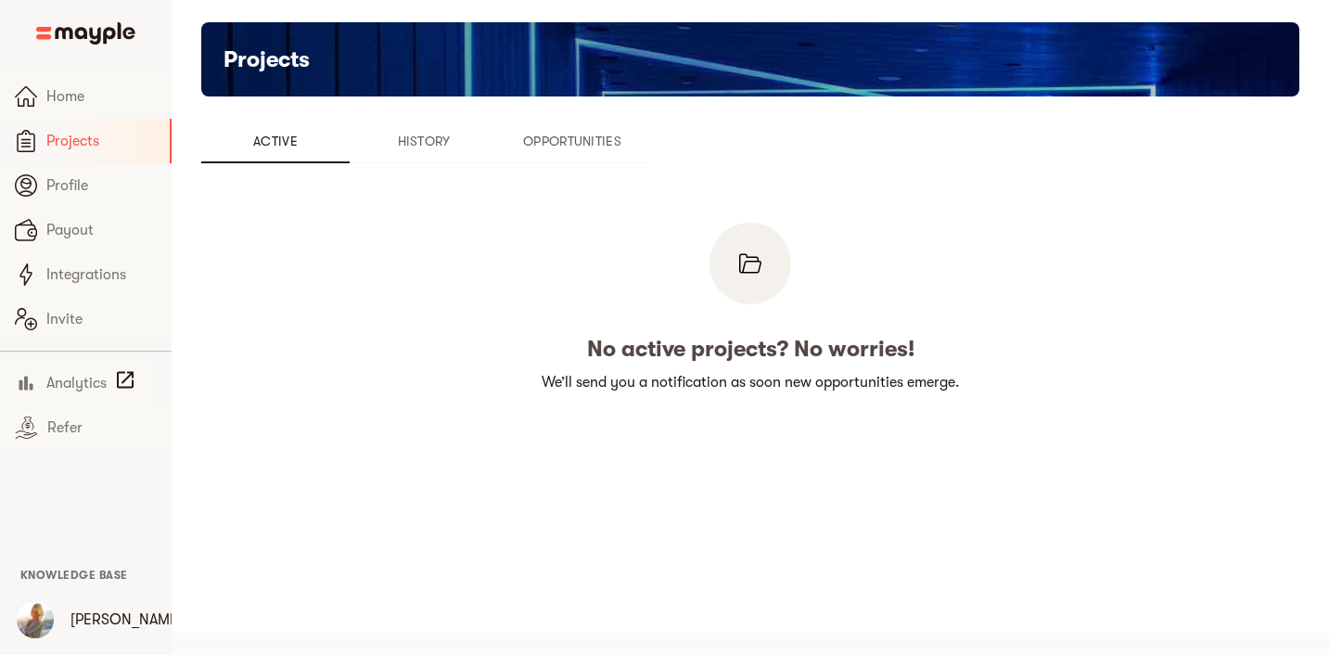
scroll to position [22, 0]
click at [121, 193] on span "Profile" at bounding box center [101, 185] width 110 height 22
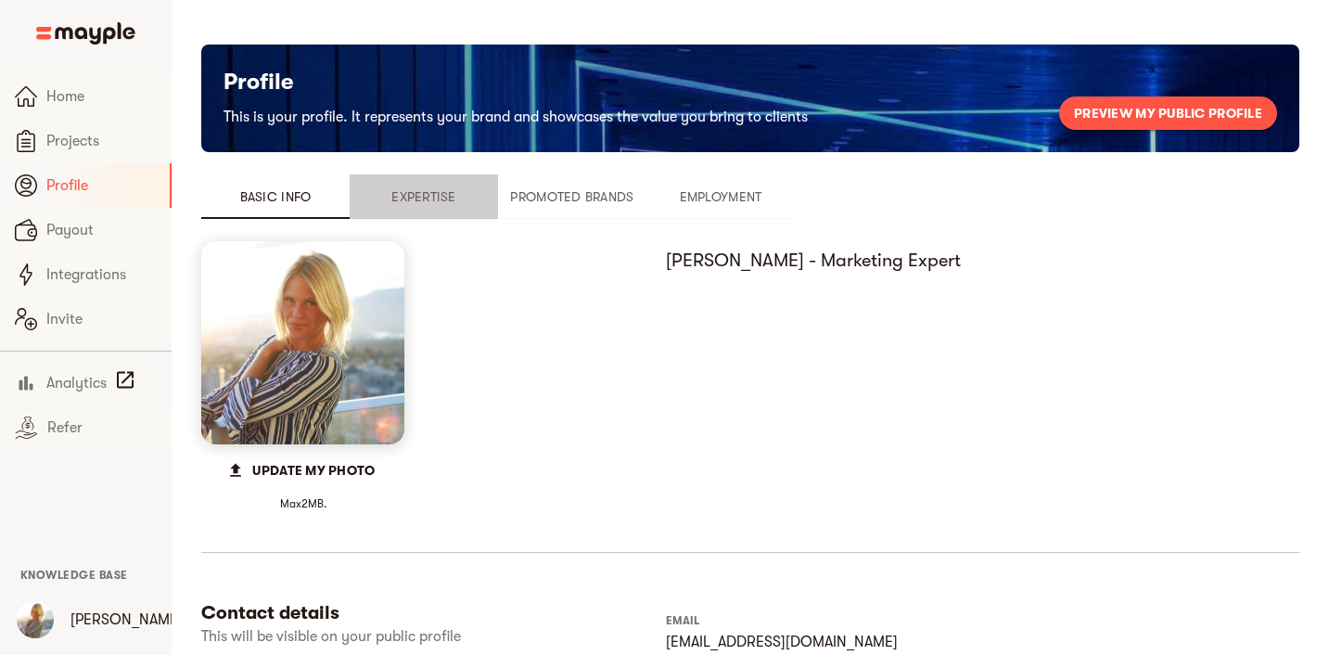
click at [452, 192] on span "Expertise" at bounding box center [424, 196] width 126 height 22
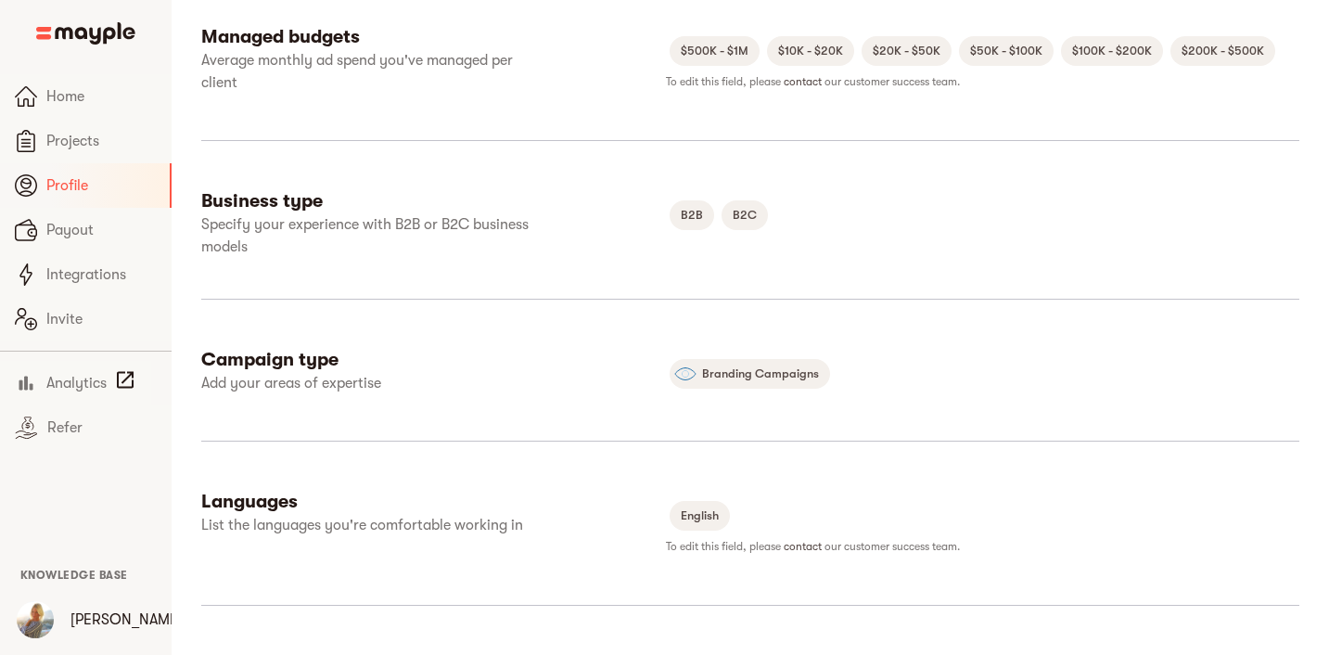
scroll to position [1065, 0]
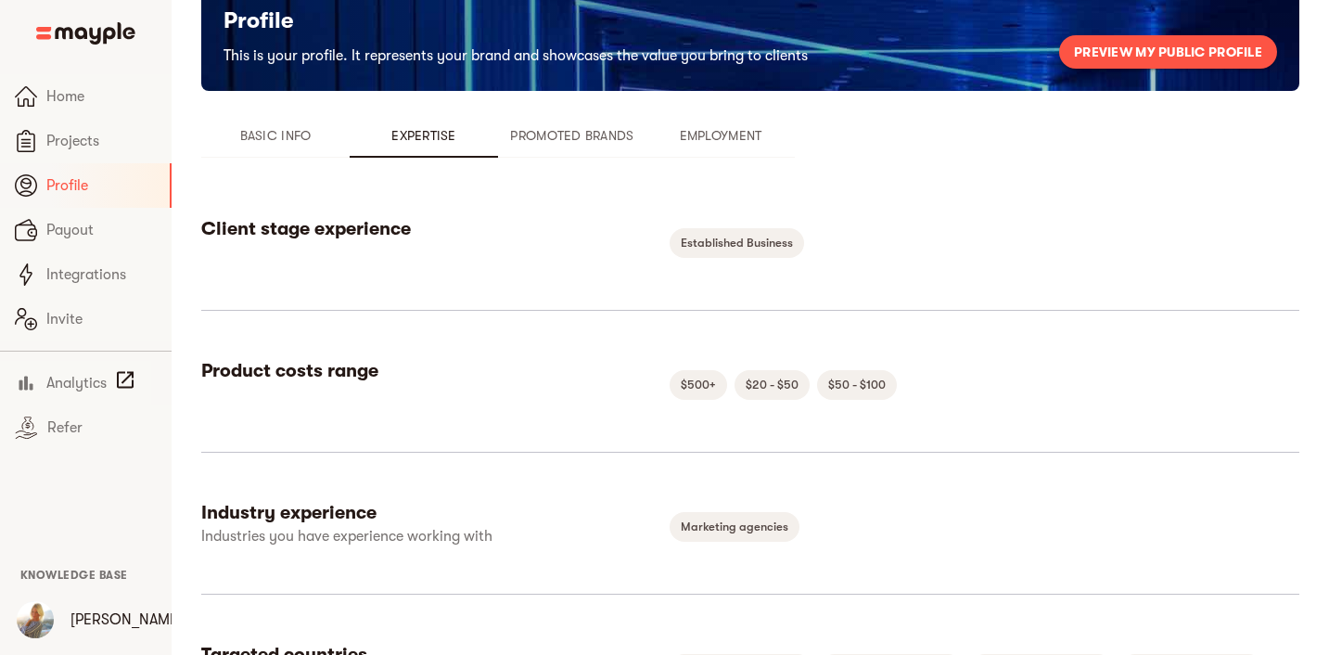
click at [551, 144] on span "Promoted Brands" at bounding box center [572, 135] width 126 height 22
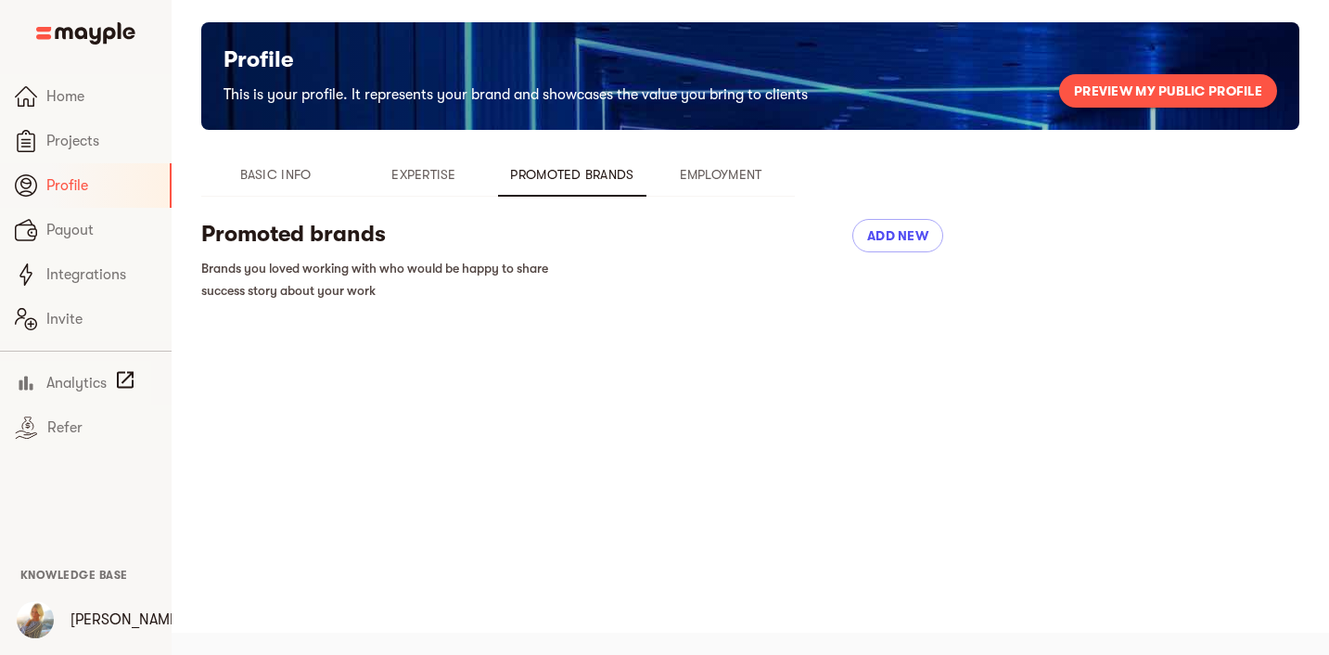
scroll to position [22, 0]
click at [722, 166] on span "Employment" at bounding box center [720, 174] width 126 height 22
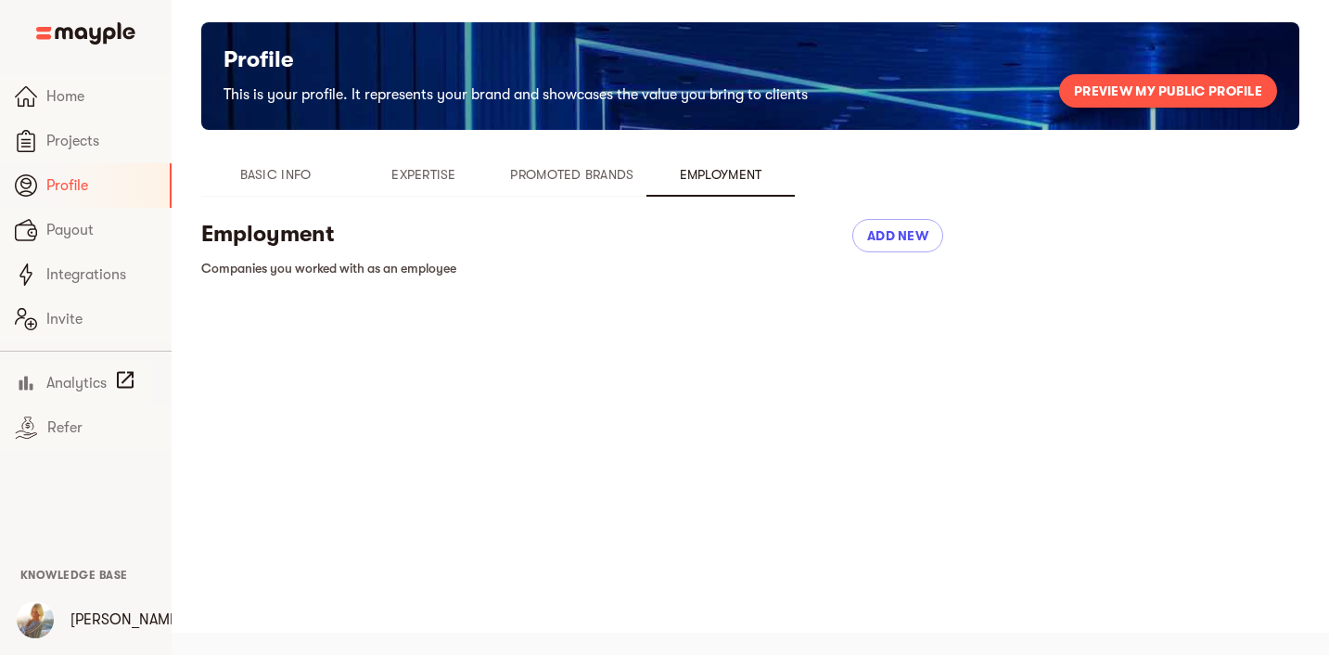
click at [606, 184] on span "Promoted Brands" at bounding box center [572, 174] width 126 height 22
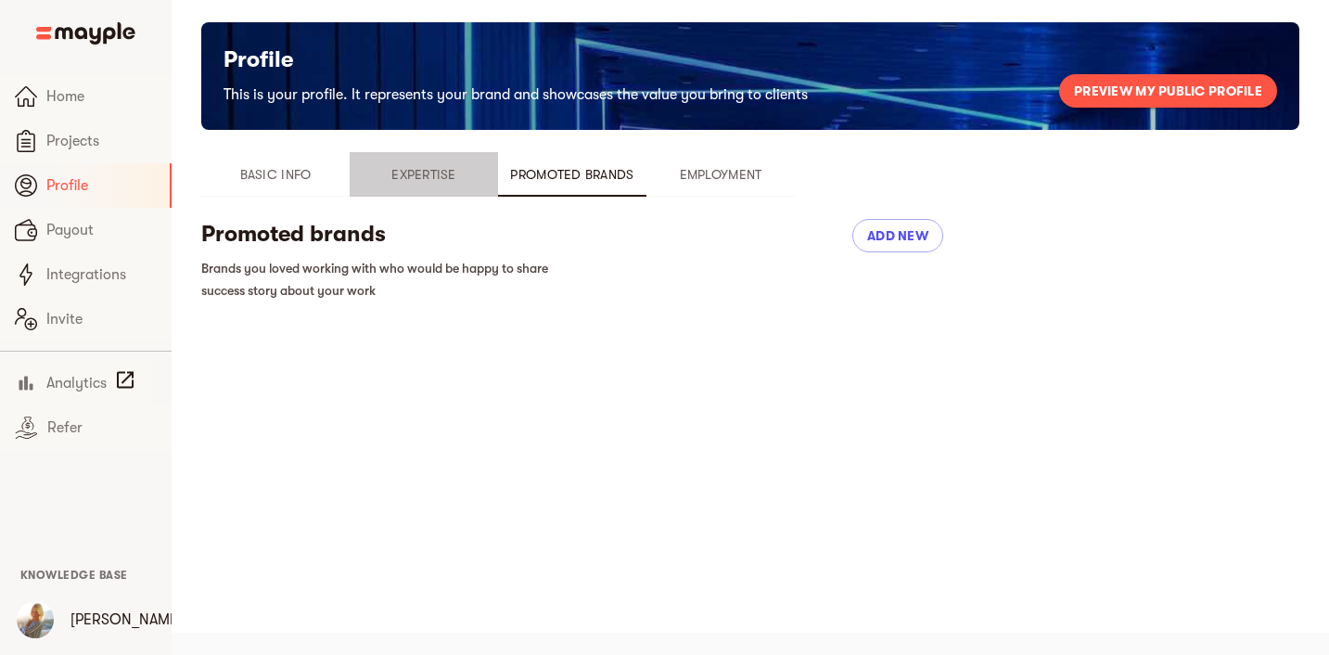
click at [480, 176] on span "Expertise" at bounding box center [424, 174] width 126 height 22
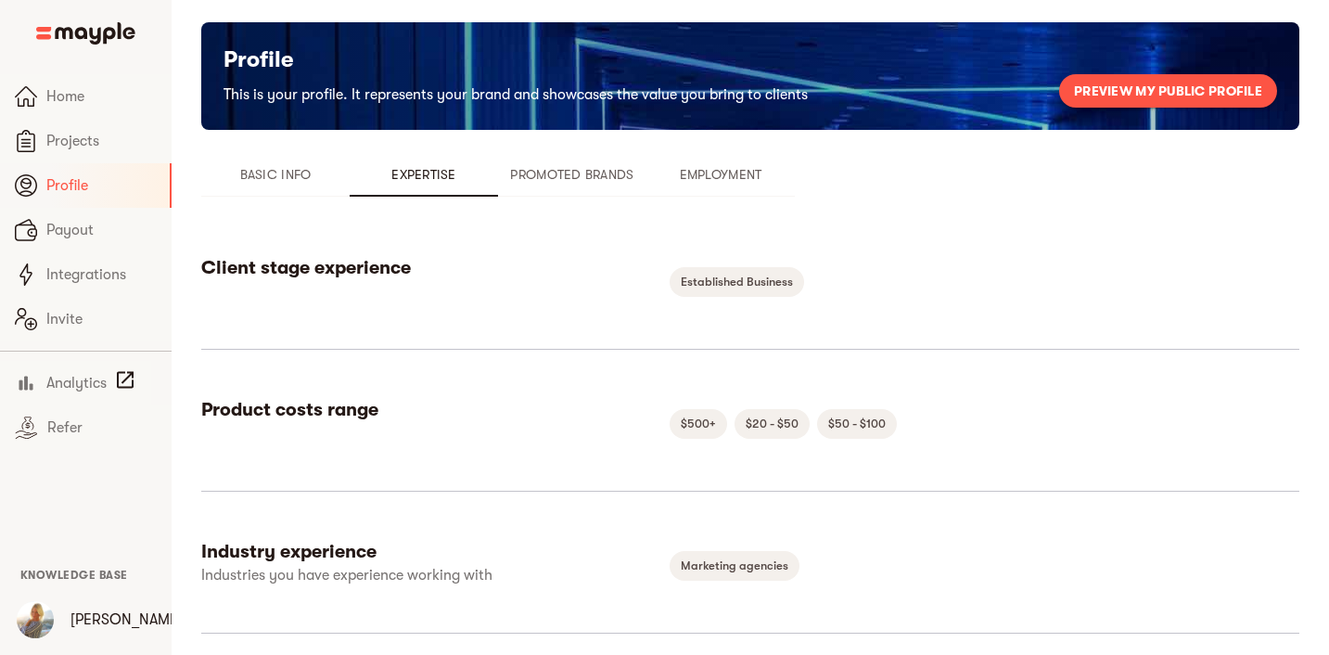
click at [292, 174] on span "Basic Info" at bounding box center [275, 174] width 126 height 22
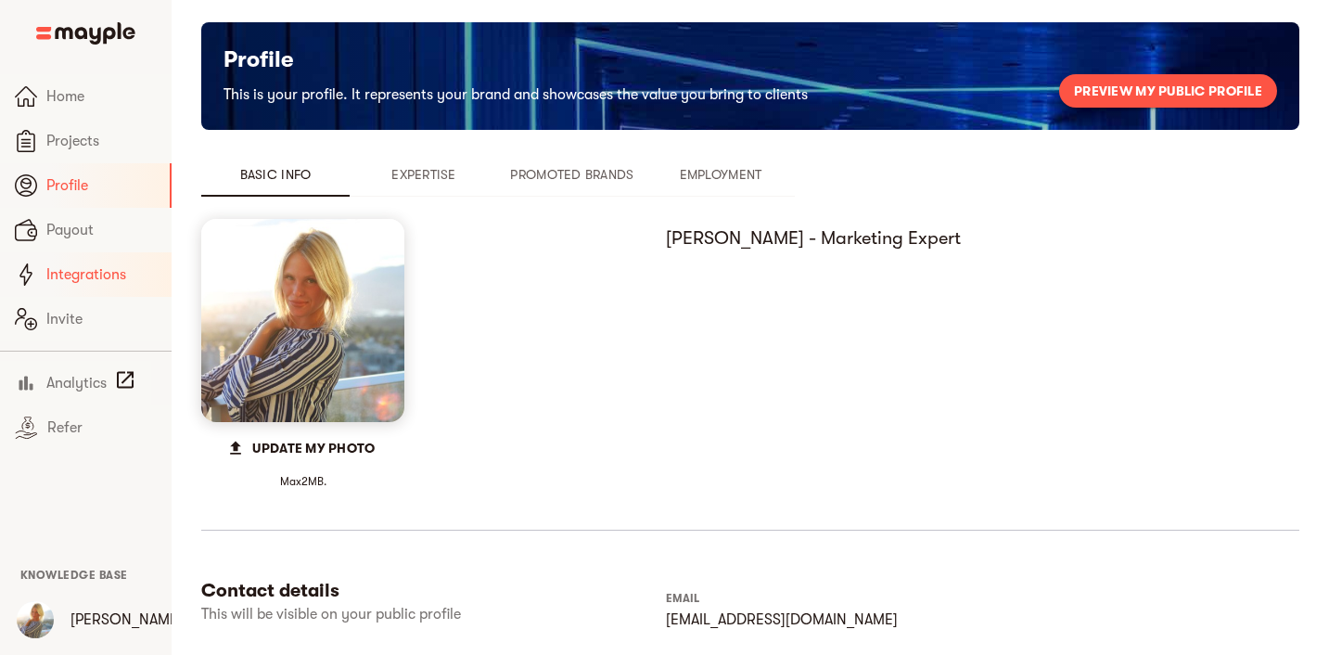
click at [128, 267] on span "Integrations" at bounding box center [101, 274] width 110 height 22
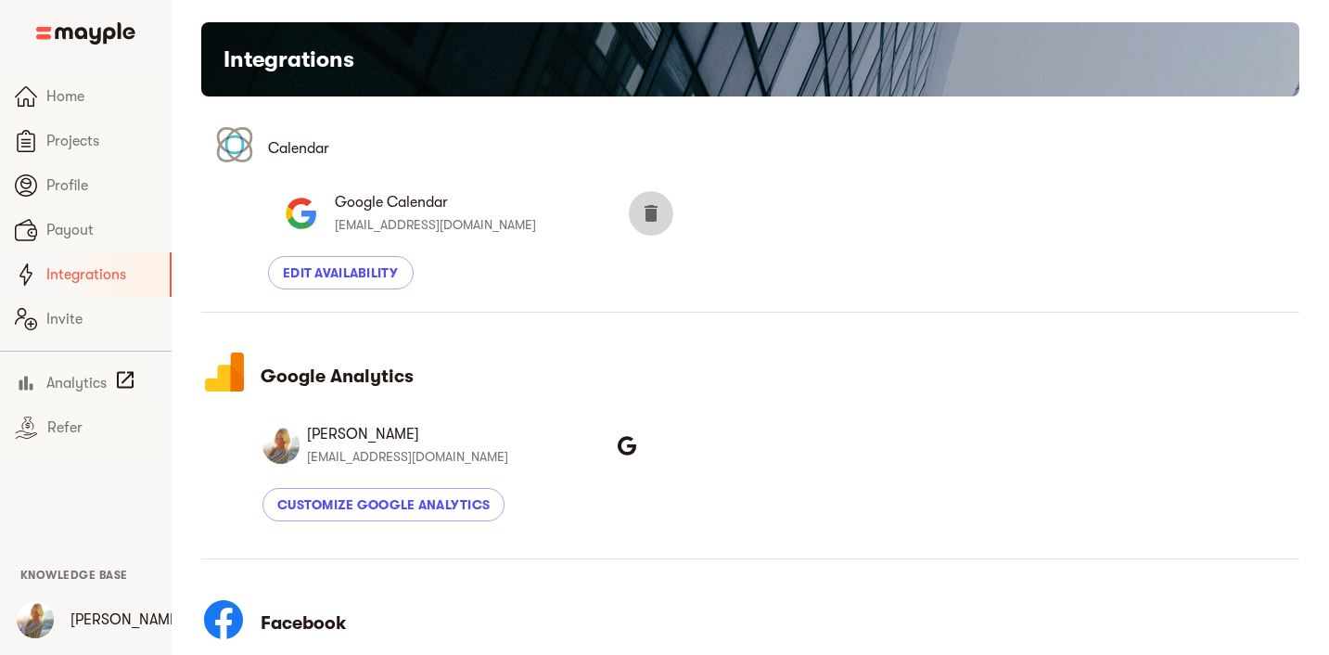
click at [644, 215] on icon "button" at bounding box center [650, 213] width 13 height 17
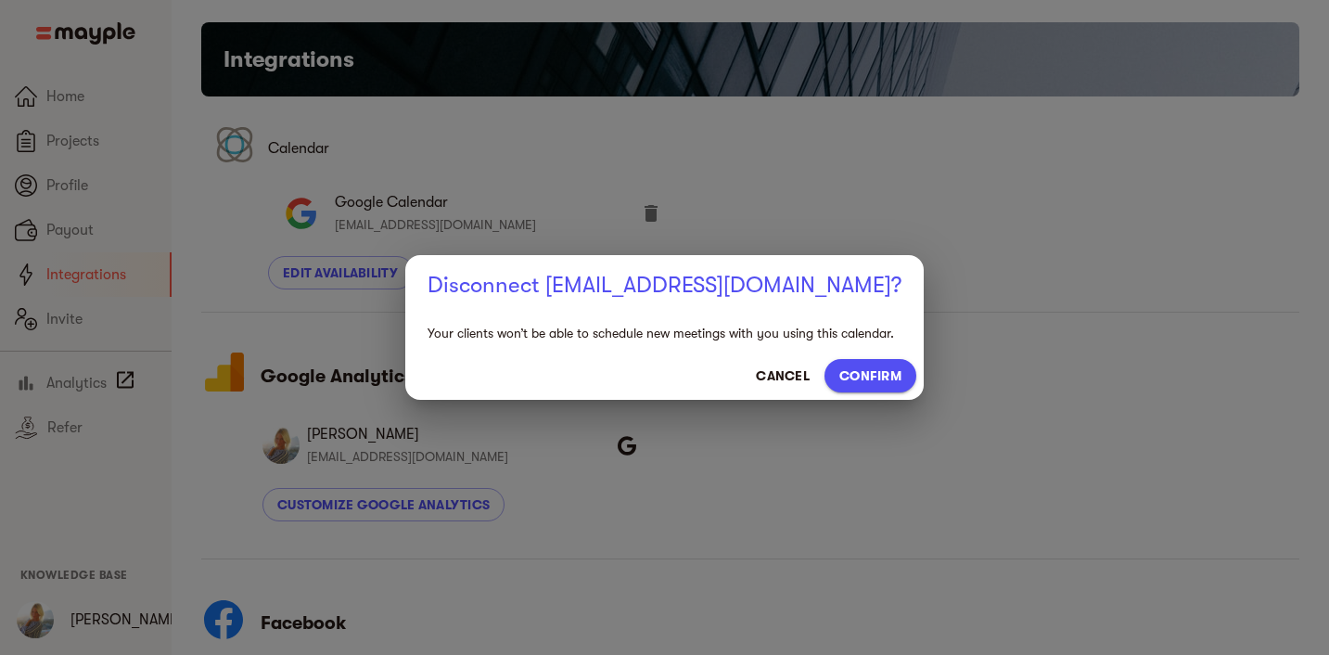
click at [880, 376] on span "CONFIRM" at bounding box center [870, 375] width 62 height 22
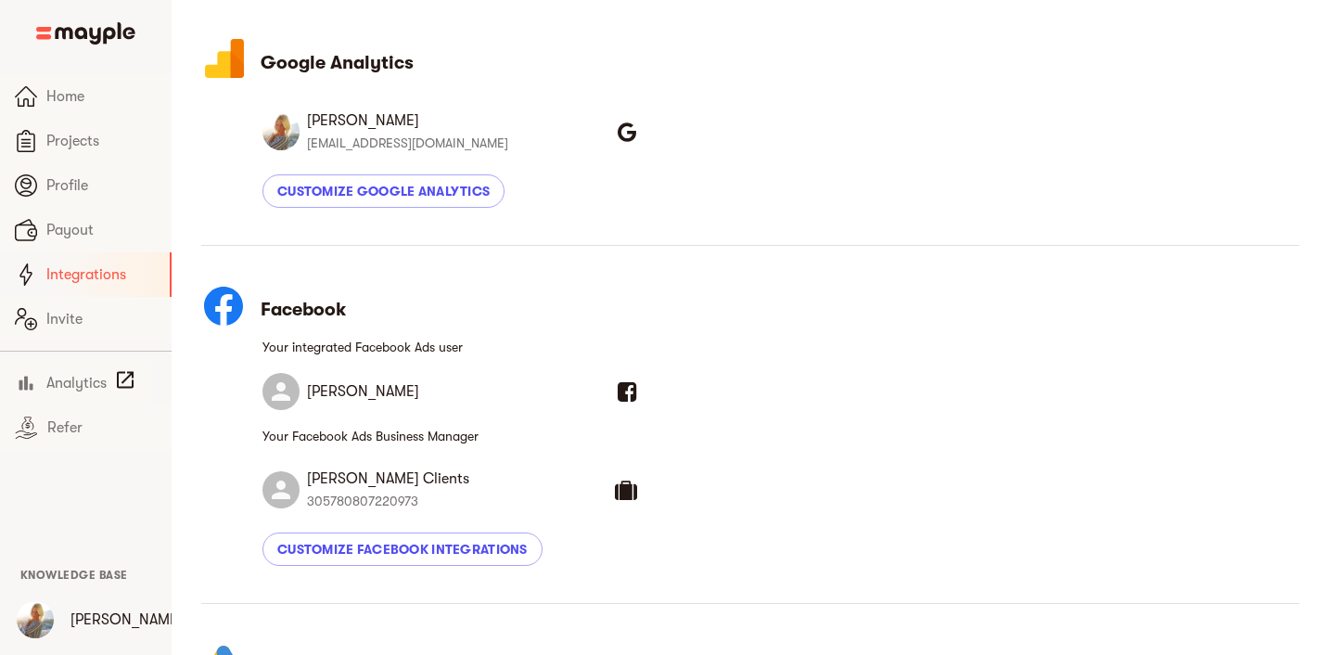
scroll to position [266, 0]
click at [474, 553] on span "Customize Facebook Integrations" at bounding box center [402, 548] width 250 height 22
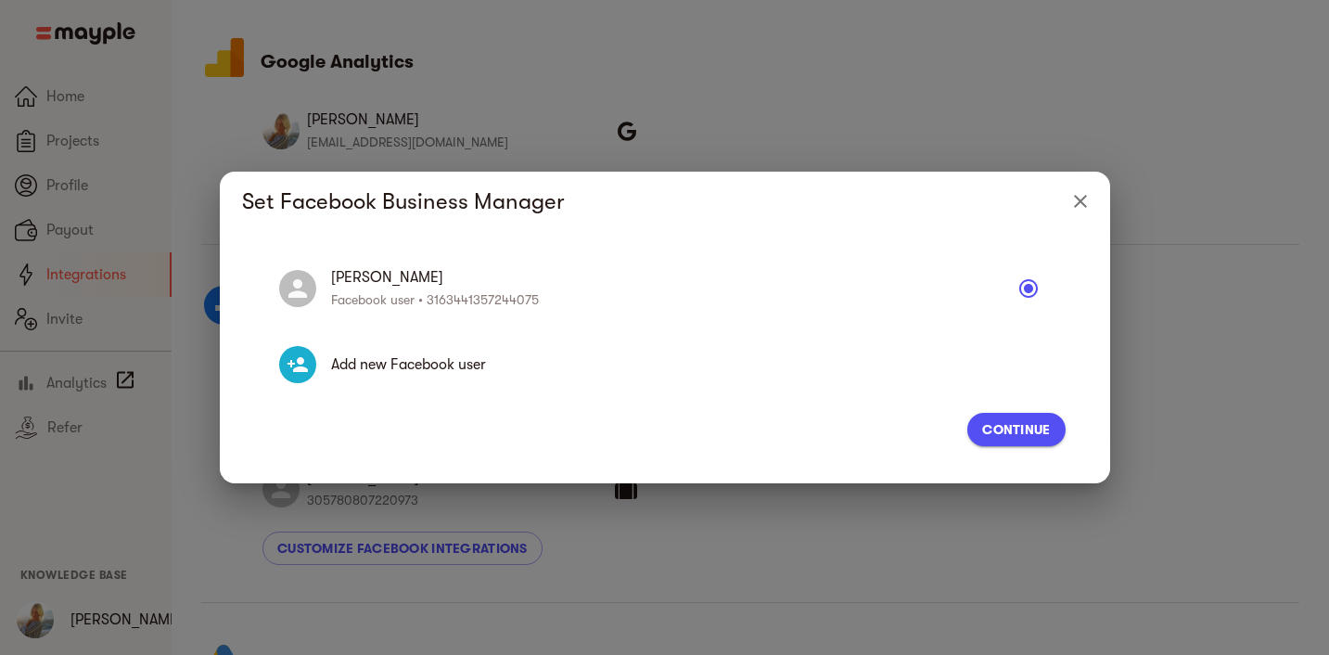
click at [1080, 208] on icon "Close" at bounding box center [1080, 201] width 22 height 22
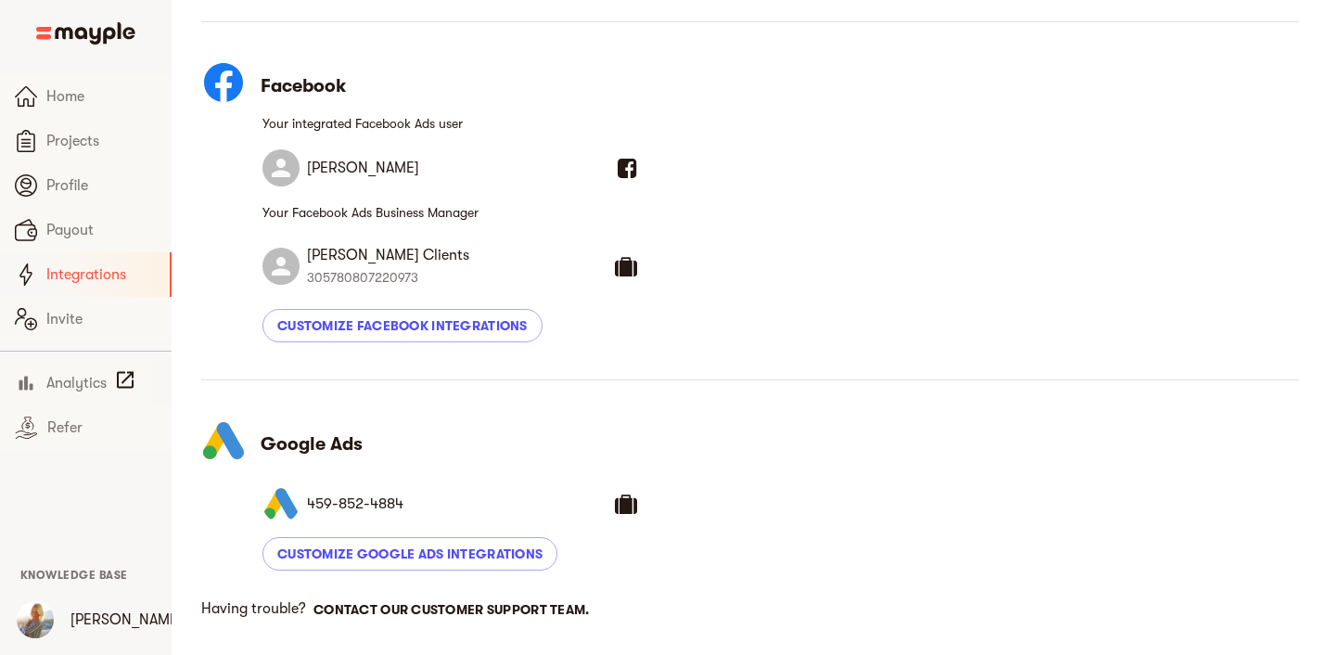
scroll to position [513, 0]
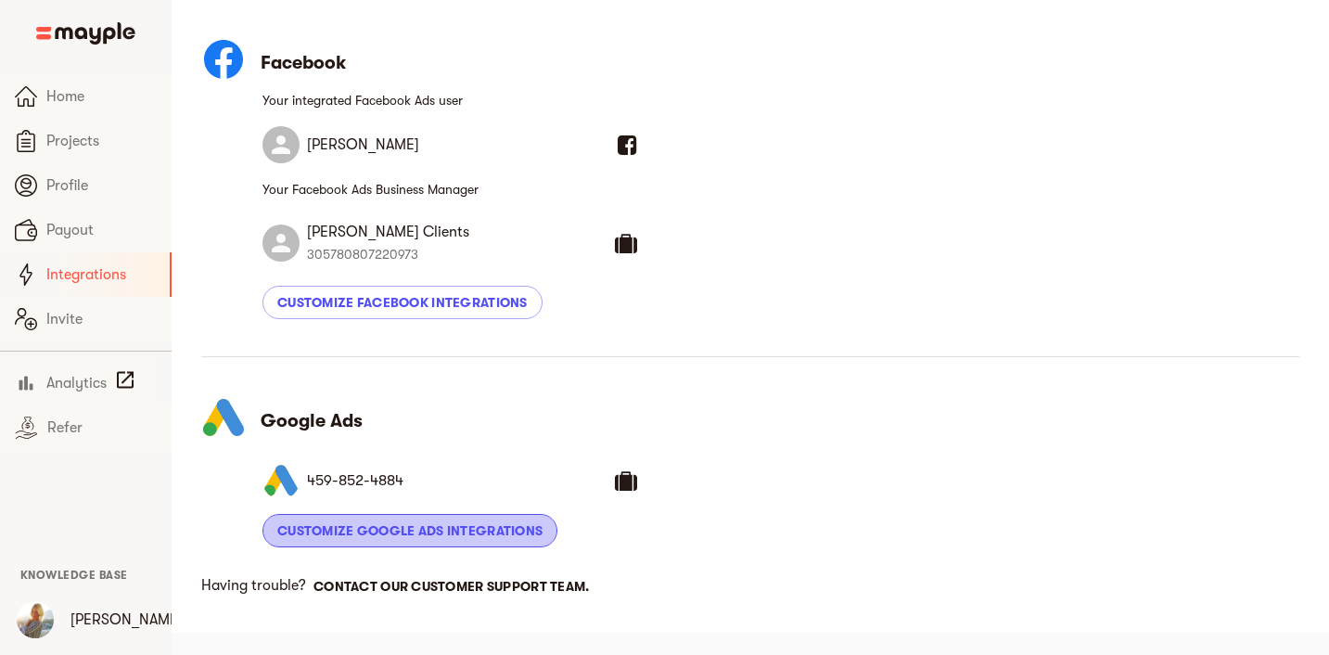
click at [509, 534] on span "Customize Google Ads Integrations" at bounding box center [409, 530] width 265 height 22
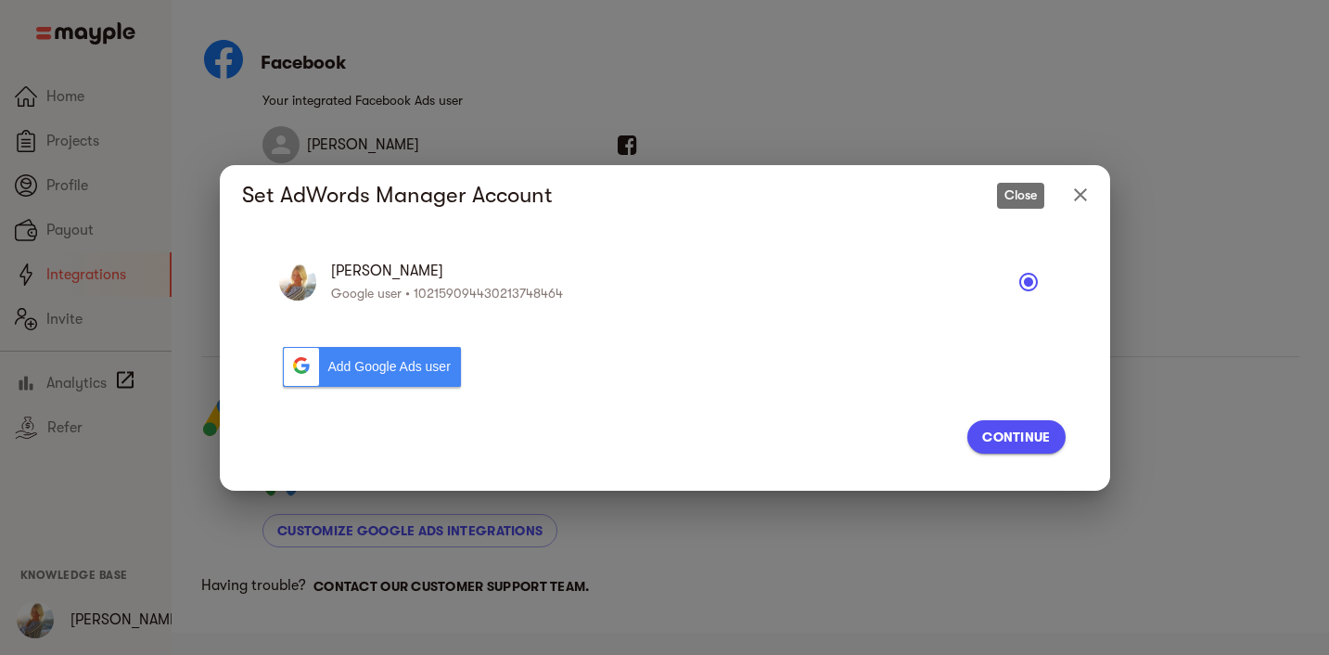
click at [1090, 190] on icon "Close" at bounding box center [1080, 195] width 22 height 22
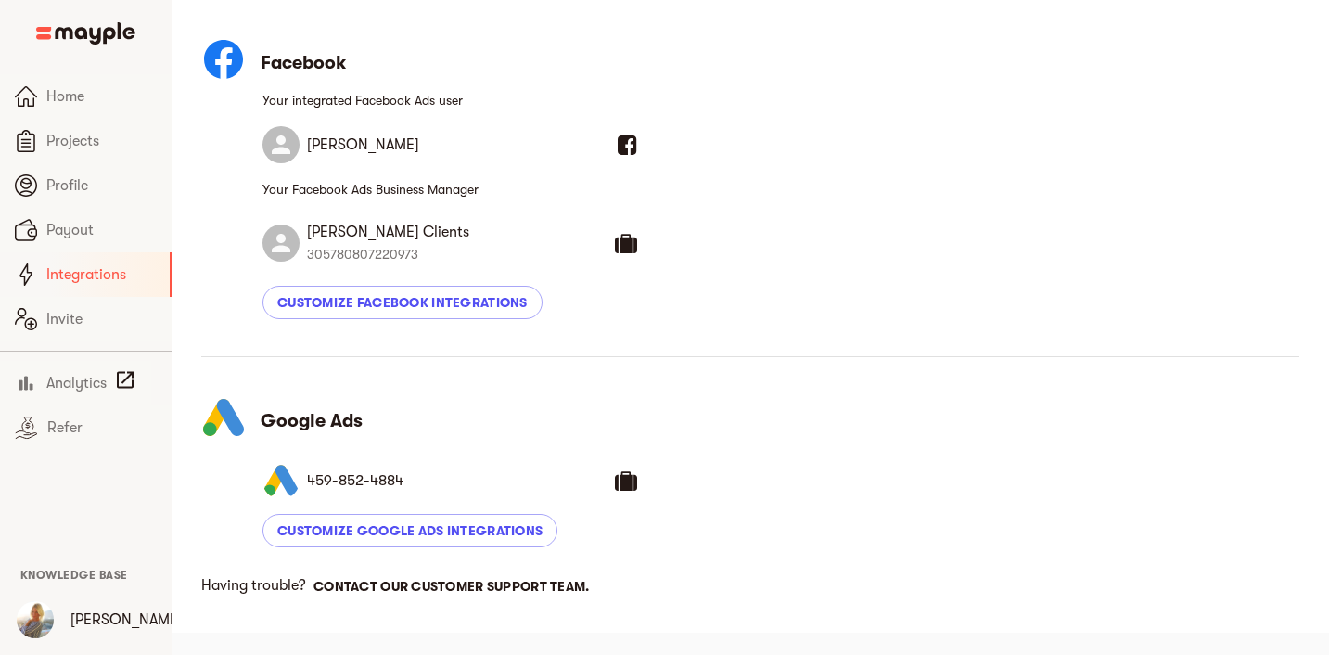
scroll to position [0, 0]
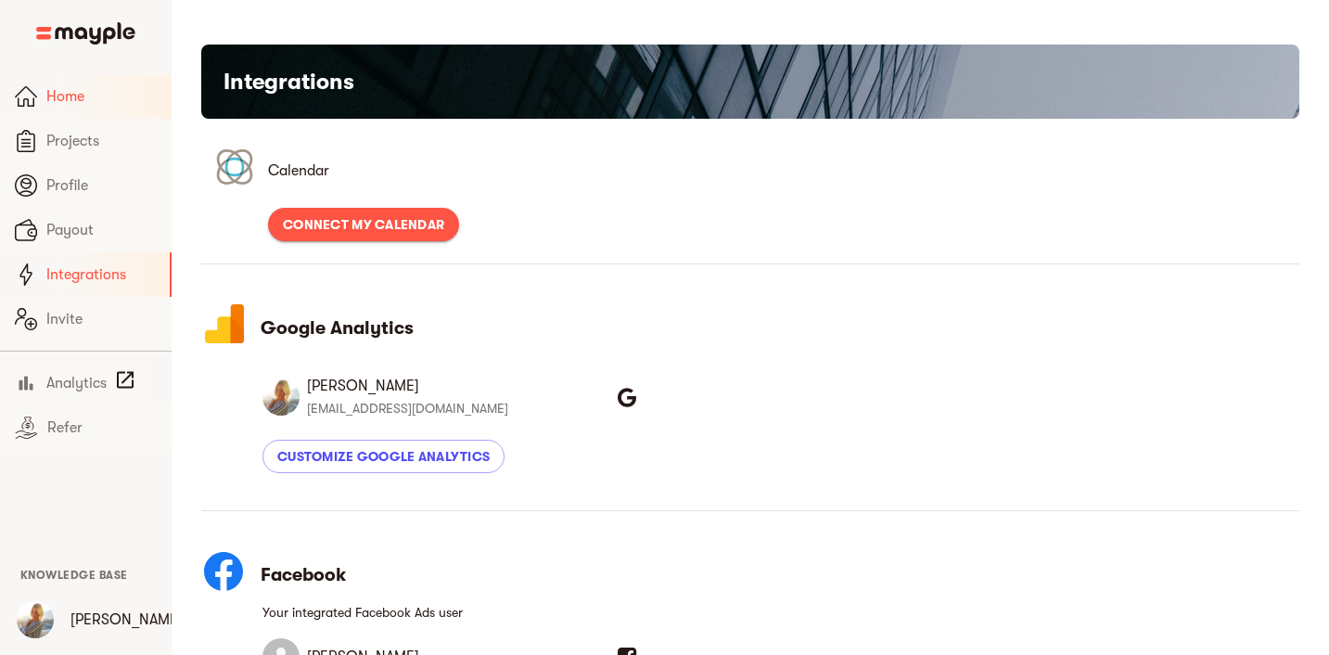
click at [101, 107] on span "Home" at bounding box center [101, 96] width 110 height 22
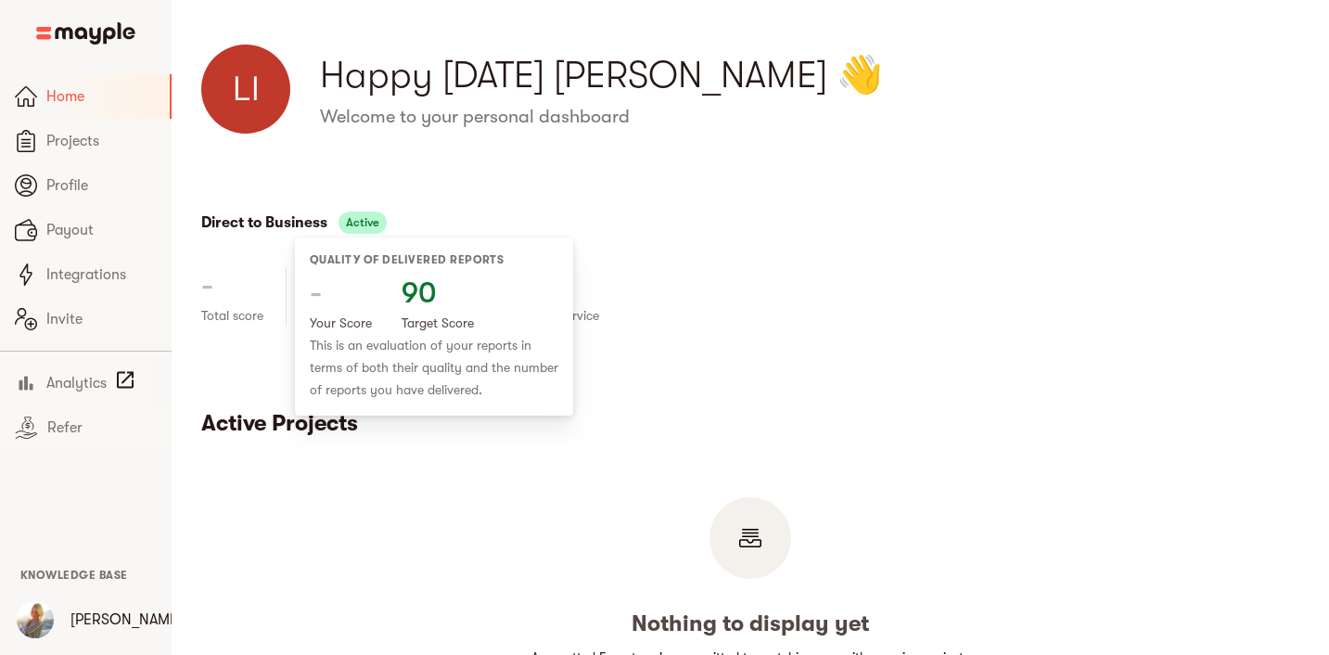
scroll to position [288, 0]
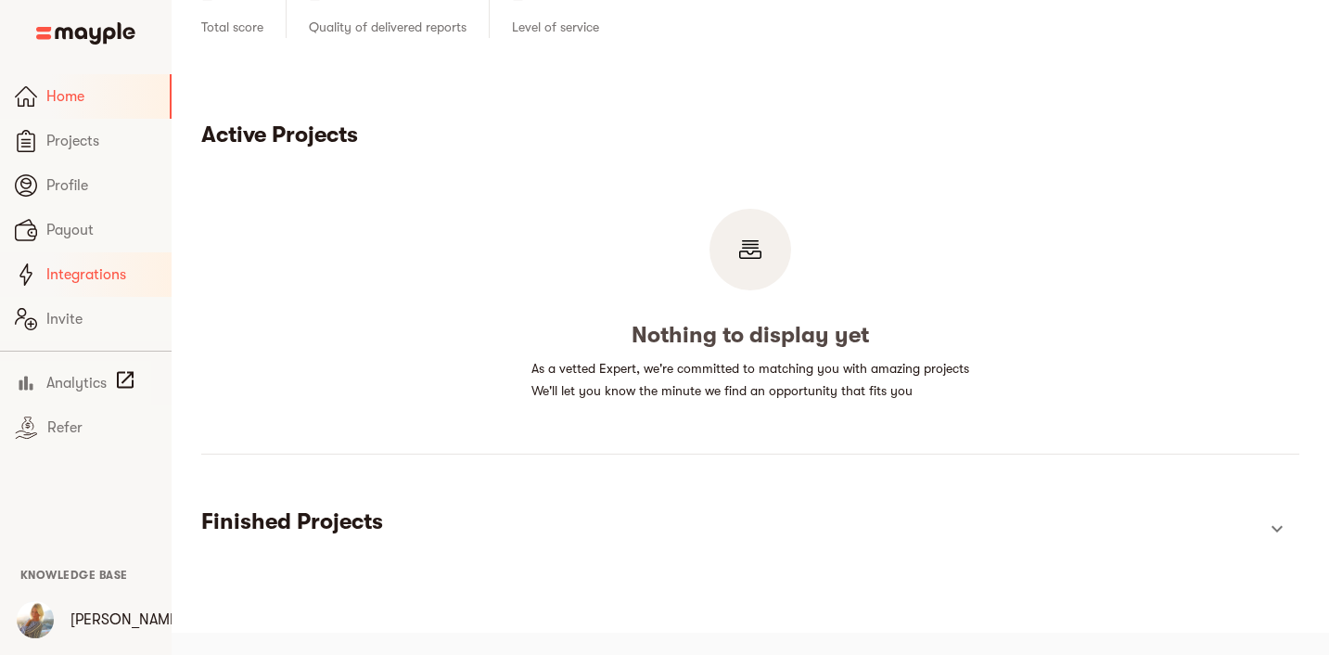
click at [74, 265] on span "Integrations" at bounding box center [101, 274] width 110 height 22
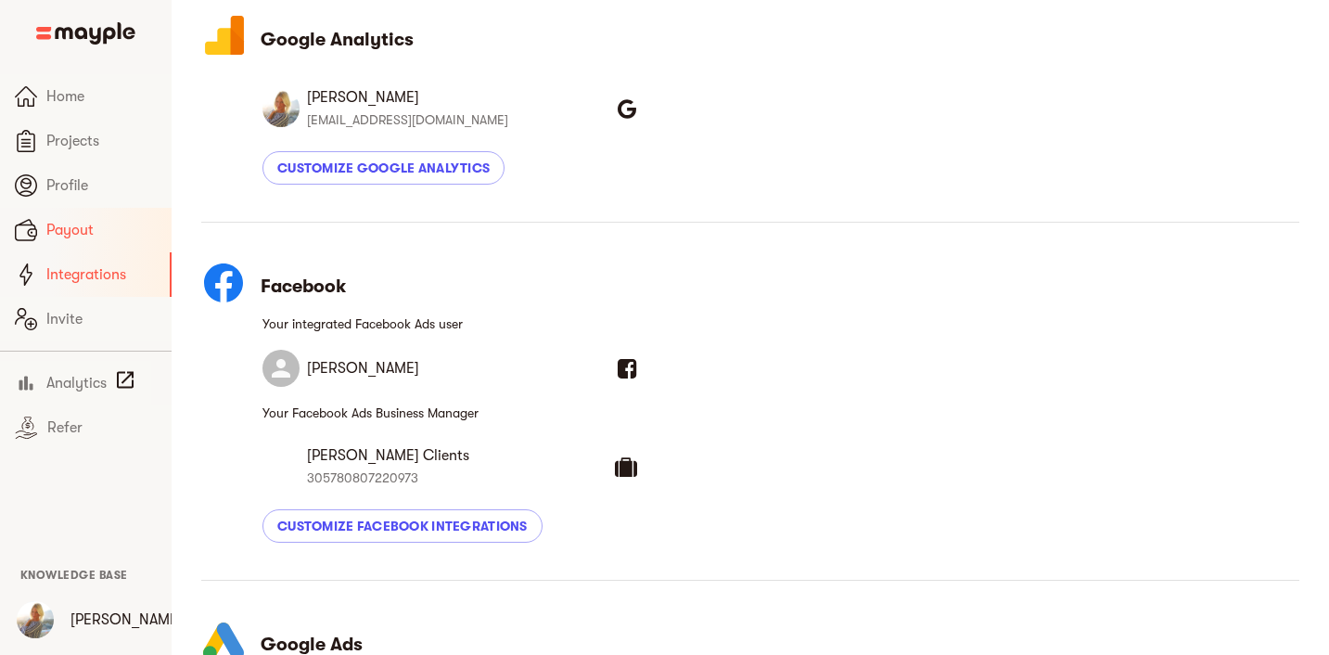
scroll to position [22, 0]
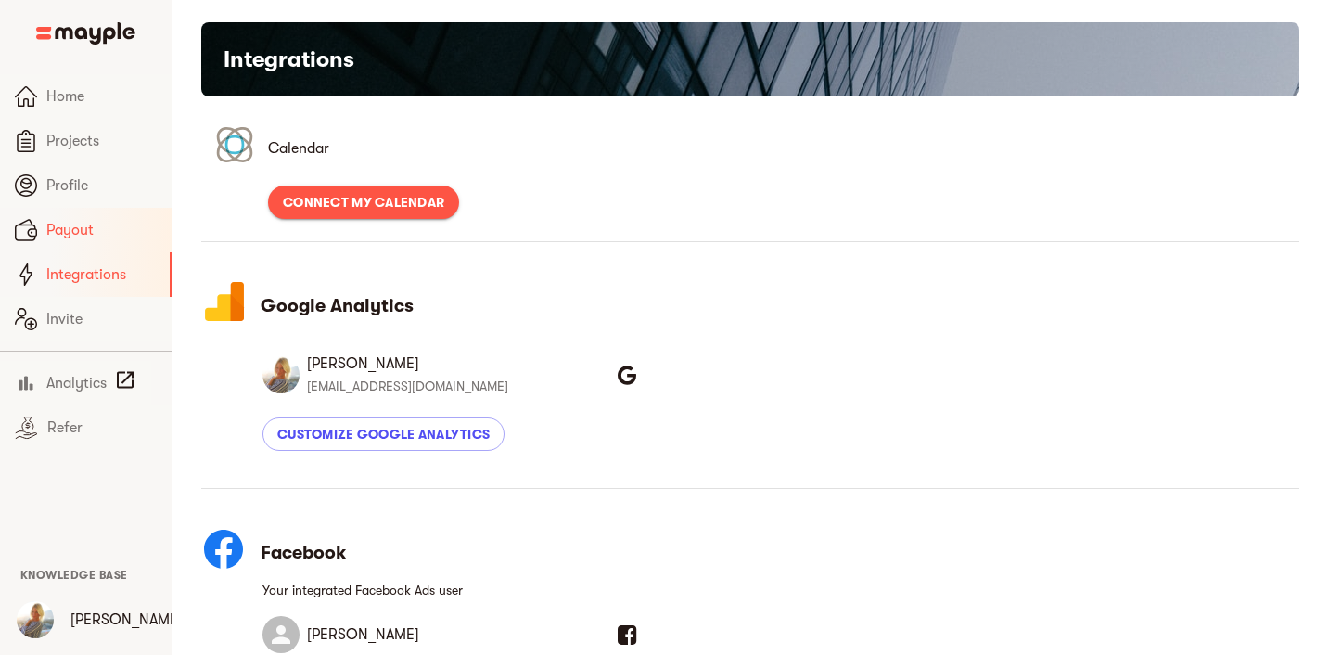
click at [74, 229] on span "Payout" at bounding box center [101, 230] width 110 height 22
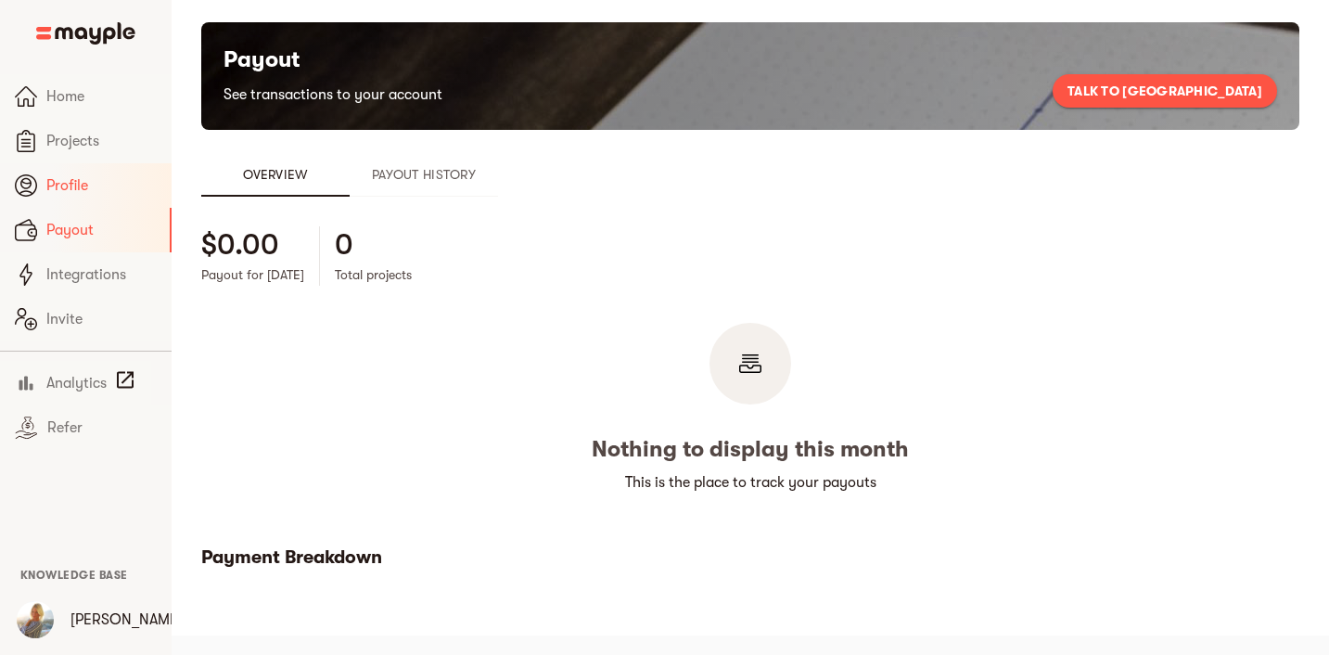
click at [82, 188] on span "Profile" at bounding box center [101, 185] width 110 height 22
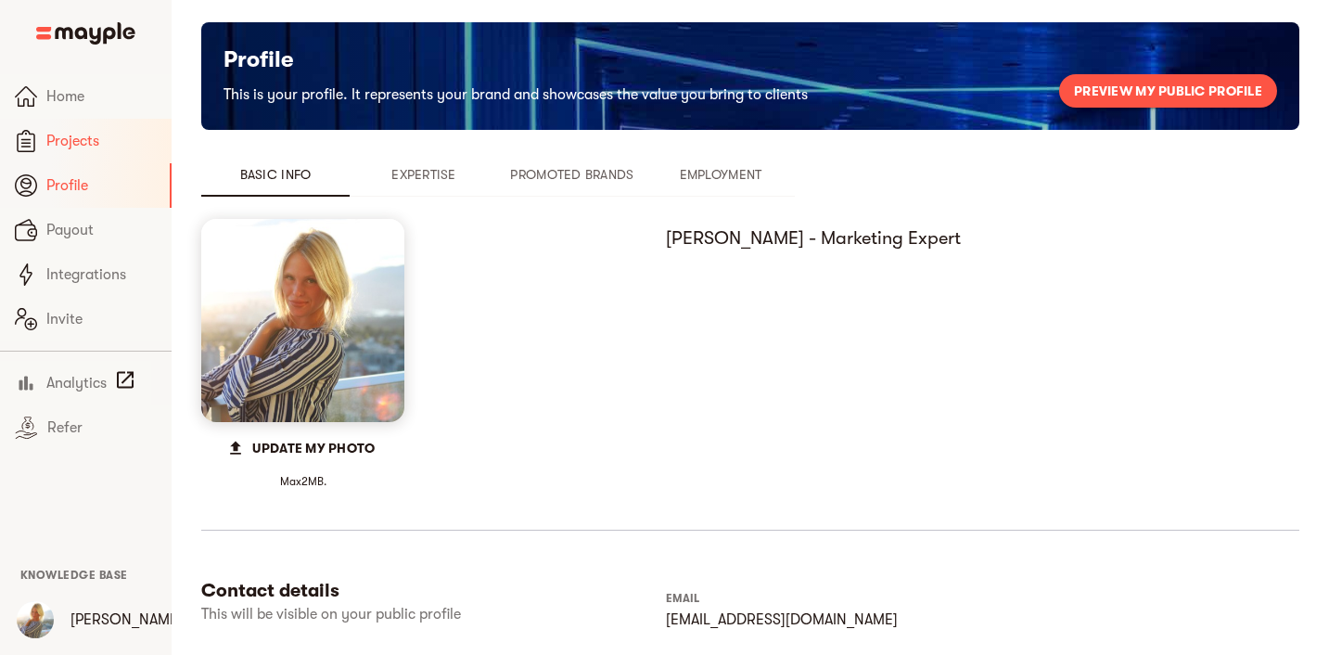
click at [84, 140] on span "Projects" at bounding box center [101, 141] width 110 height 22
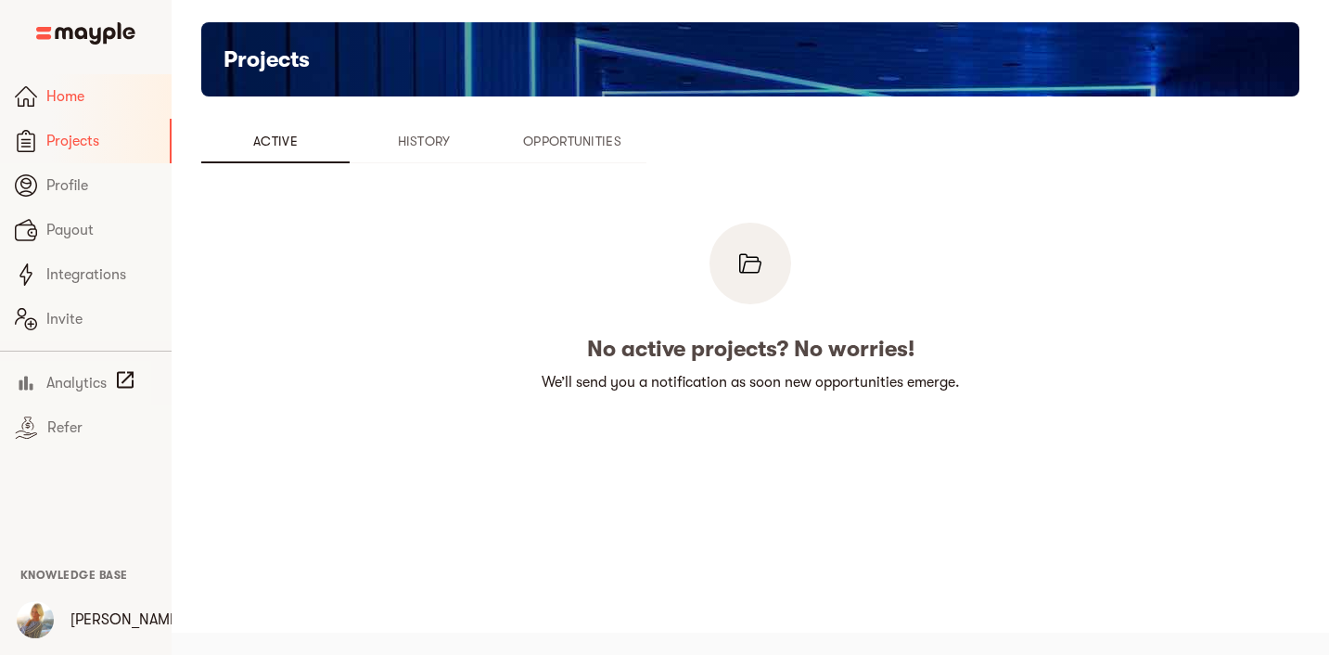
click at [86, 95] on span "Home" at bounding box center [101, 96] width 110 height 22
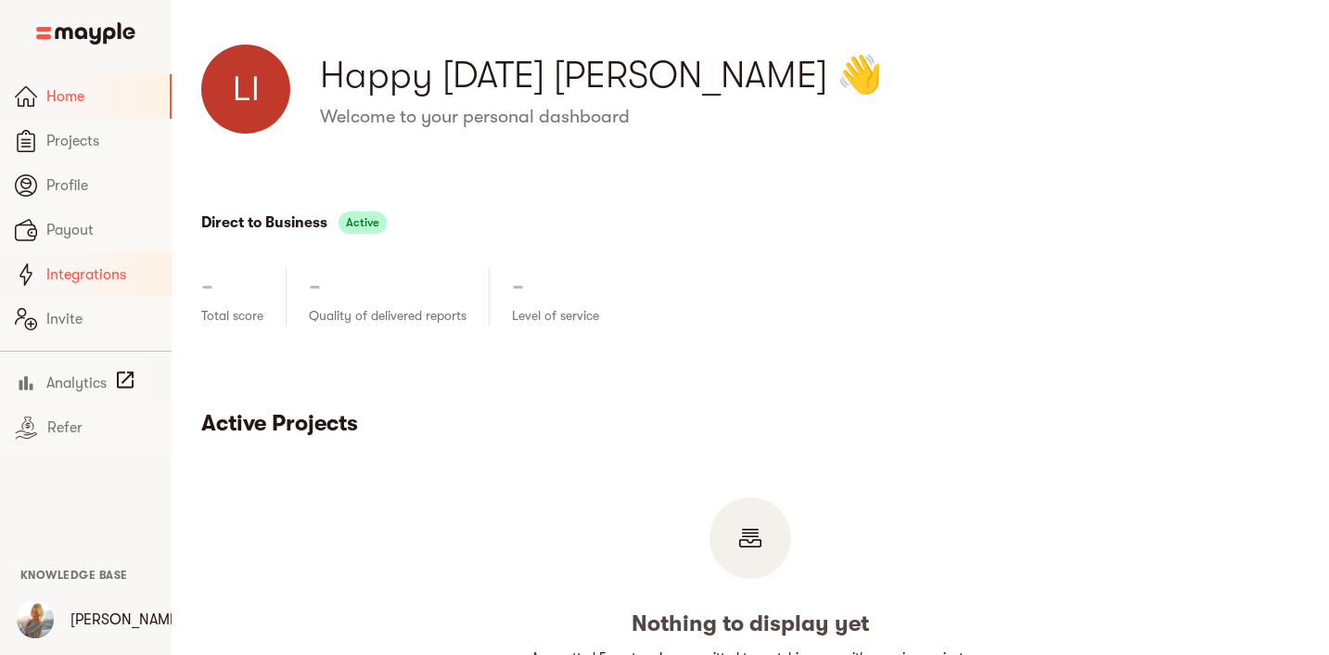
click at [110, 268] on span "Integrations" at bounding box center [101, 274] width 110 height 22
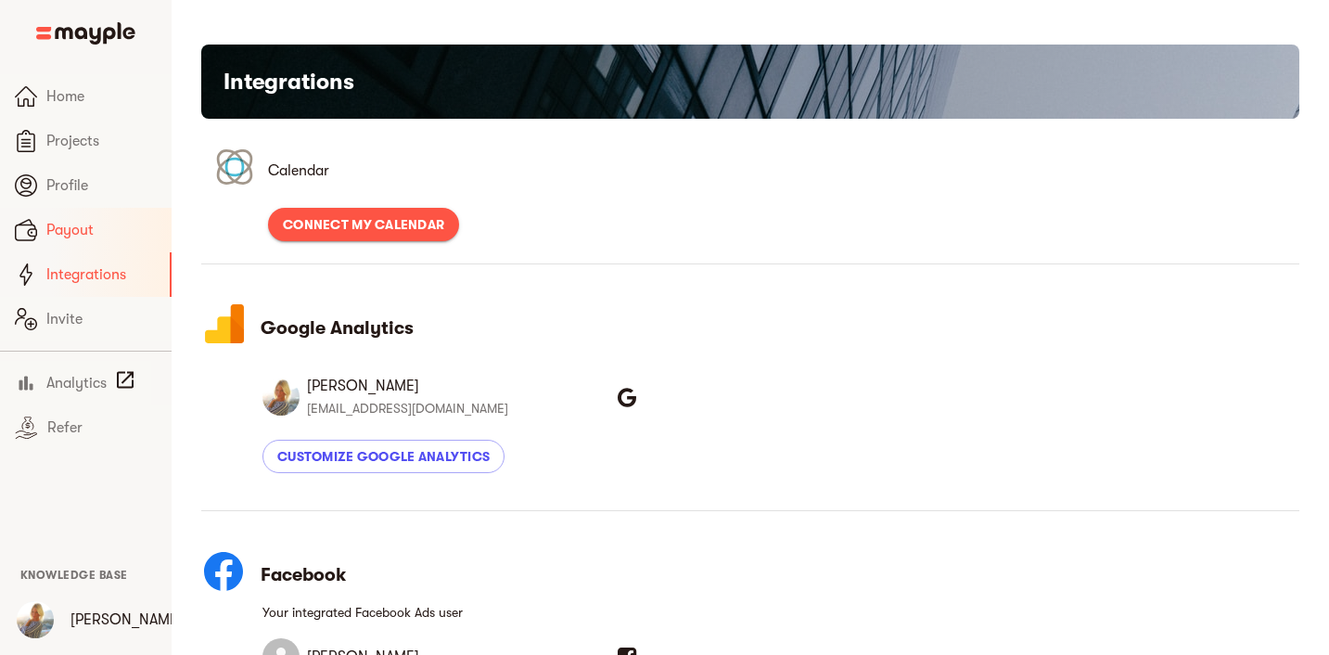
click at [110, 234] on span "Payout" at bounding box center [101, 230] width 110 height 22
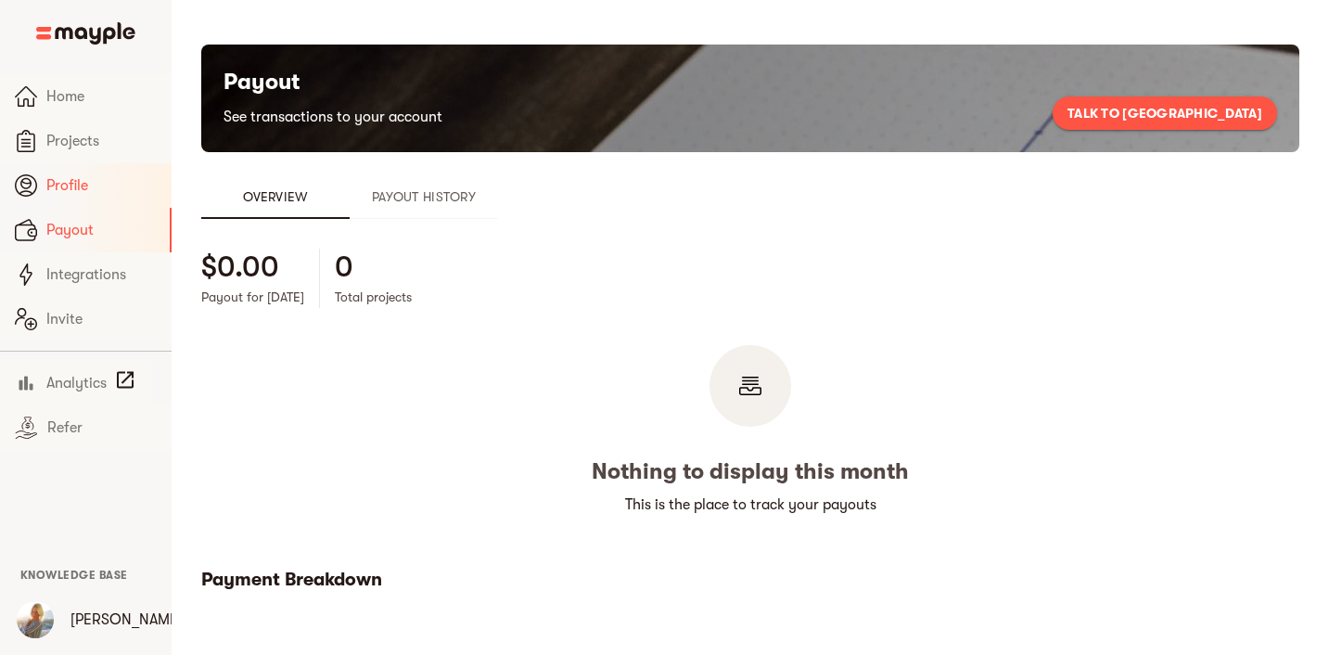
click at [112, 195] on span "Profile" at bounding box center [101, 185] width 110 height 22
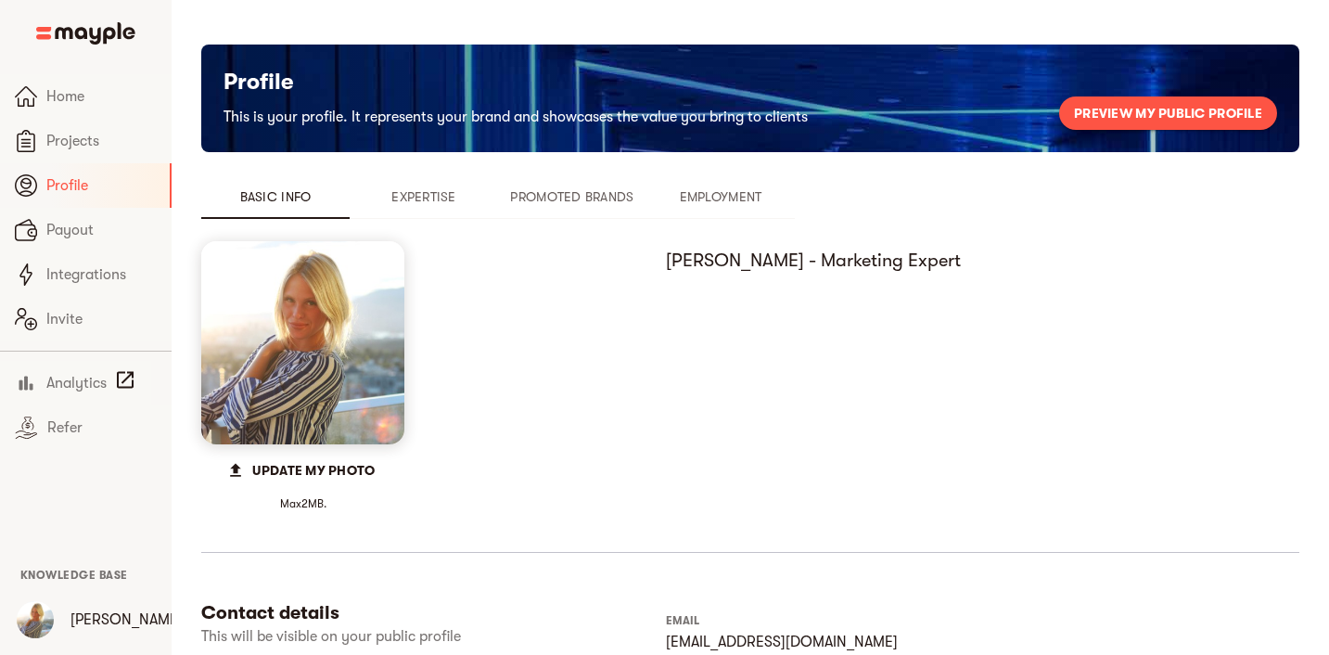
click at [1110, 111] on span "Preview my public profile" at bounding box center [1168, 113] width 188 height 22
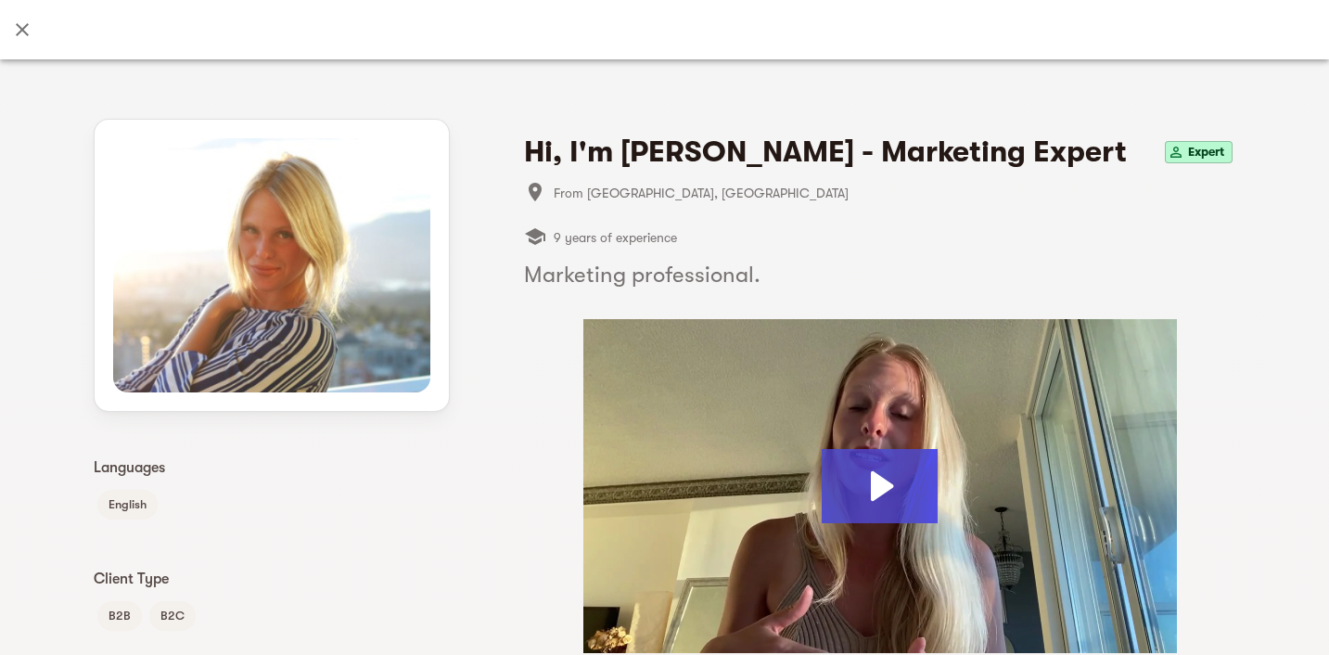
click at [17, 30] on icon "Close" at bounding box center [22, 30] width 22 height 22
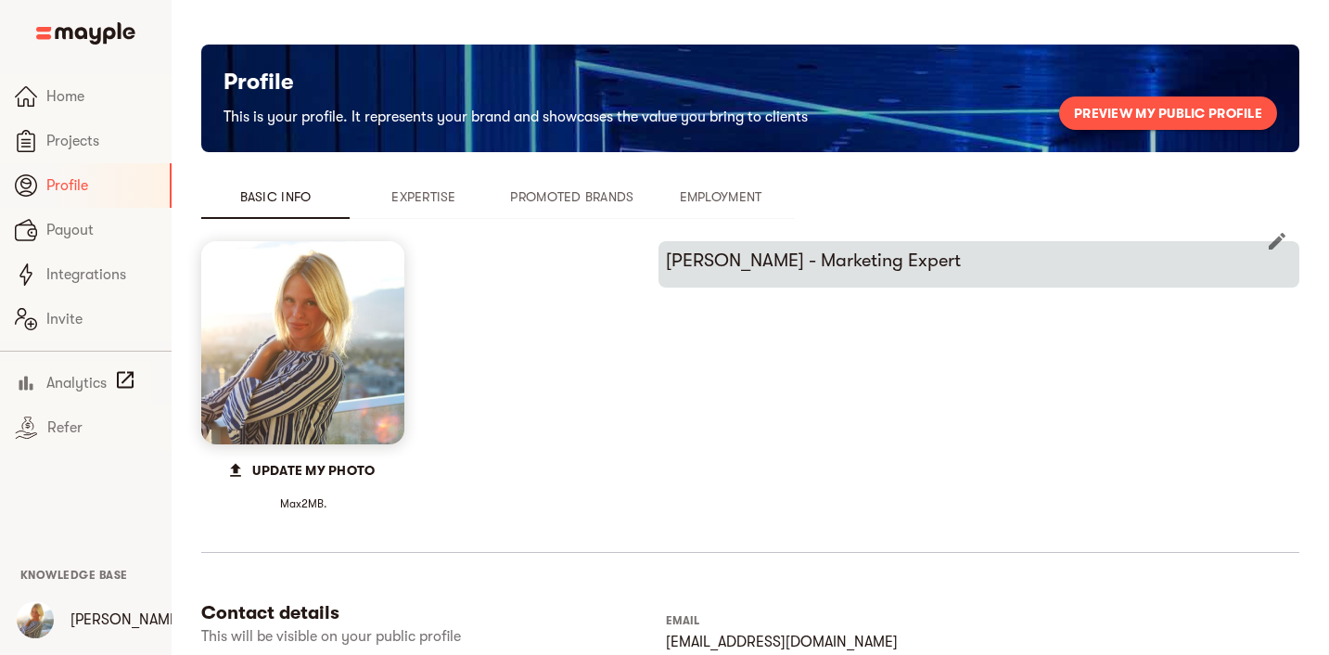
click at [823, 265] on h6 "Lindsay - Marketing Expert" at bounding box center [979, 261] width 626 height 24
click at [1274, 240] on icon "button" at bounding box center [1277, 241] width 17 height 17
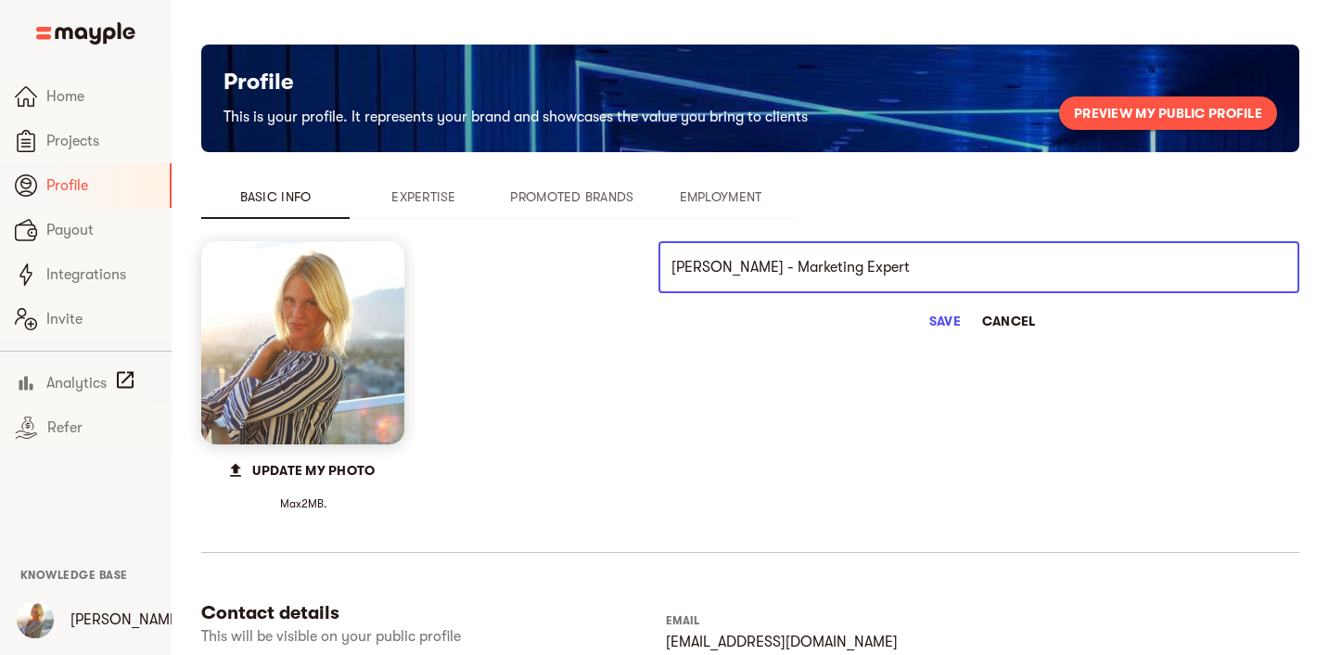
drag, startPoint x: 875, startPoint y: 263, endPoint x: 789, endPoint y: 265, distance: 86.3
click at [789, 265] on input "Lindsay - Marketing Expert" at bounding box center [978, 267] width 641 height 52
type input "Lindsay - Marketing Professional"
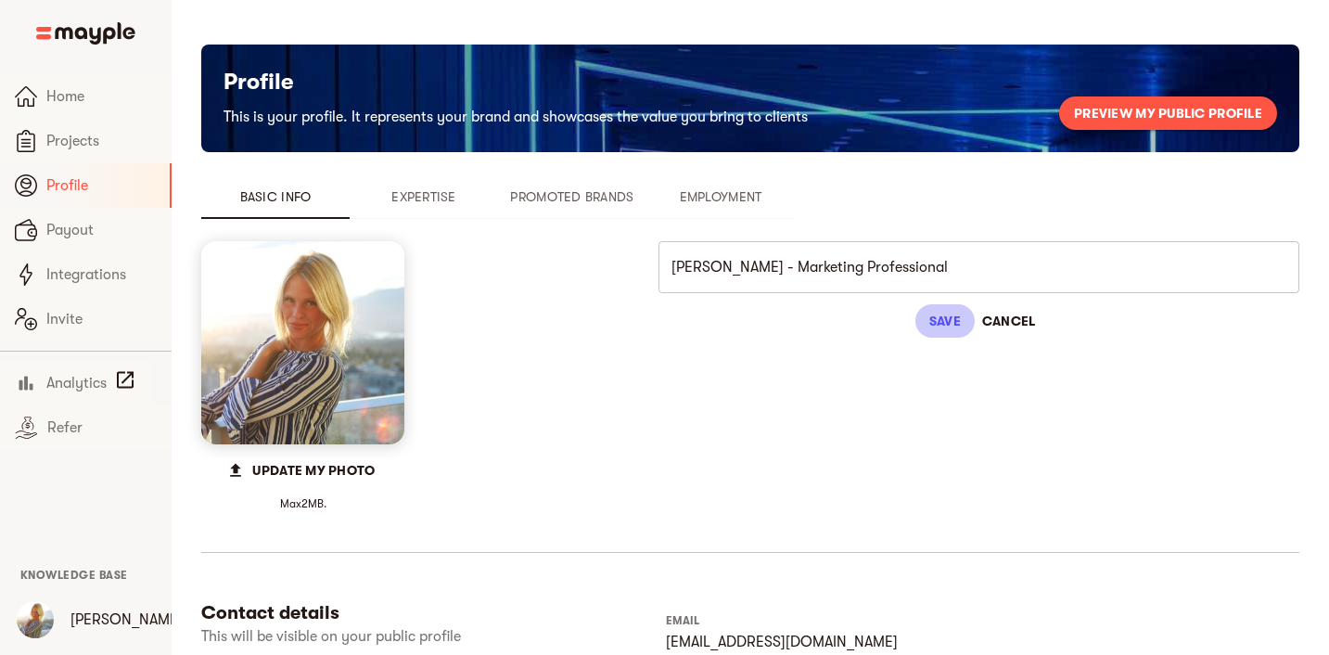
click at [942, 311] on span "Save" at bounding box center [945, 321] width 45 height 22
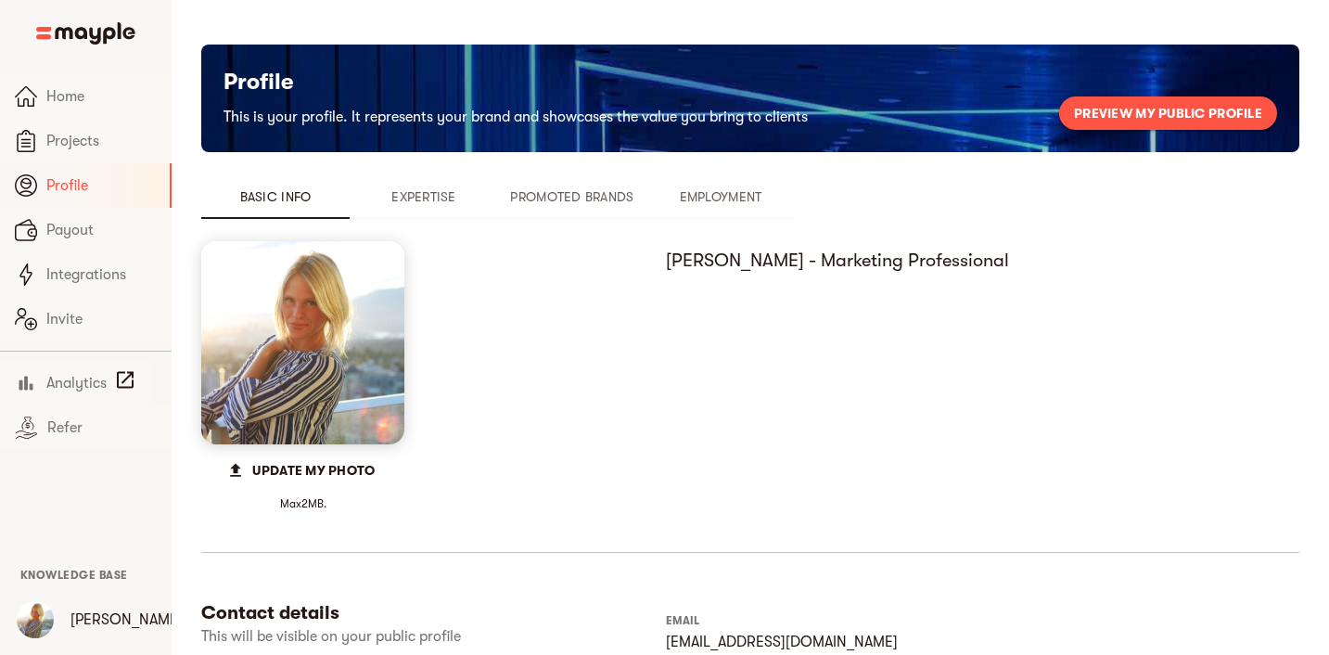
click at [1088, 120] on span "Preview my public profile" at bounding box center [1168, 113] width 188 height 22
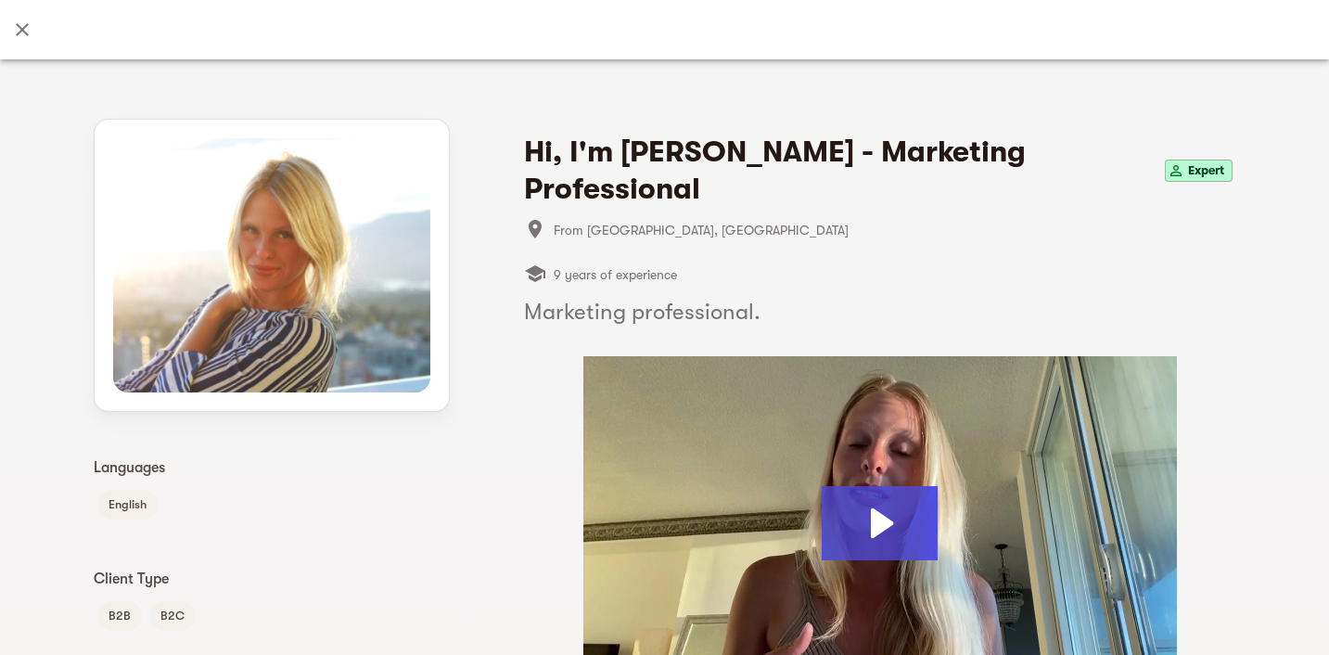
click at [644, 263] on span "9 years of experience" at bounding box center [615, 274] width 123 height 22
click at [651, 259] on li "9 years of experience" at bounding box center [600, 274] width 153 height 45
click at [652, 297] on h5 "Marketing professional." at bounding box center [880, 312] width 712 height 30
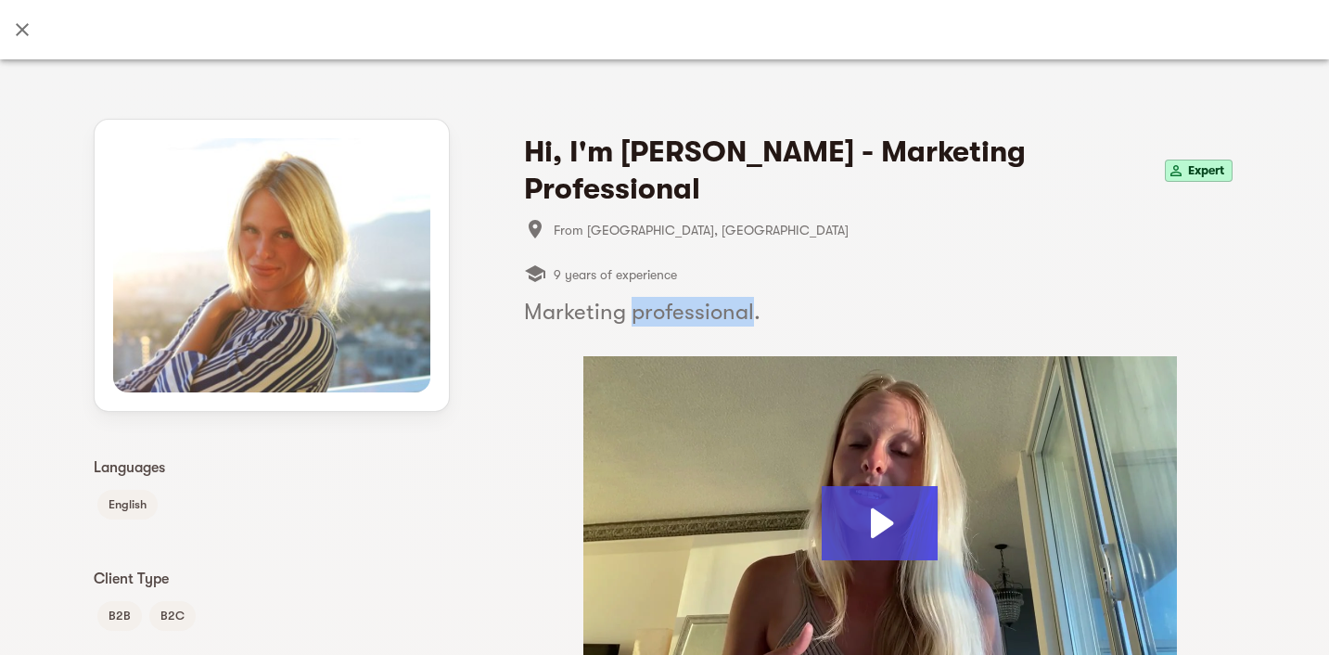
click at [652, 297] on h5 "Marketing professional." at bounding box center [880, 312] width 712 height 30
click at [678, 297] on h5 "Marketing professional." at bounding box center [880, 312] width 712 height 30
click at [727, 157] on h4 "Hi, I'm Lindsay - Marketing Professional" at bounding box center [842, 171] width 637 height 74
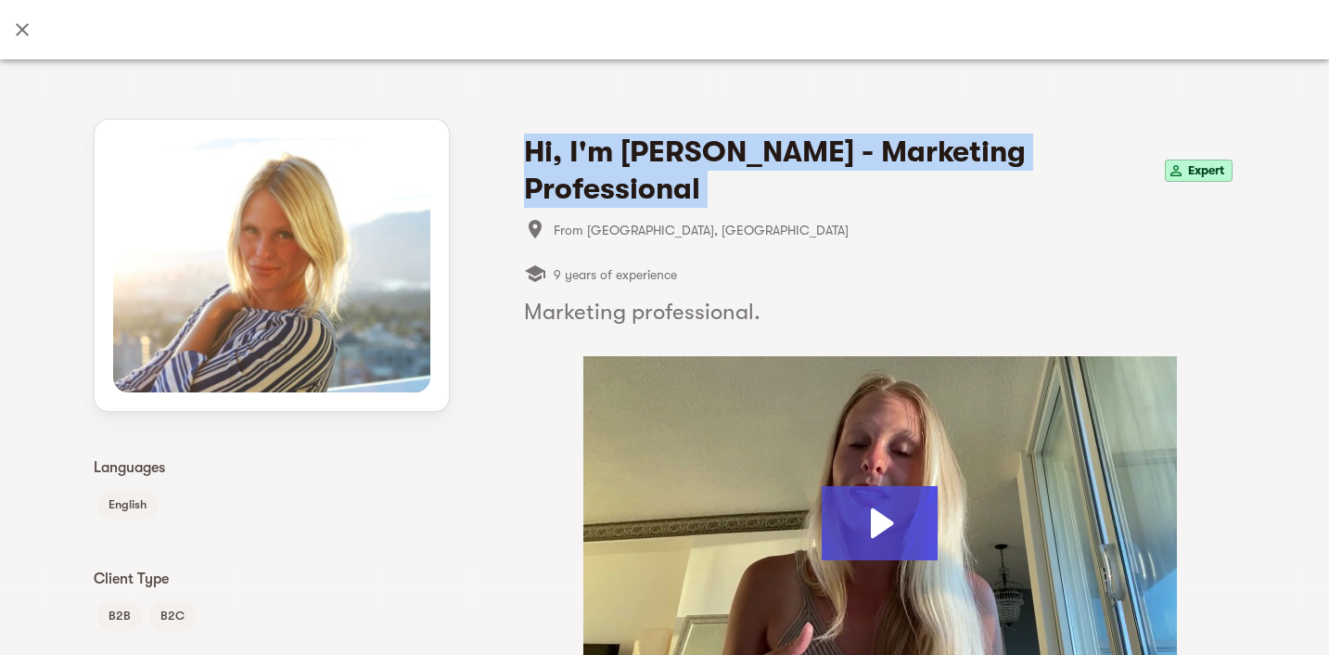
click at [727, 157] on h4 "Hi, I'm Lindsay - Marketing Professional" at bounding box center [842, 171] width 637 height 74
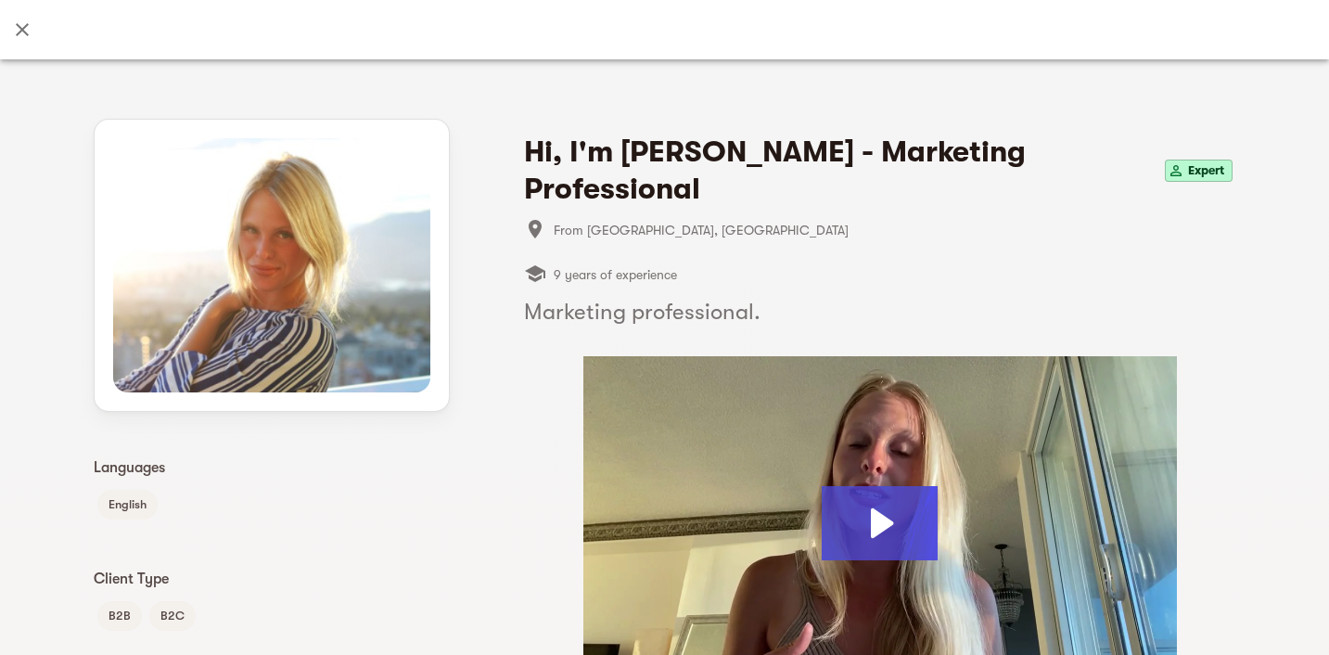
click at [742, 219] on span "From Vancouver, Canada" at bounding box center [895, 230] width 682 height 22
click at [30, 33] on icon "Close" at bounding box center [22, 30] width 22 height 22
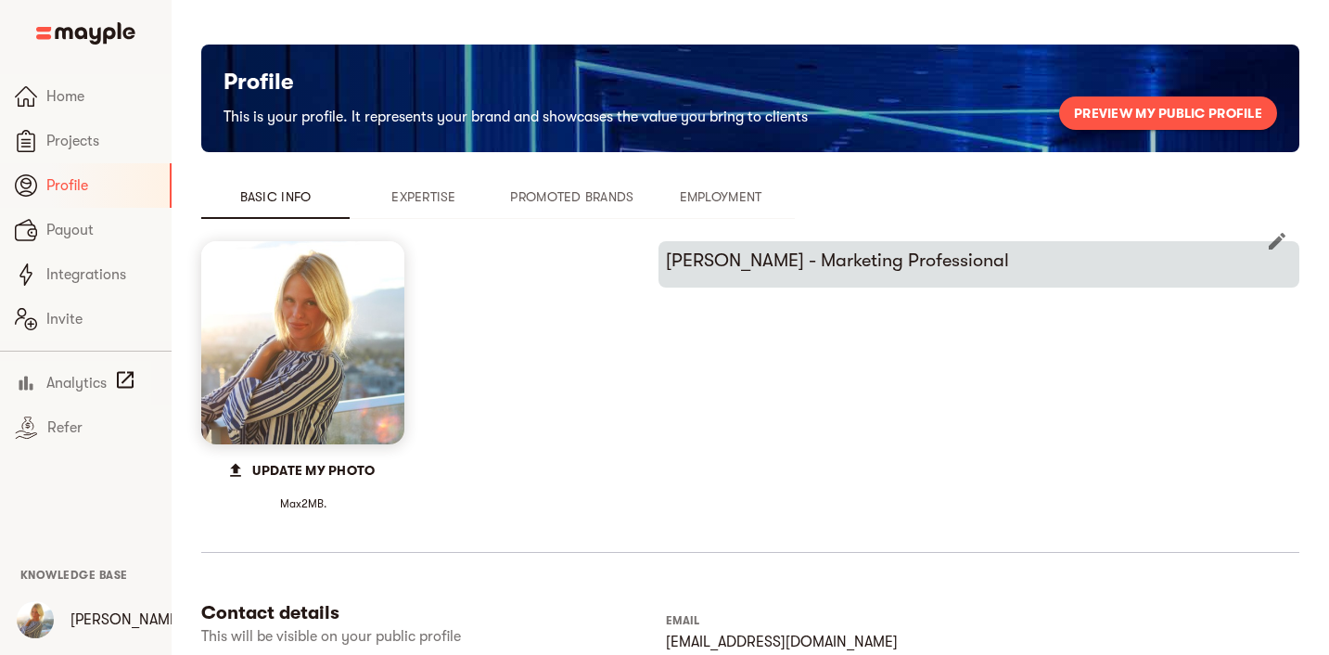
click at [1274, 238] on icon "button" at bounding box center [1277, 241] width 22 height 22
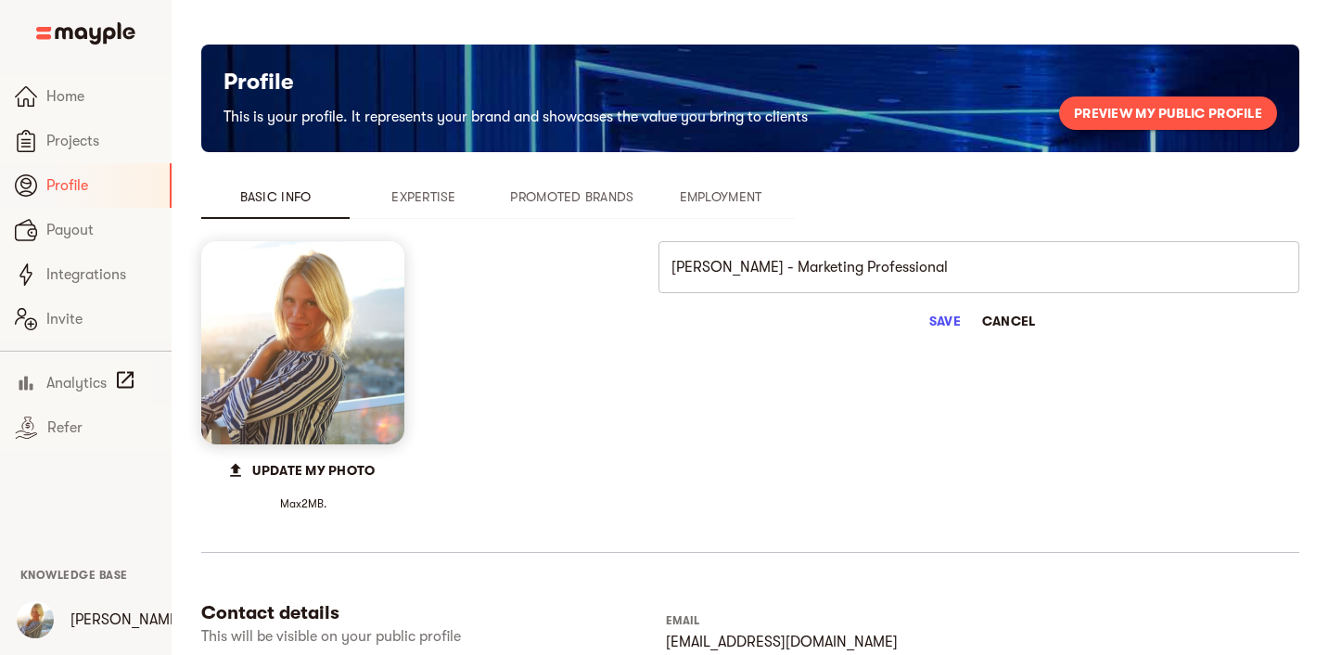
click at [956, 264] on input "Lindsay - Marketing Professional" at bounding box center [978, 267] width 641 height 52
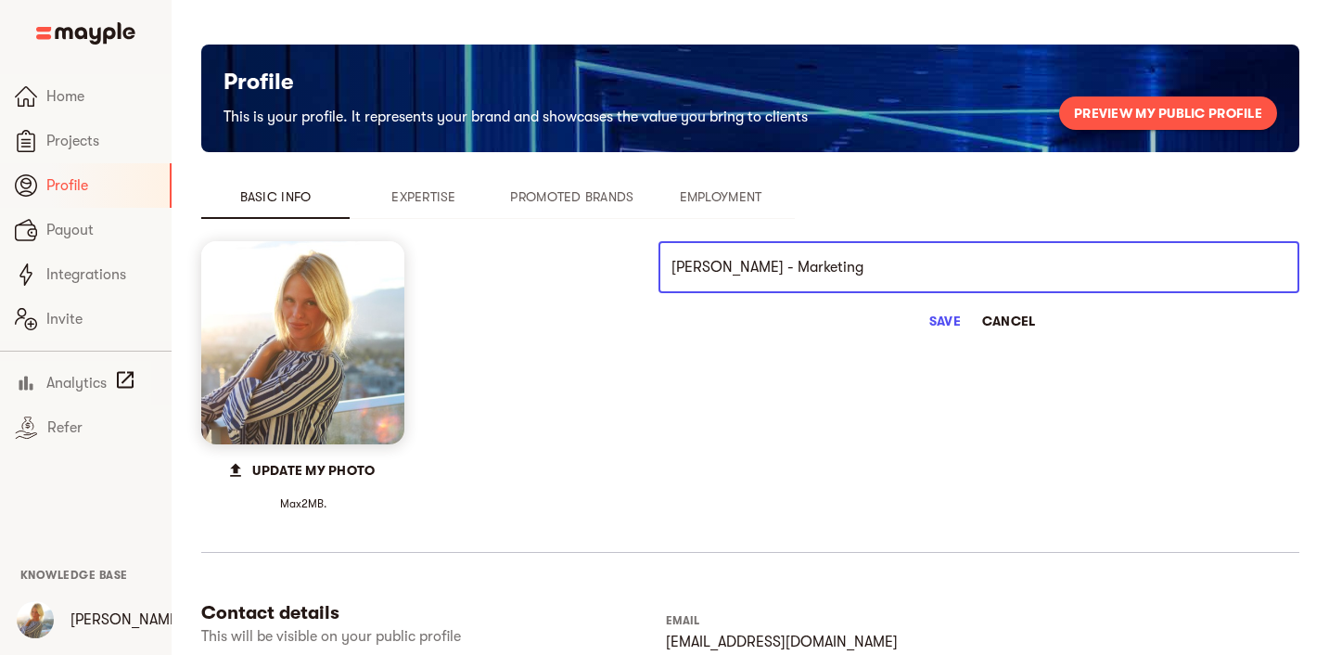
type input "Lindsay - Marketing"
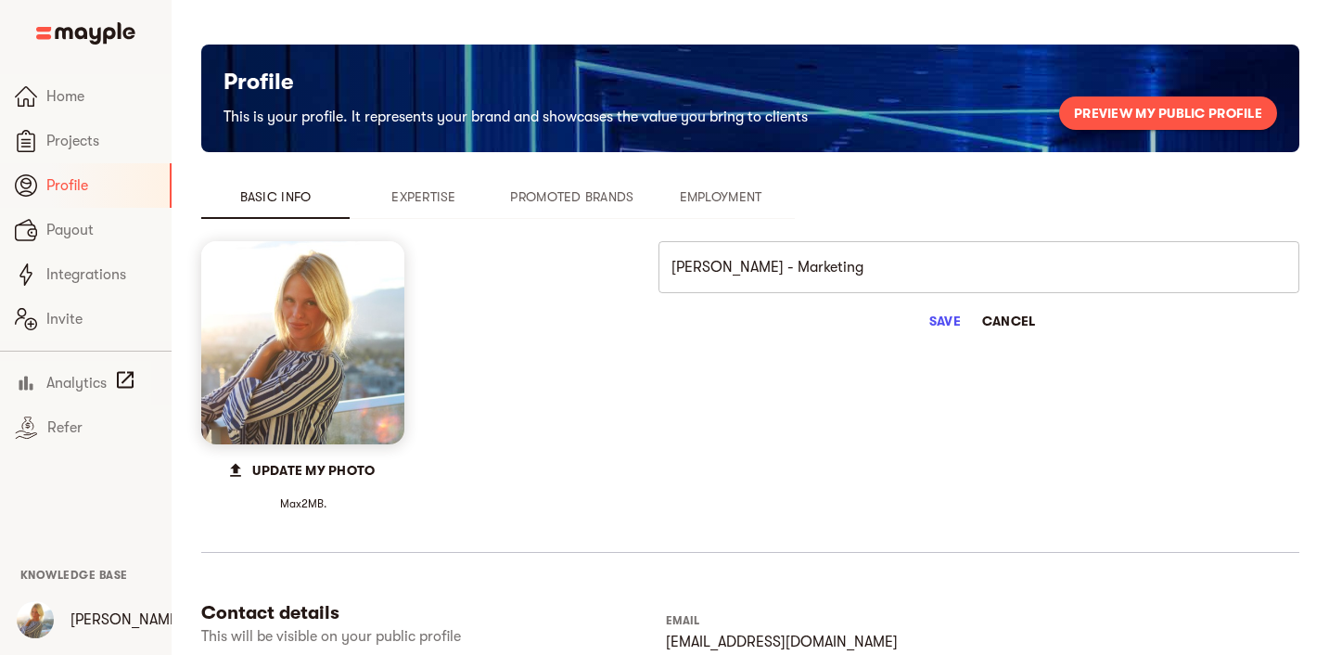
click at [1143, 348] on div "Lindsay - Marketing ​ Save Cancel" at bounding box center [978, 376] width 641 height 270
click at [939, 317] on span "Save" at bounding box center [945, 321] width 45 height 22
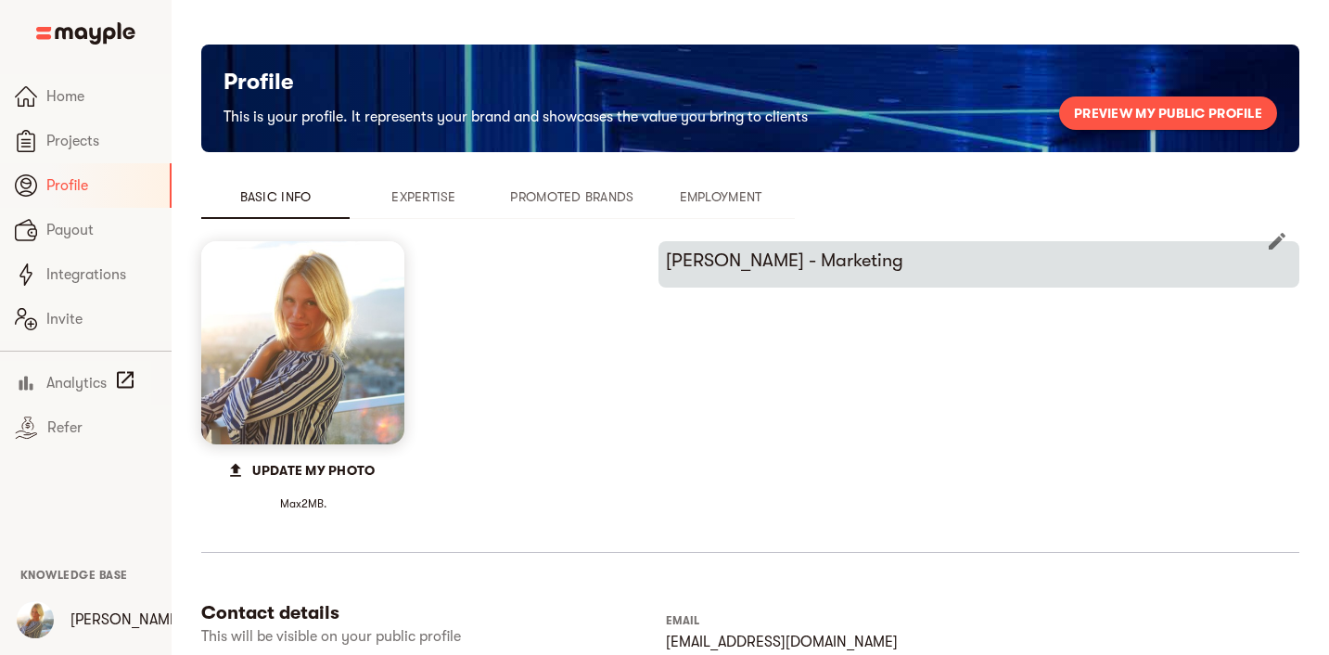
click at [1282, 248] on icon "button" at bounding box center [1277, 241] width 22 height 22
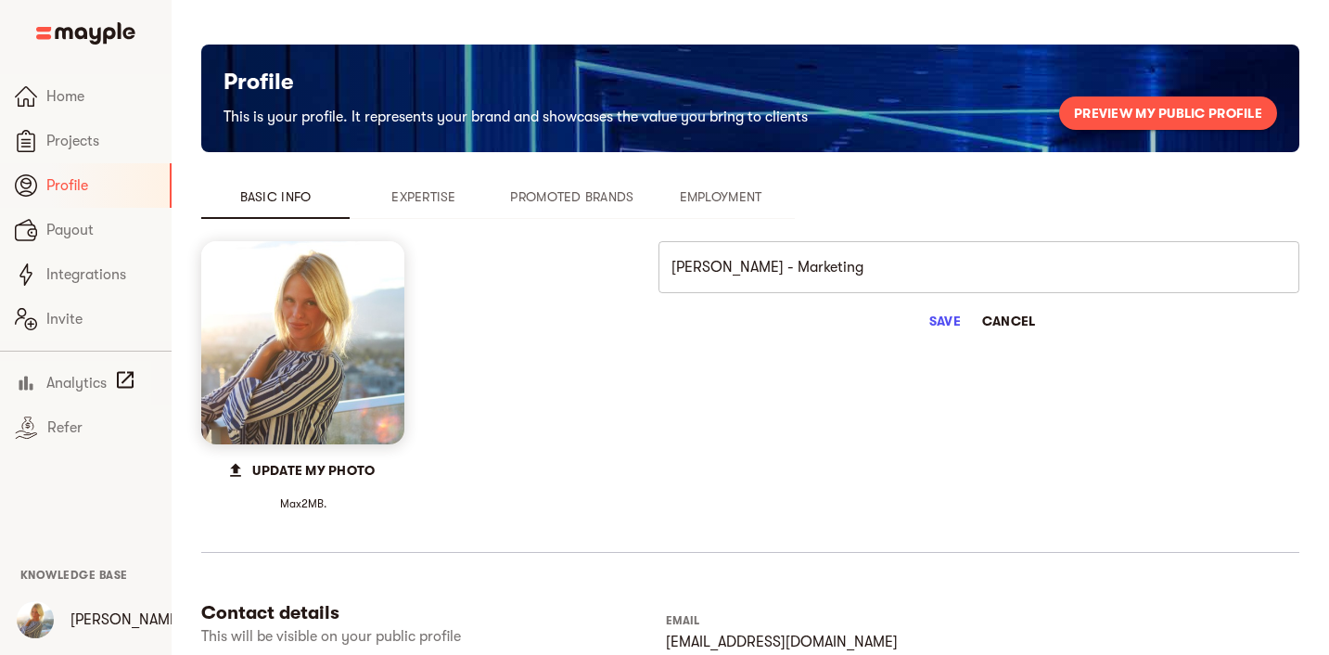
click at [1068, 262] on input "Lindsay - Marketing" at bounding box center [978, 267] width 641 height 52
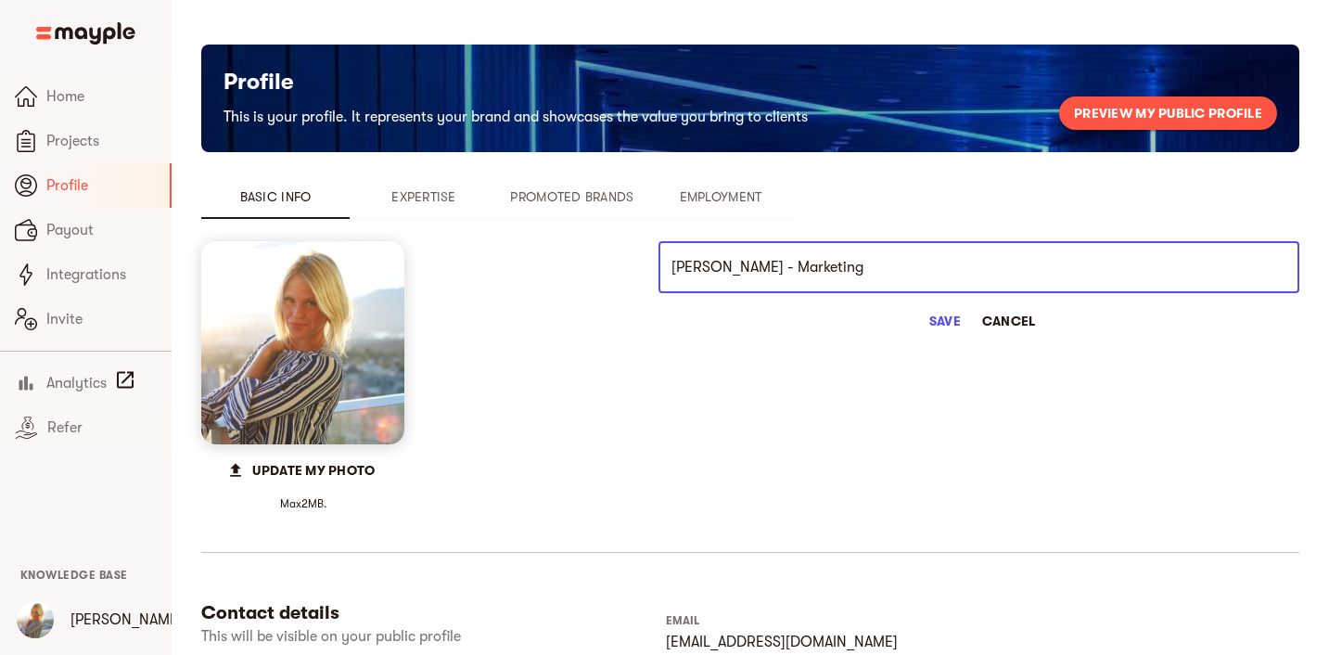
click at [1113, 368] on div "Lindsay - Marketing ​ Save Cancel" at bounding box center [978, 376] width 641 height 270
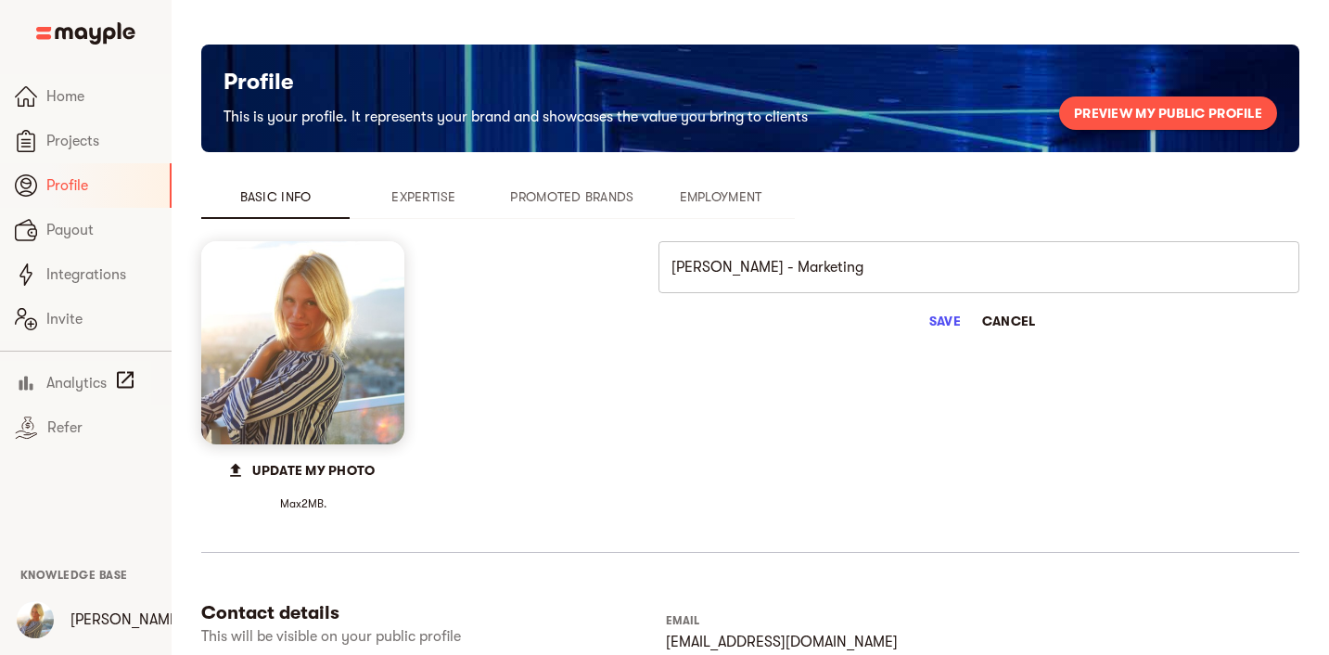
click at [956, 328] on span "Save" at bounding box center [945, 321] width 45 height 22
click at [102, 190] on span "Profile" at bounding box center [100, 185] width 108 height 22
click at [1152, 119] on span "Preview my public profile" at bounding box center [1168, 113] width 188 height 22
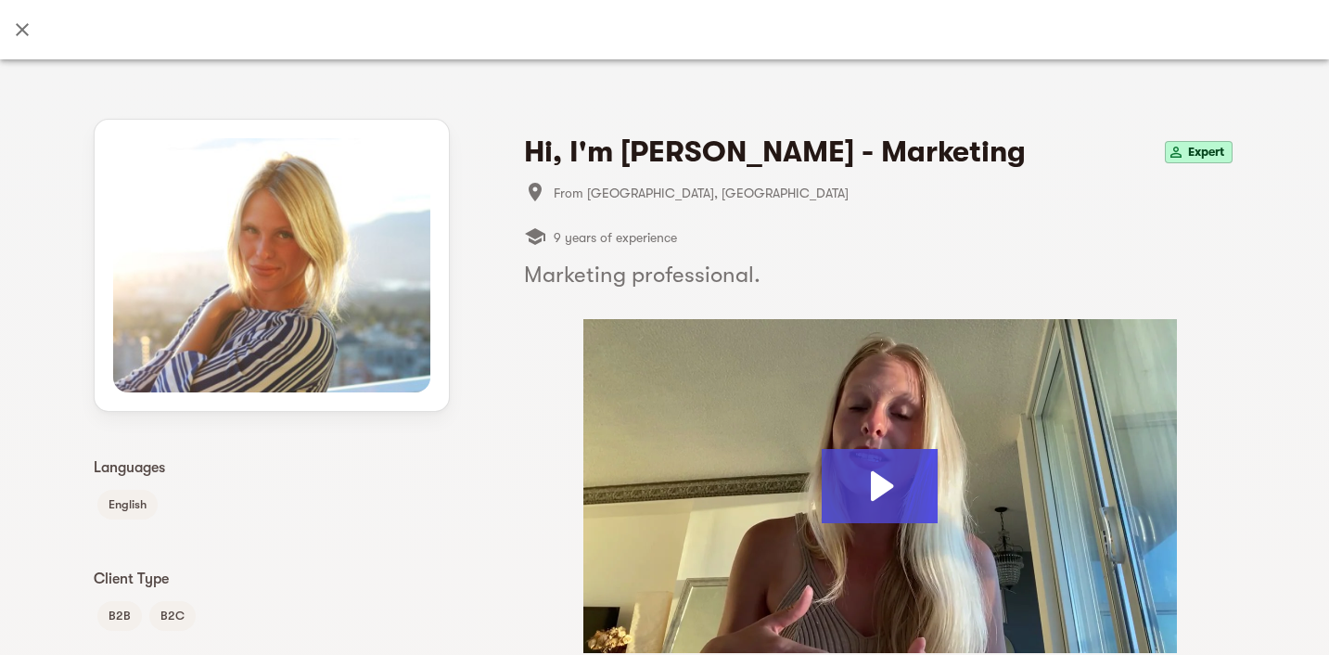
click at [20, 34] on icon "Close" at bounding box center [22, 30] width 22 height 22
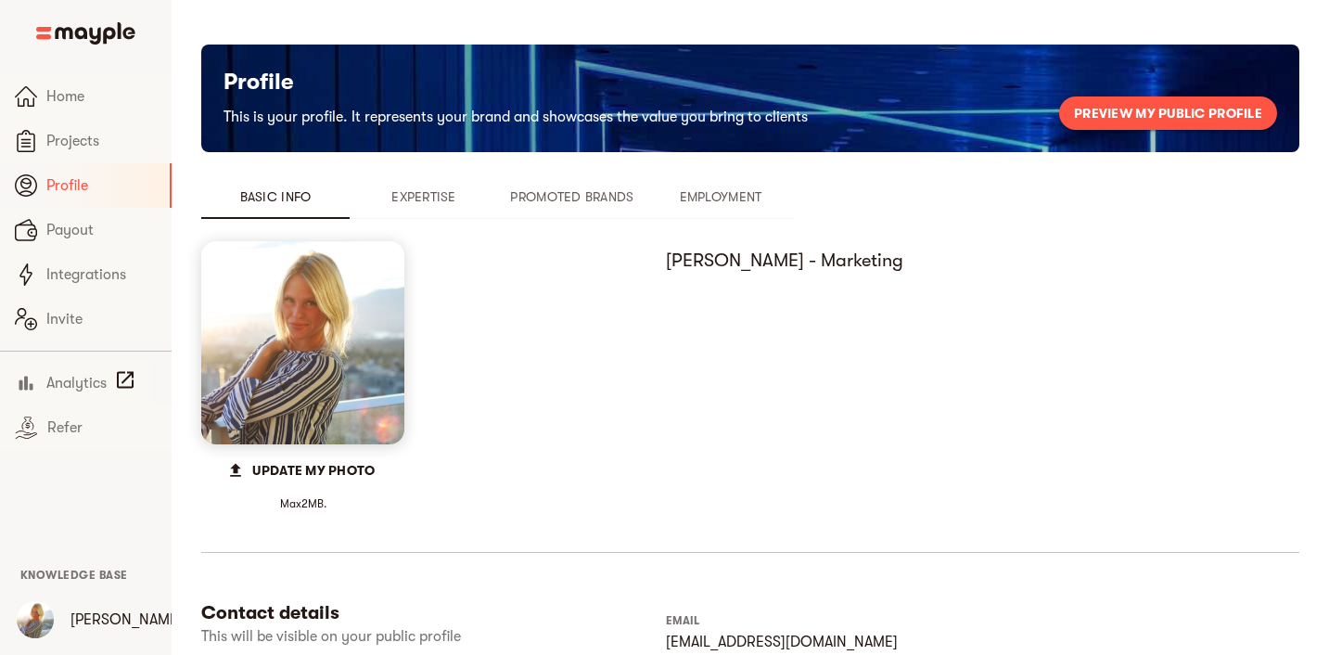
click at [887, 484] on div "Lindsay - Marketing" at bounding box center [978, 376] width 641 height 270
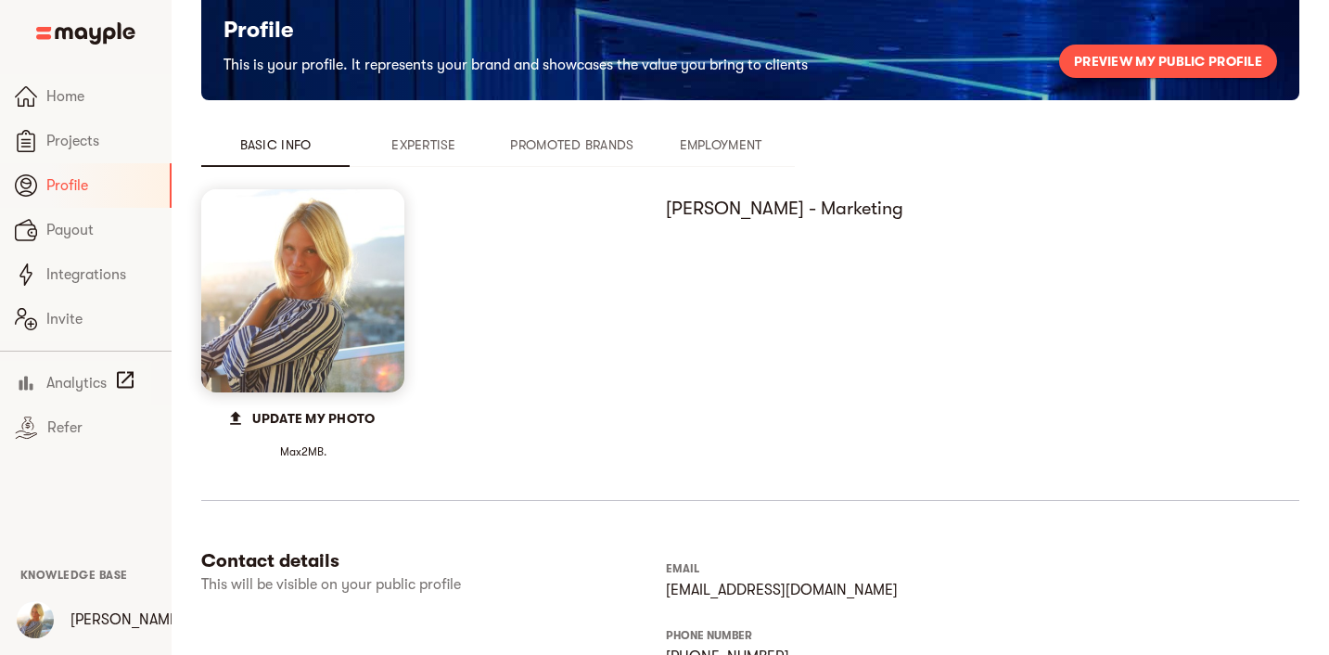
click at [77, 631] on div "Lindsay" at bounding box center [86, 619] width 160 height 59
click at [44, 619] on img "button" at bounding box center [35, 619] width 37 height 37
click at [122, 611] on span "Sign out" at bounding box center [109, 618] width 55 height 22
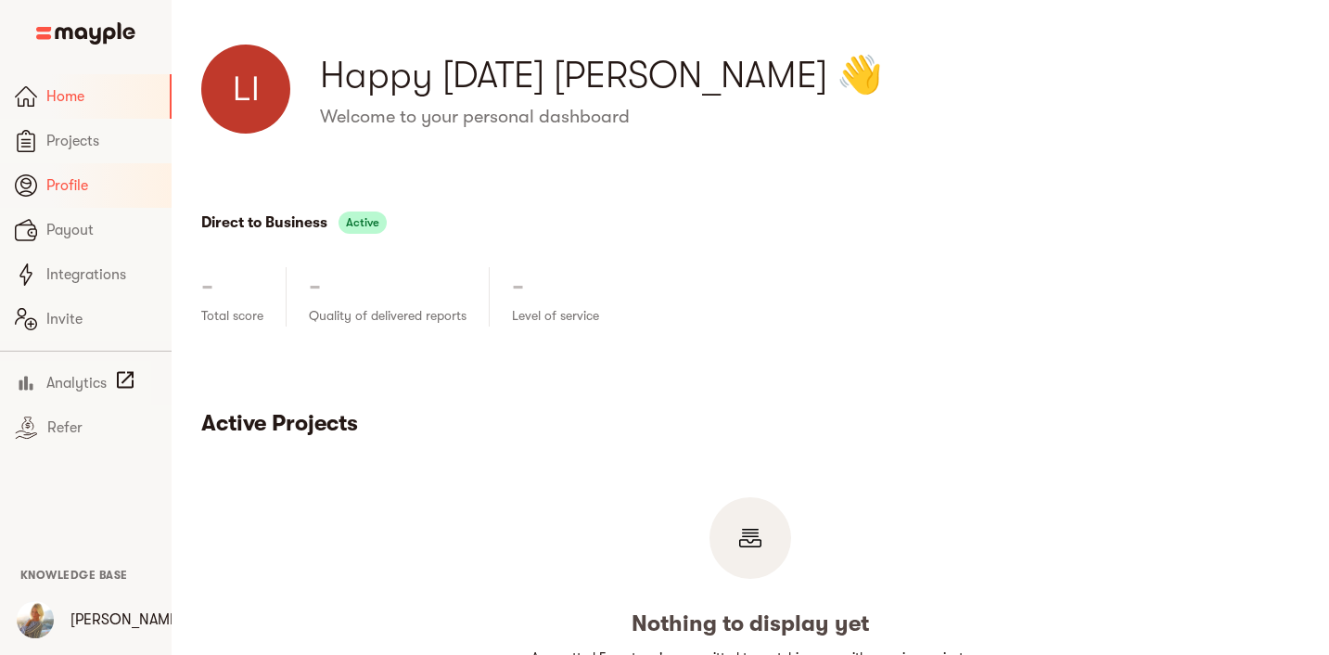
click at [107, 189] on span "Profile" at bounding box center [101, 185] width 110 height 22
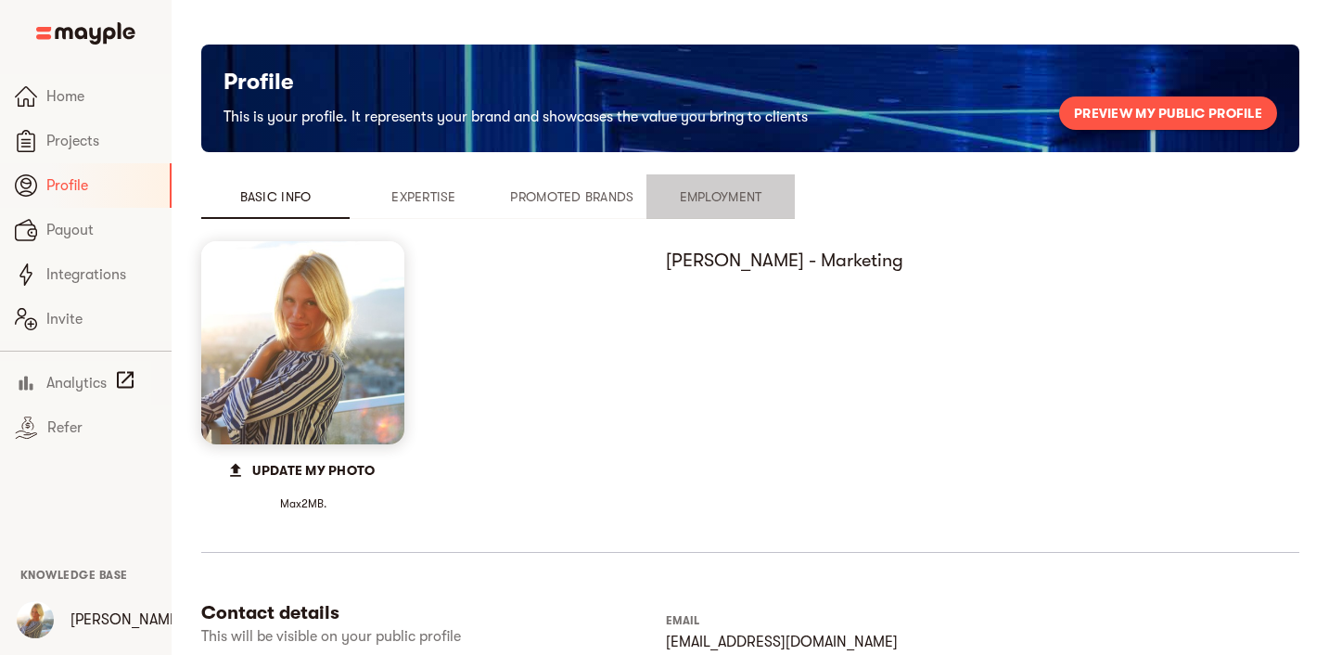
click at [697, 193] on span "Employment" at bounding box center [720, 196] width 126 height 22
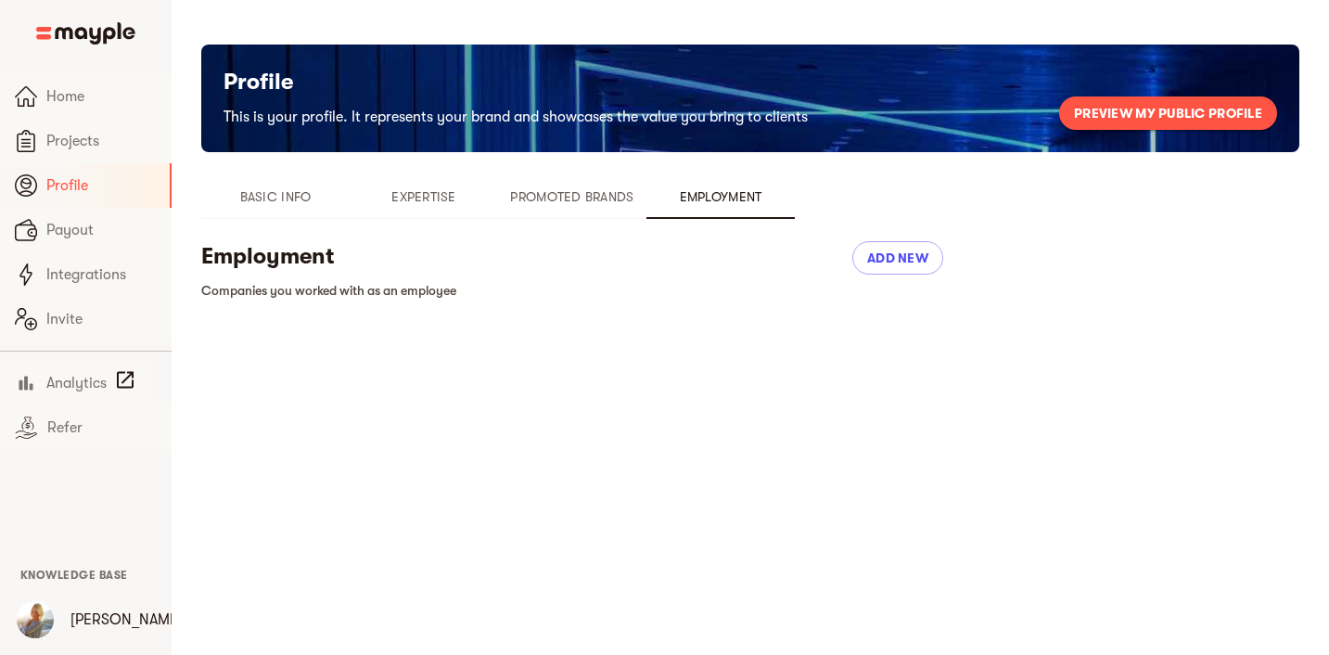
click at [427, 195] on span "Expertise" at bounding box center [424, 196] width 126 height 22
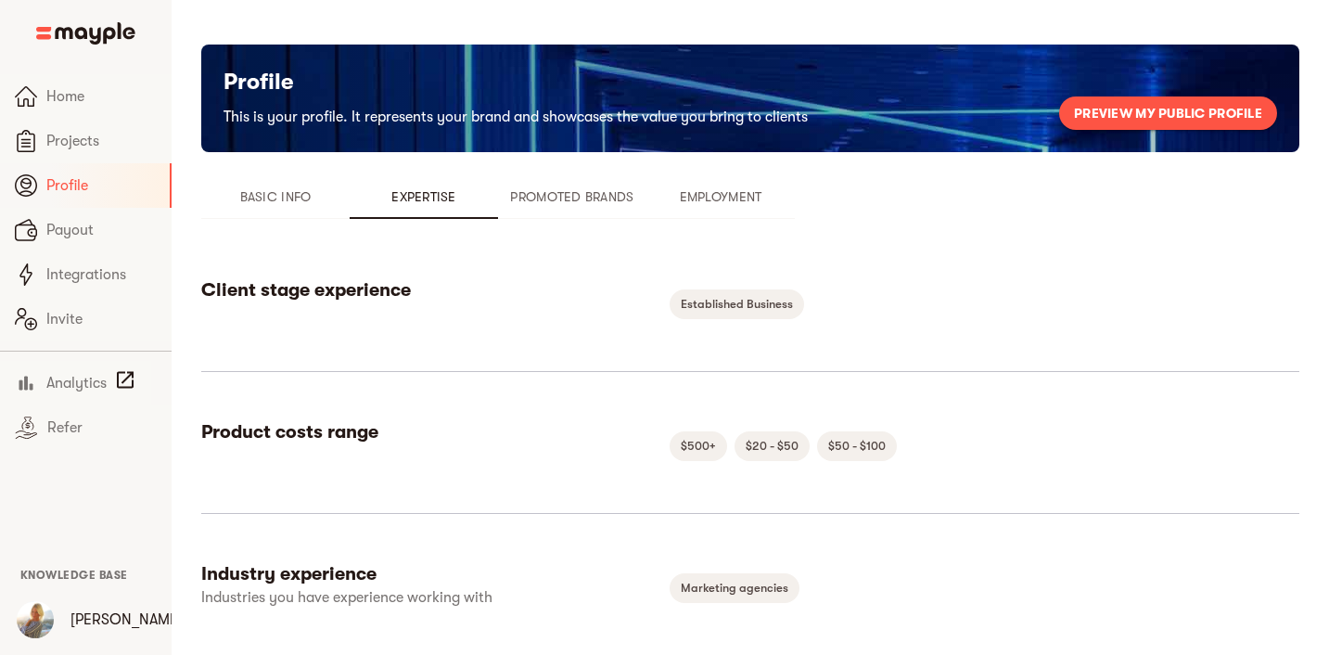
click at [335, 196] on span "Basic Info" at bounding box center [275, 196] width 126 height 22
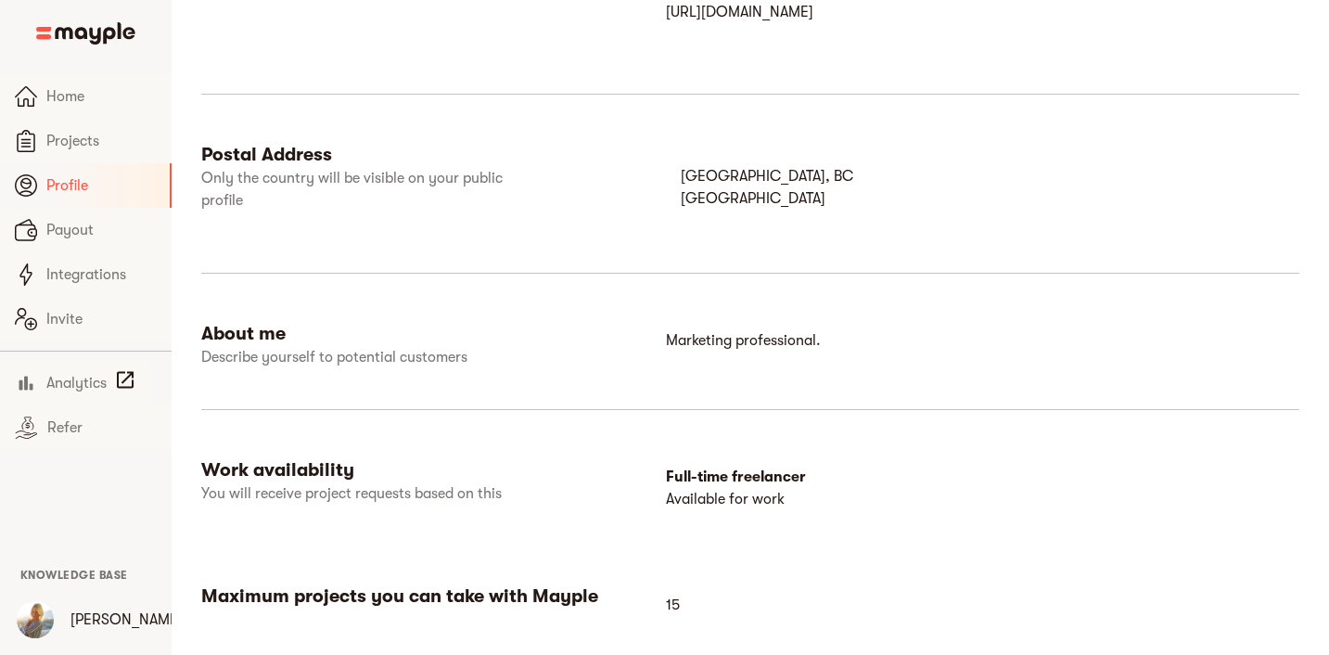
scroll to position [917, 0]
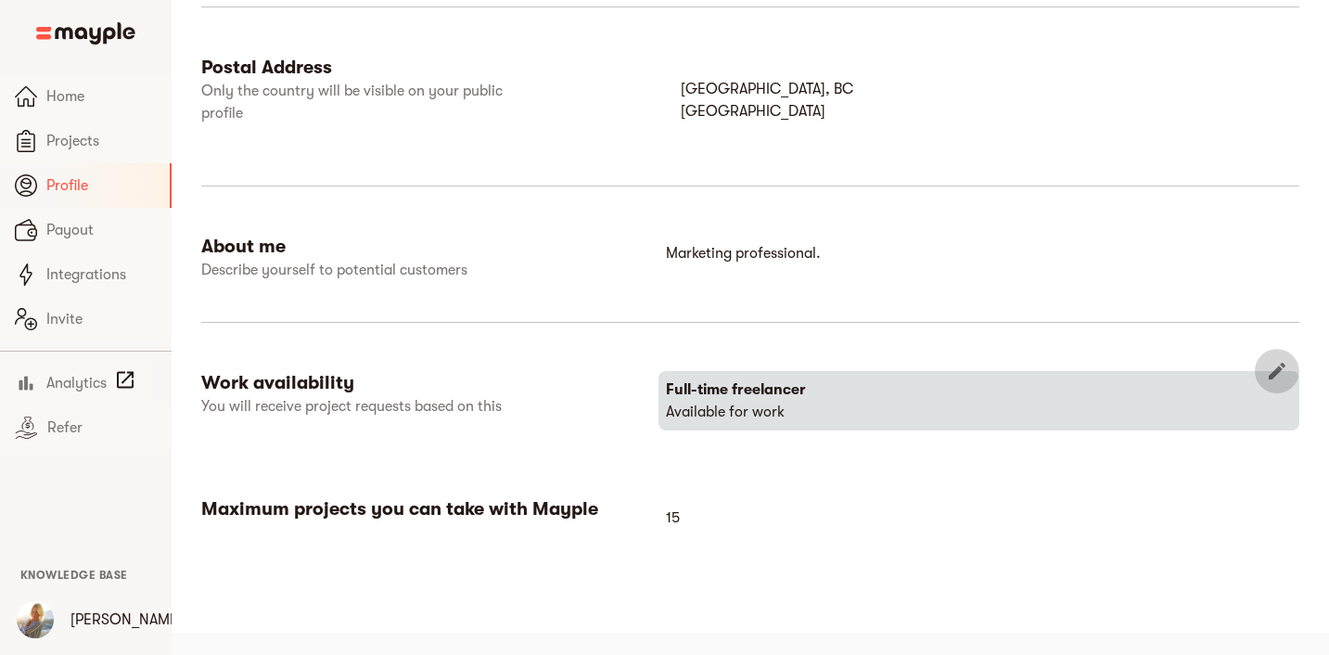
click at [1275, 365] on icon "button" at bounding box center [1277, 371] width 22 height 22
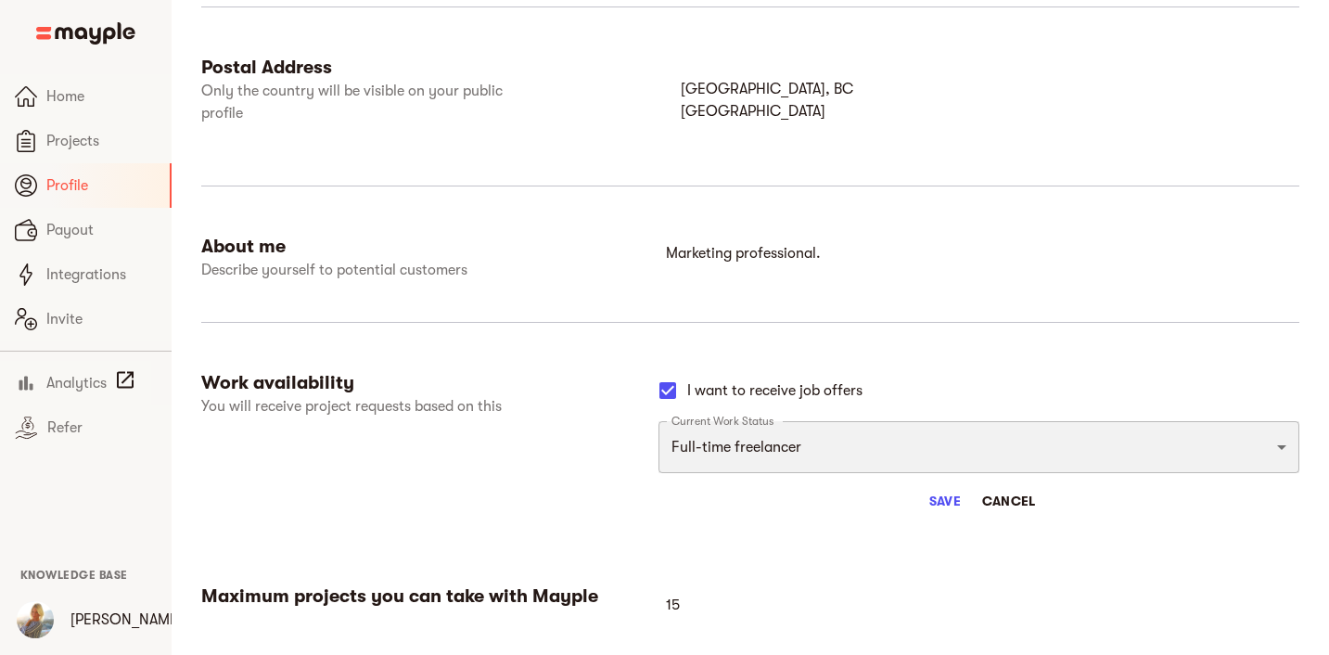
click at [969, 452] on select "Full-time freelancer Full-time job New-freelancing Part-time-freelance Searchin…" at bounding box center [978, 447] width 641 height 52
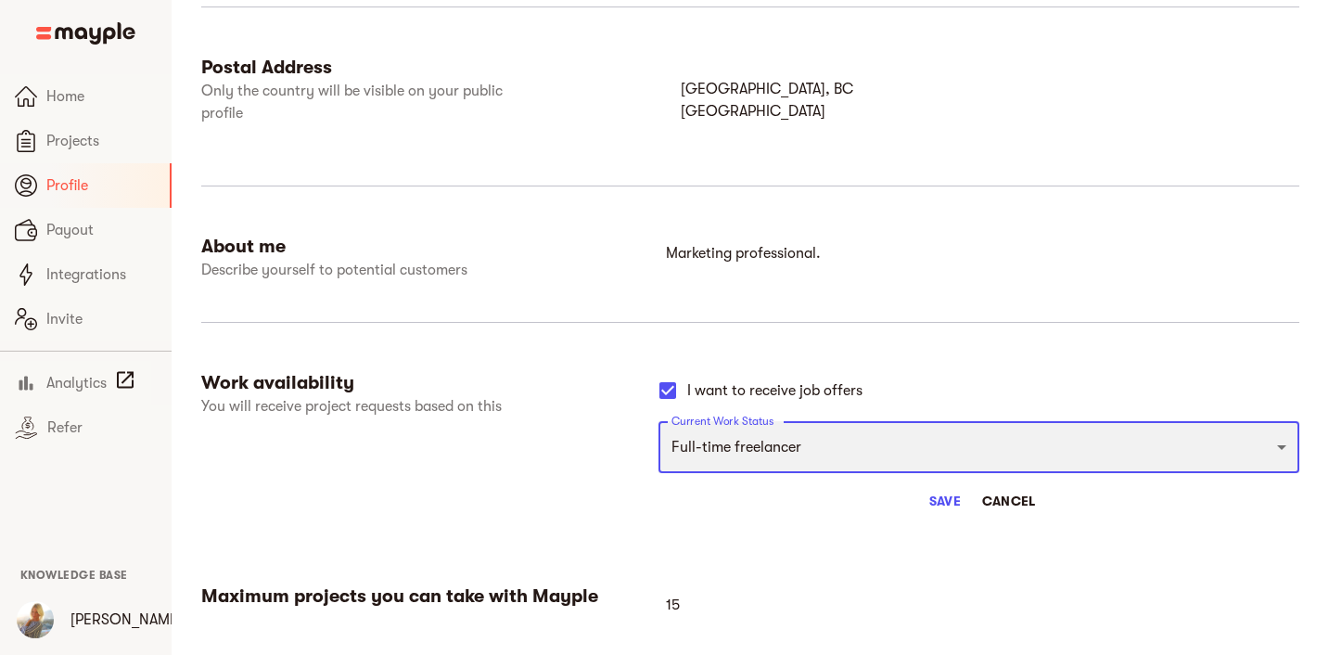
select select "SEARCHING_FOR_A_FULLTIME_JOB"
click at [658, 421] on select "Full-time freelancer Full-time job New-freelancing Part-time-freelance Searchin…" at bounding box center [978, 447] width 641 height 52
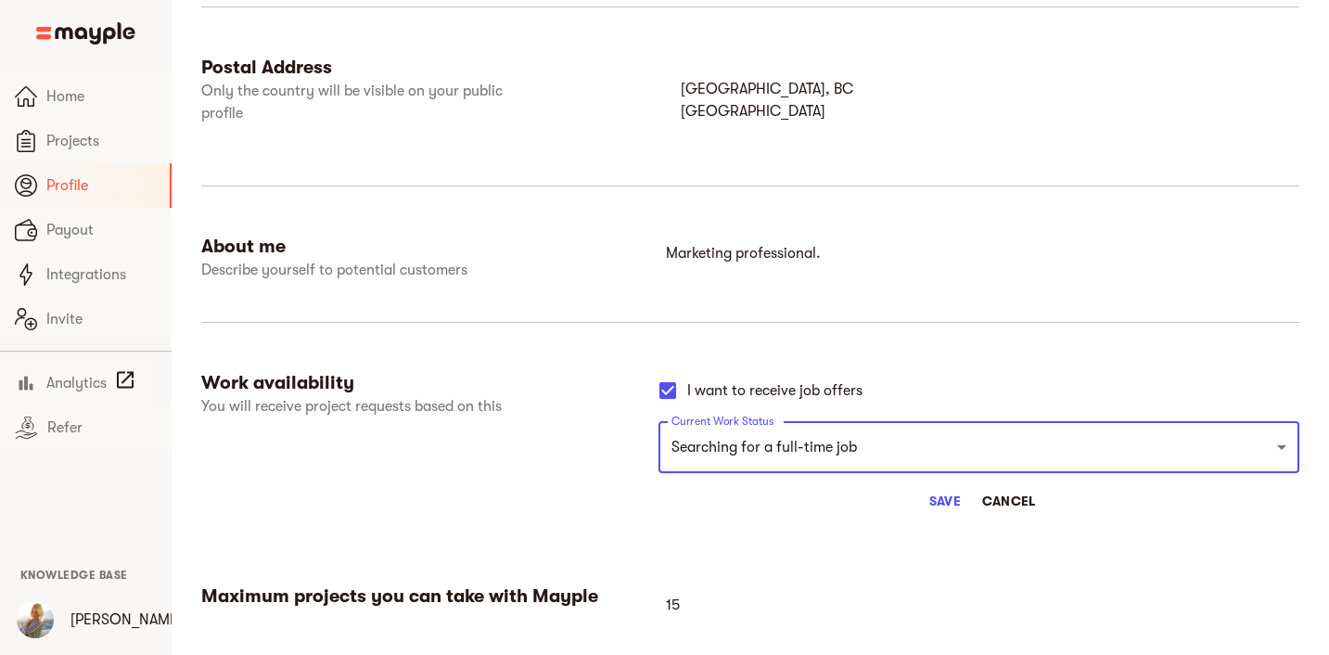
click at [801, 386] on span "I want to receive job offers" at bounding box center [774, 390] width 175 height 22
click at [687, 386] on input "I want to receive job offers" at bounding box center [667, 390] width 39 height 39
checkbox input "false"
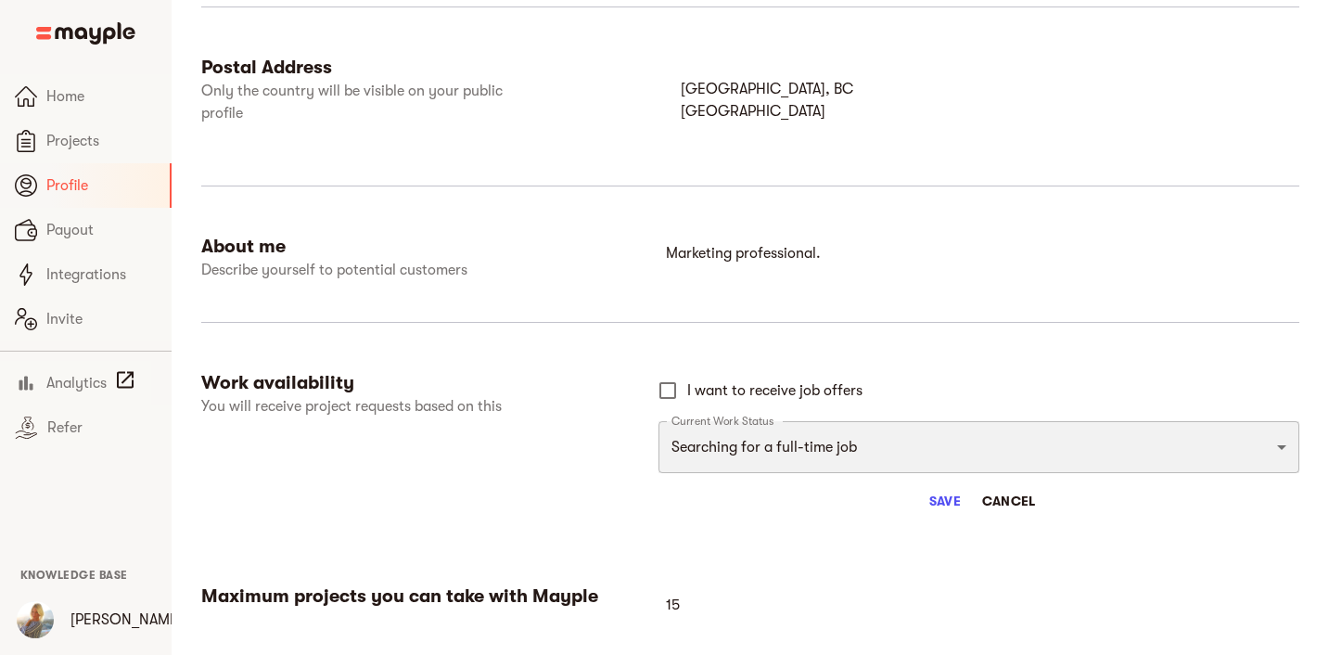
click at [1001, 455] on select "Full-time freelancer Full-time job New-freelancing Part-time-freelance Searchin…" at bounding box center [978, 447] width 641 height 52
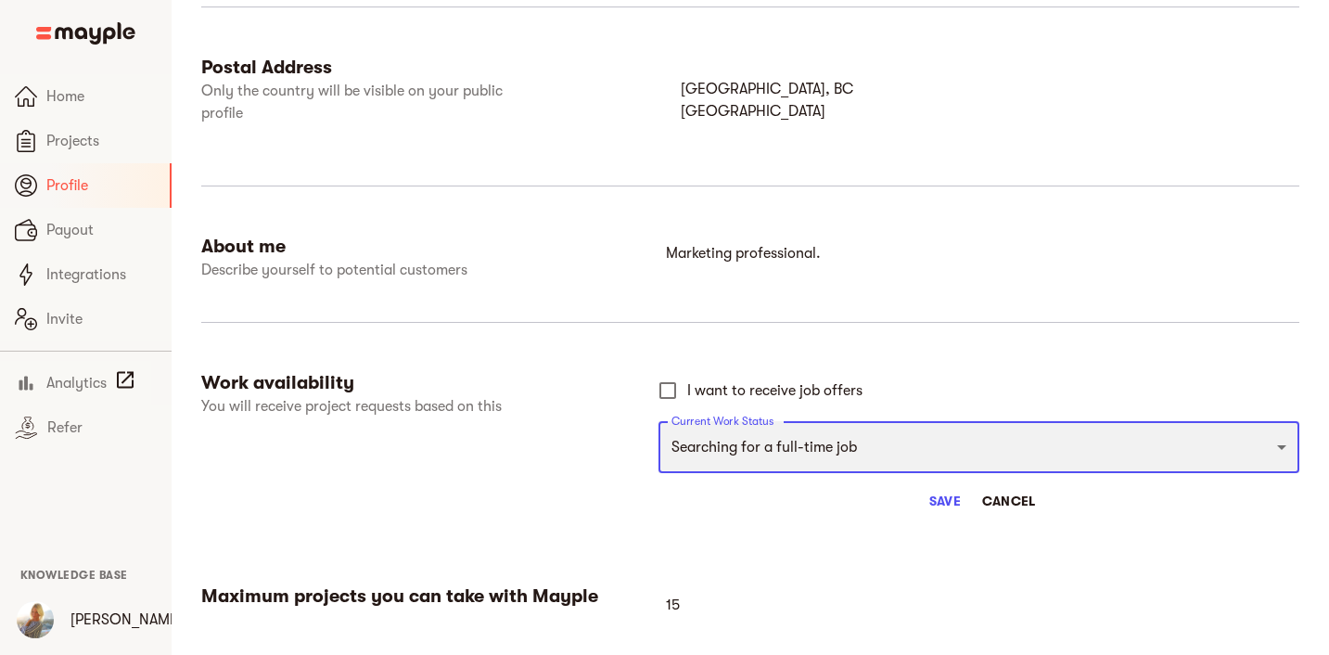
select select "FULLTIME_JOB"
click at [658, 421] on select "Full-time freelancer Full-time job New-freelancing Part-time-freelance Searchin…" at bounding box center [978, 447] width 641 height 52
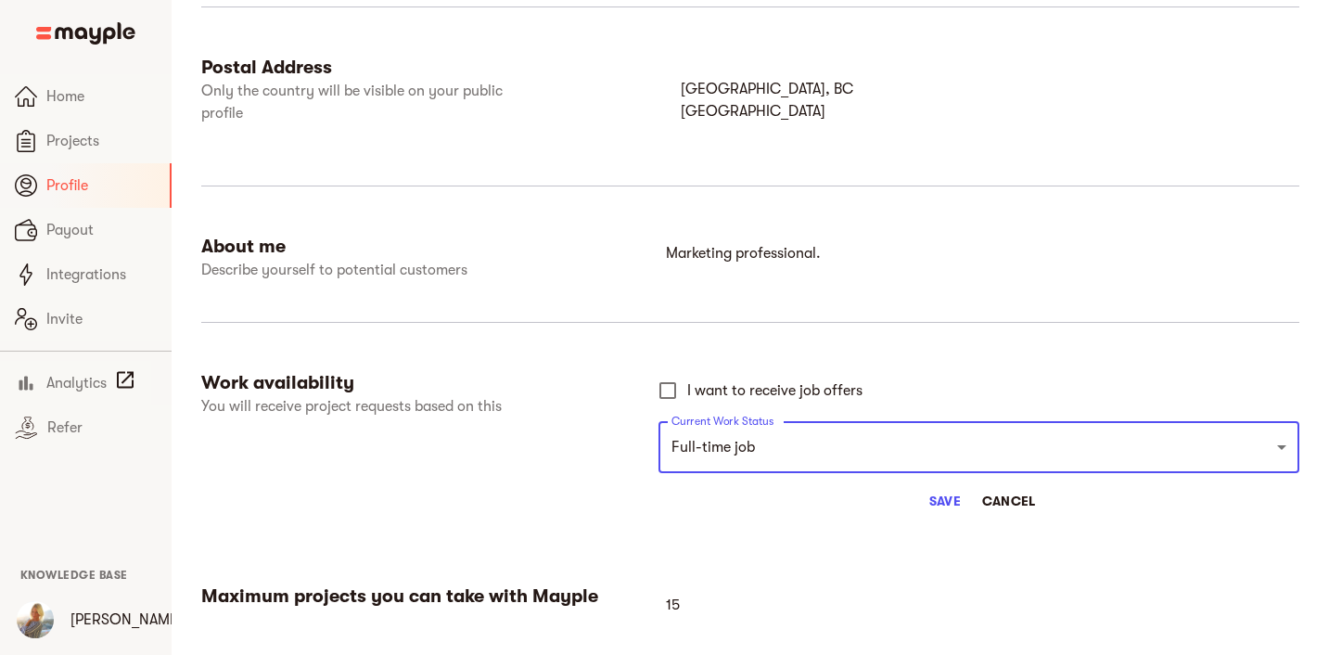
click at [945, 512] on button "Save" at bounding box center [944, 500] width 59 height 33
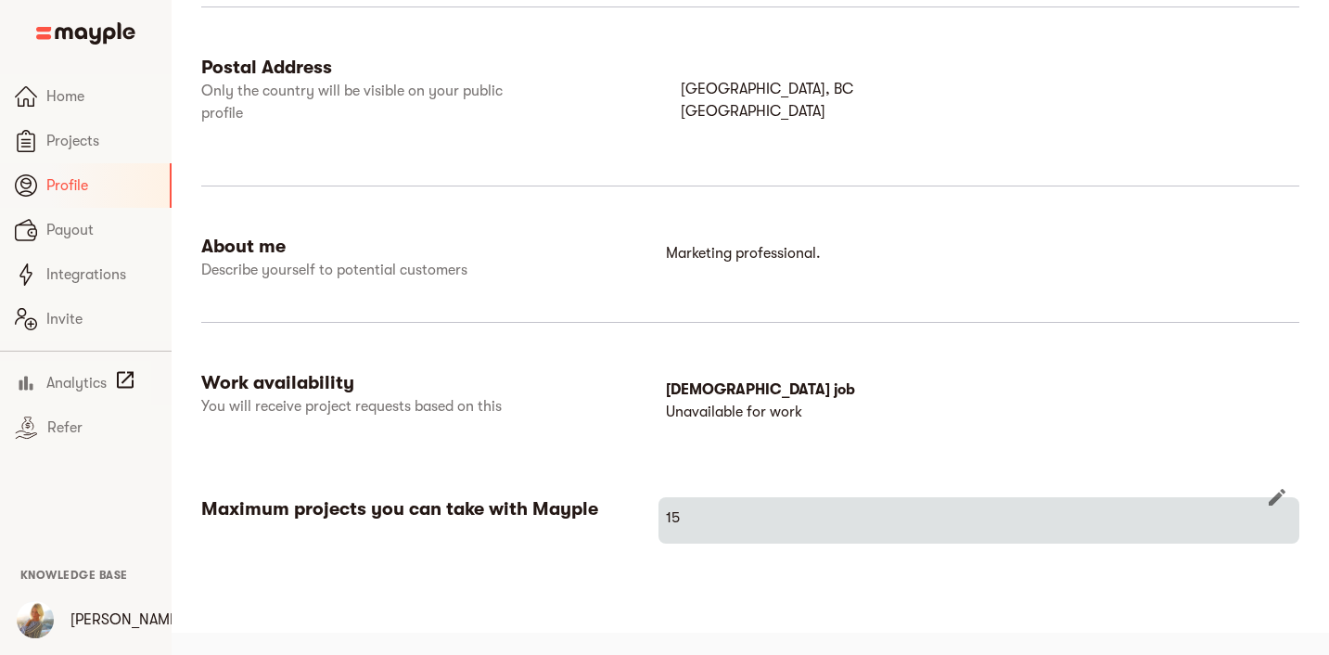
click at [1250, 499] on div "15" at bounding box center [978, 520] width 641 height 46
click at [1264, 495] on button "button" at bounding box center [1277, 497] width 45 height 45
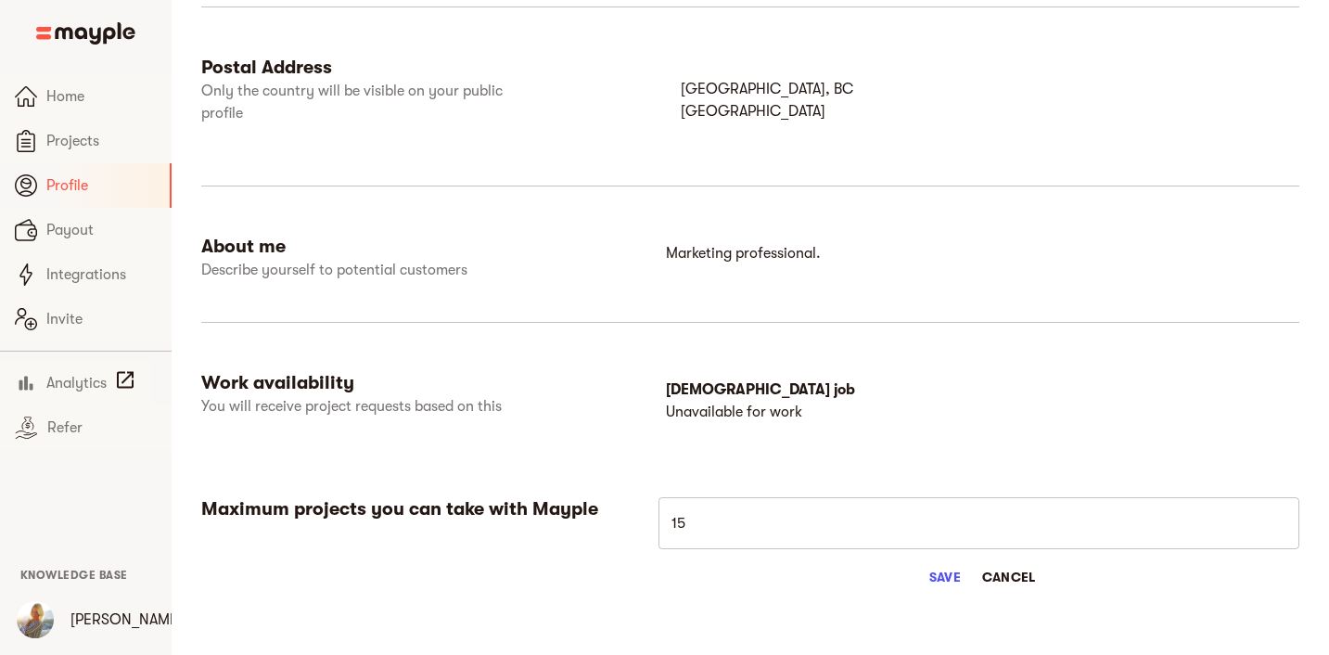
click at [1069, 532] on input "15" at bounding box center [978, 523] width 641 height 52
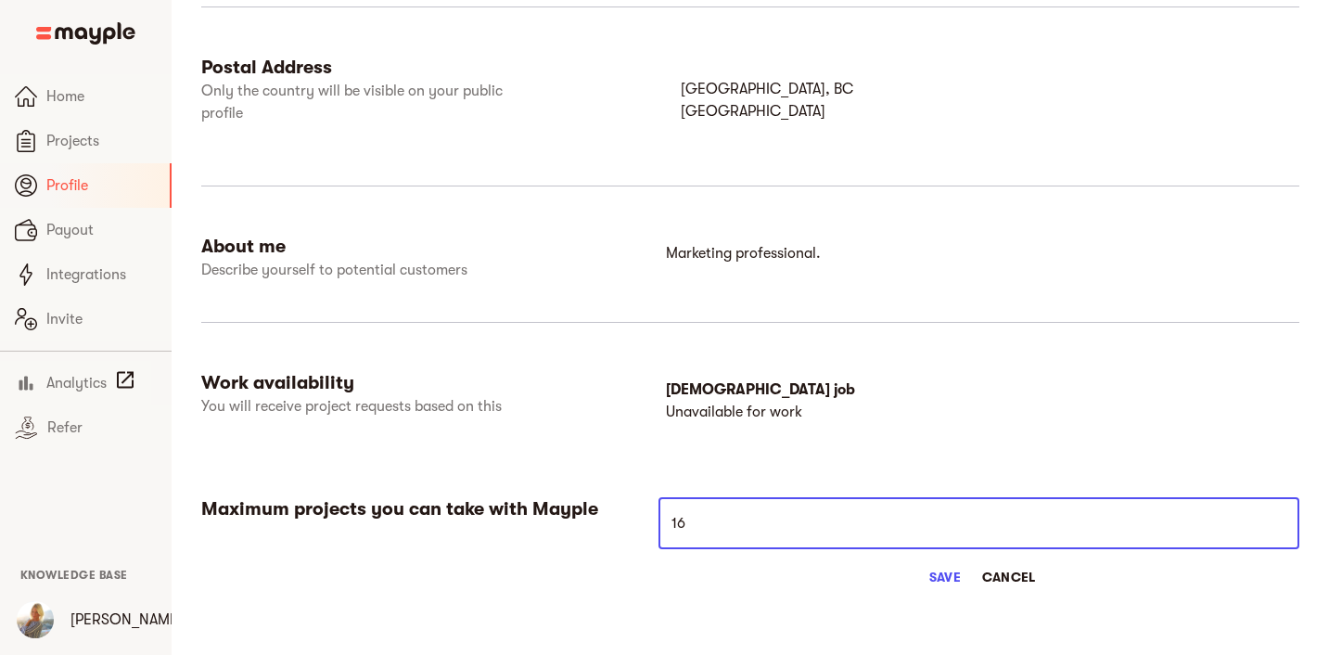
click at [1277, 517] on input "16" at bounding box center [978, 523] width 641 height 52
click at [1277, 517] on input "17" at bounding box center [978, 523] width 641 height 52
click at [1277, 517] on input "18" at bounding box center [978, 523] width 641 height 52
click at [1277, 517] on input "19" at bounding box center [978, 523] width 641 height 52
click at [1205, 529] on input "19" at bounding box center [978, 523] width 641 height 52
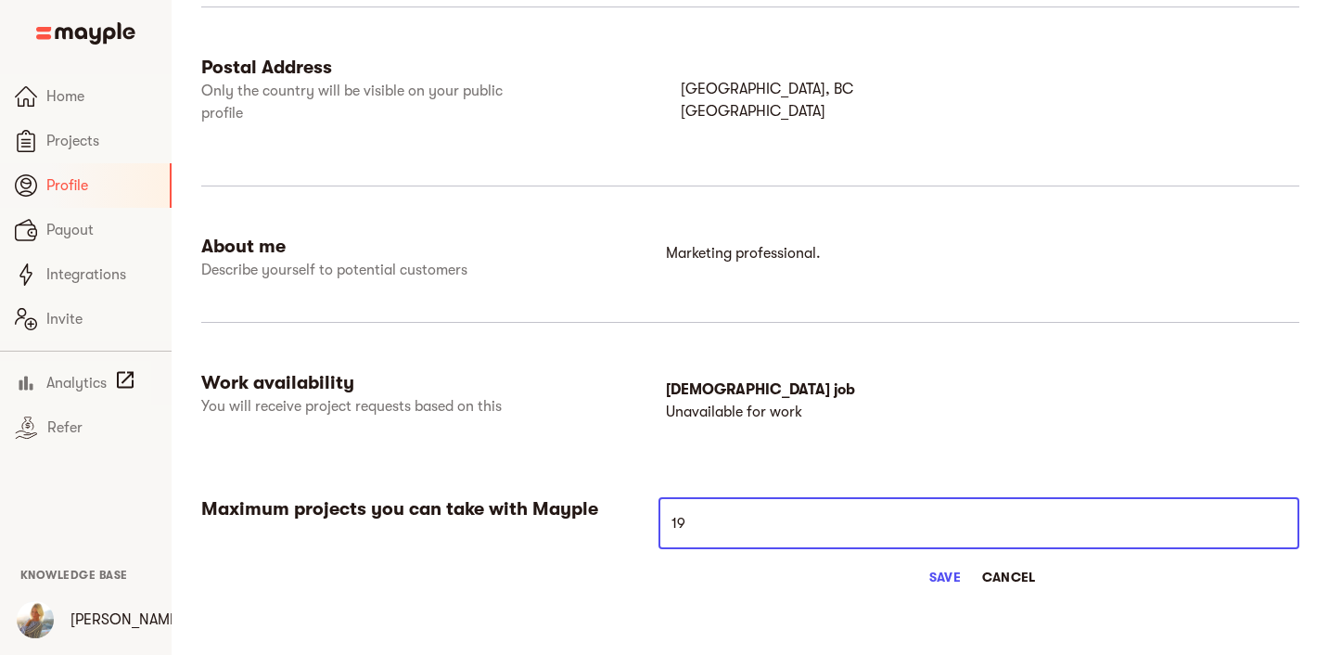
click at [1205, 529] on input "19" at bounding box center [978, 523] width 641 height 52
type input "1"
click at [1171, 586] on div "Save Cancel" at bounding box center [978, 576] width 641 height 33
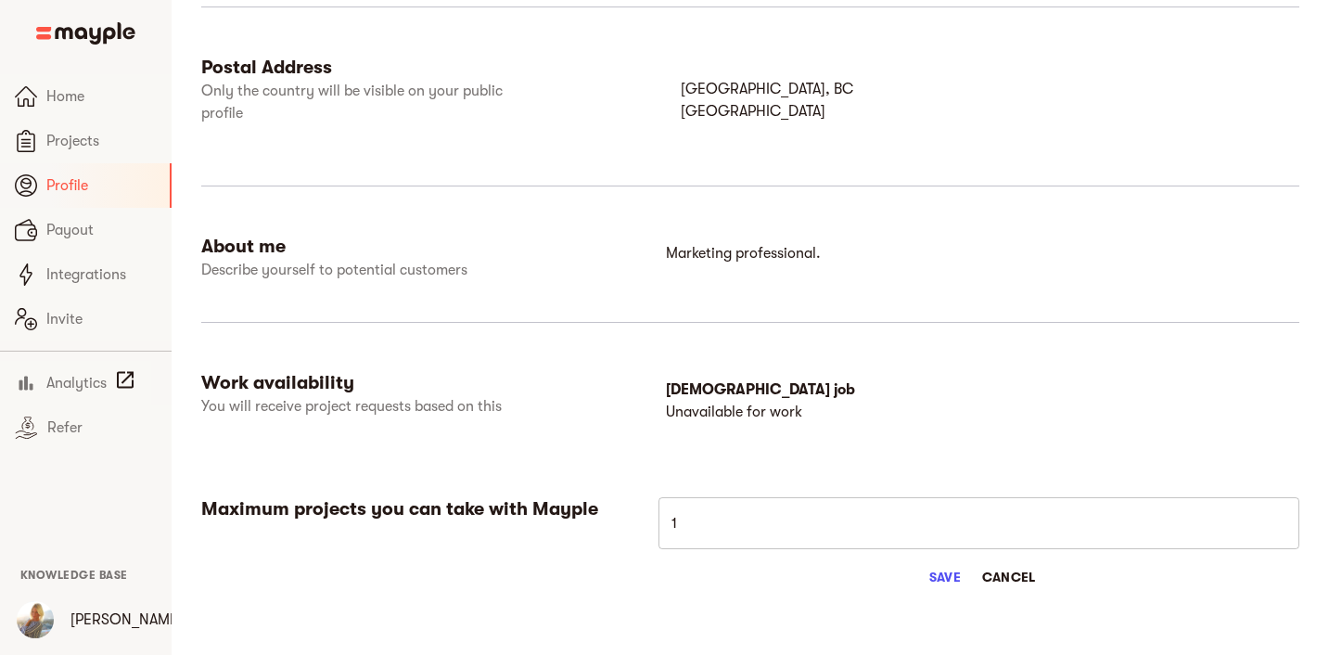
click at [943, 583] on span "Save" at bounding box center [945, 577] width 45 height 22
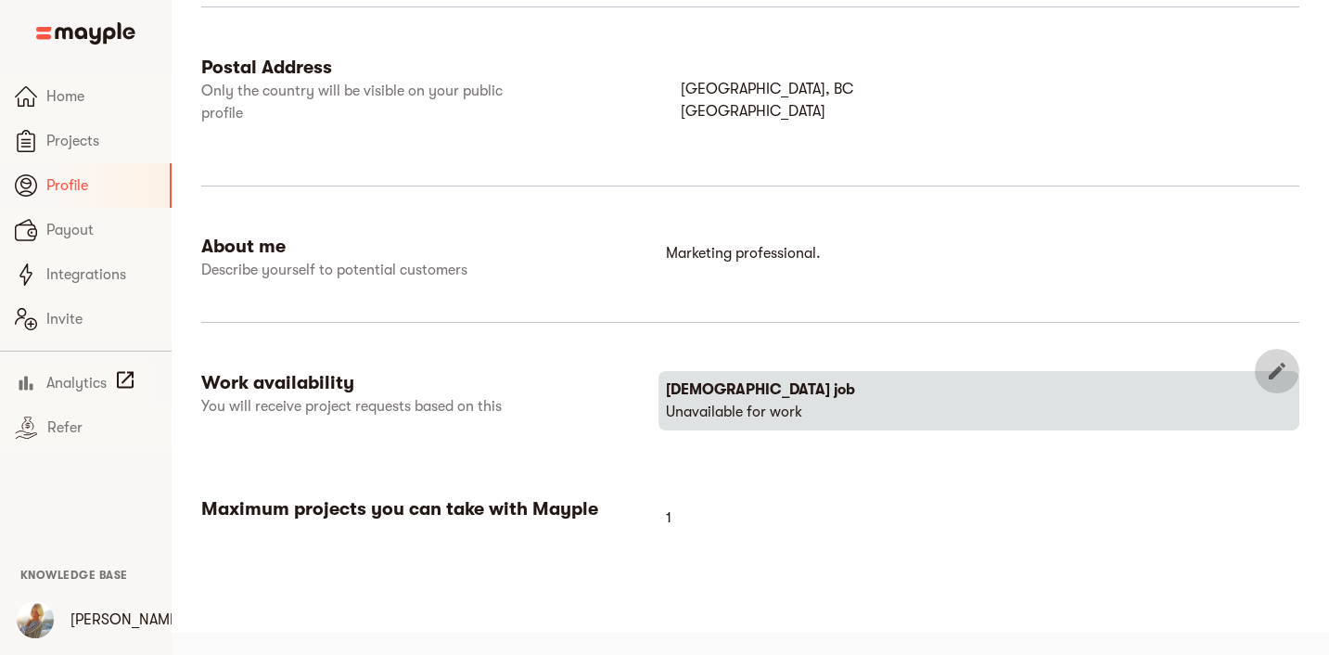
click at [1276, 368] on icon "button" at bounding box center [1277, 371] width 17 height 17
select select "FULLTIME_JOB"
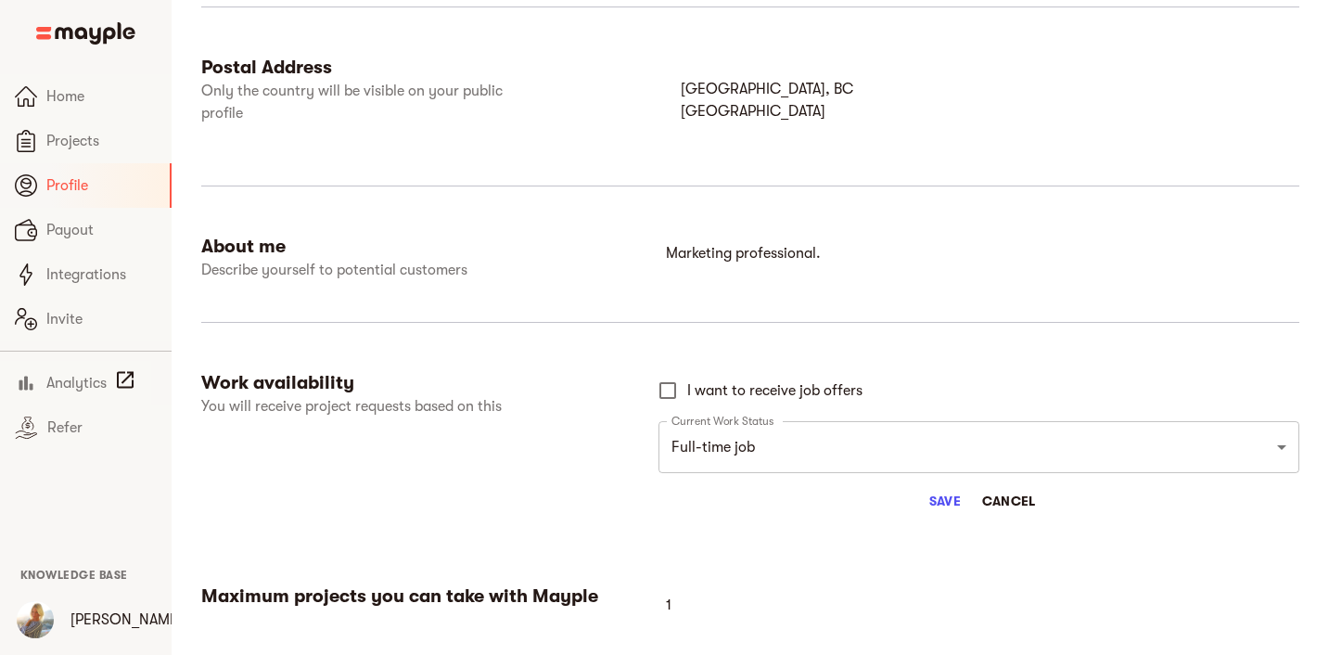
click at [958, 493] on span "Save" at bounding box center [945, 501] width 45 height 22
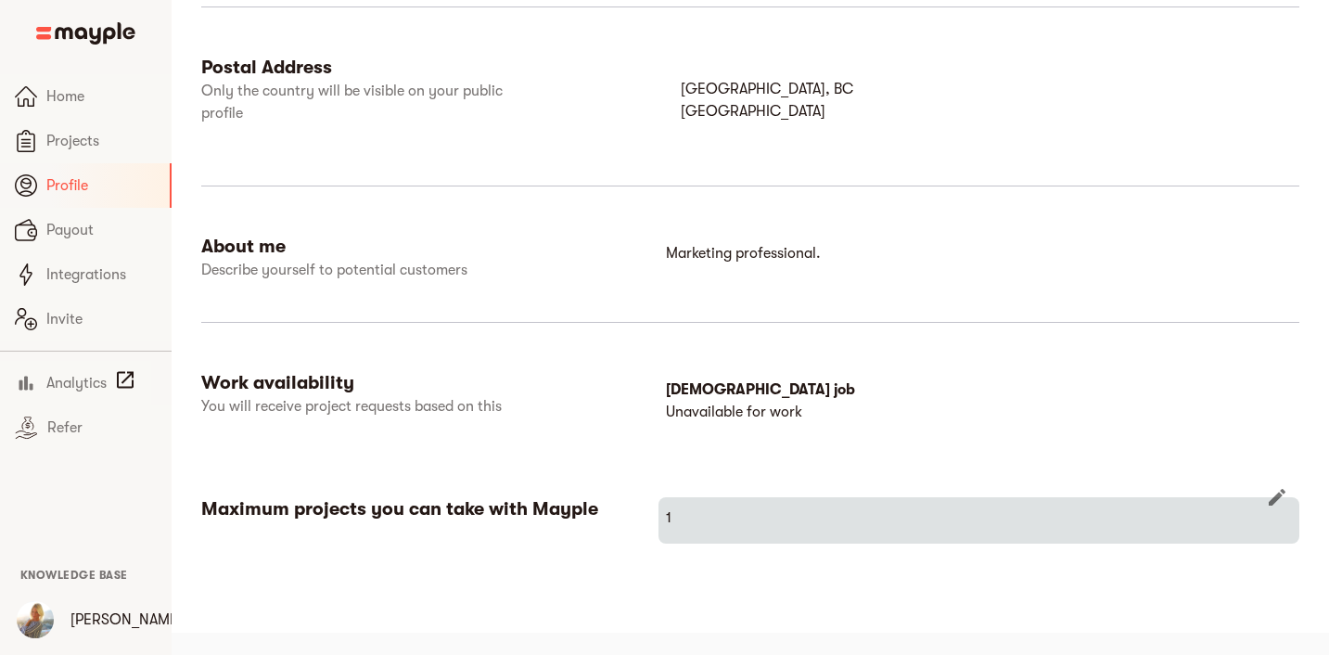
click at [1278, 494] on icon "button" at bounding box center [1277, 497] width 17 height 17
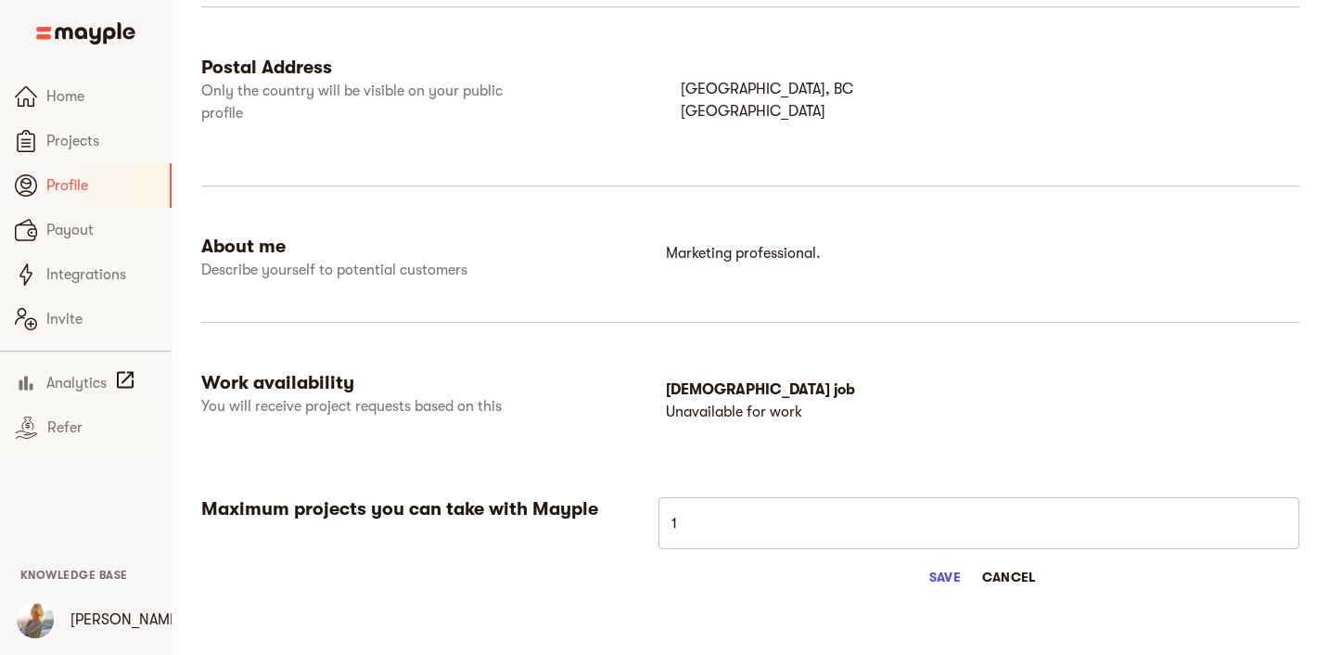
click at [1048, 565] on div "Save Cancel" at bounding box center [978, 576] width 641 height 33
click at [1023, 575] on span "Cancel" at bounding box center [1009, 577] width 54 height 22
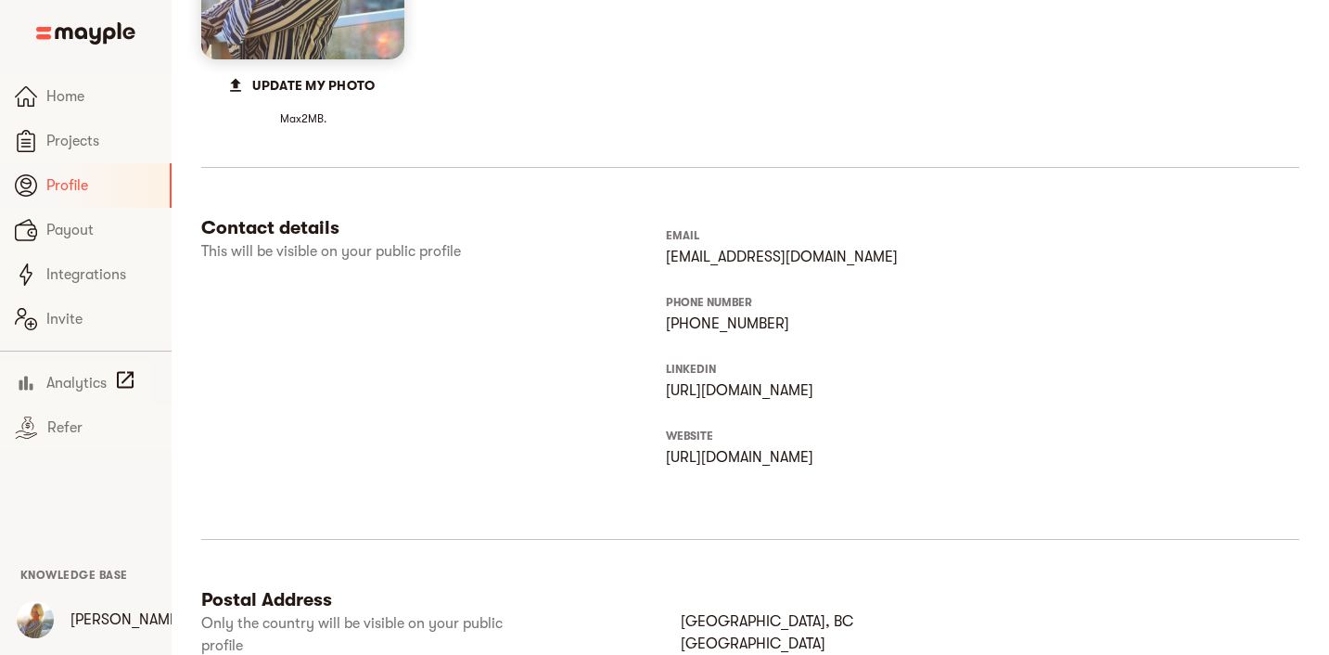
scroll to position [0, 0]
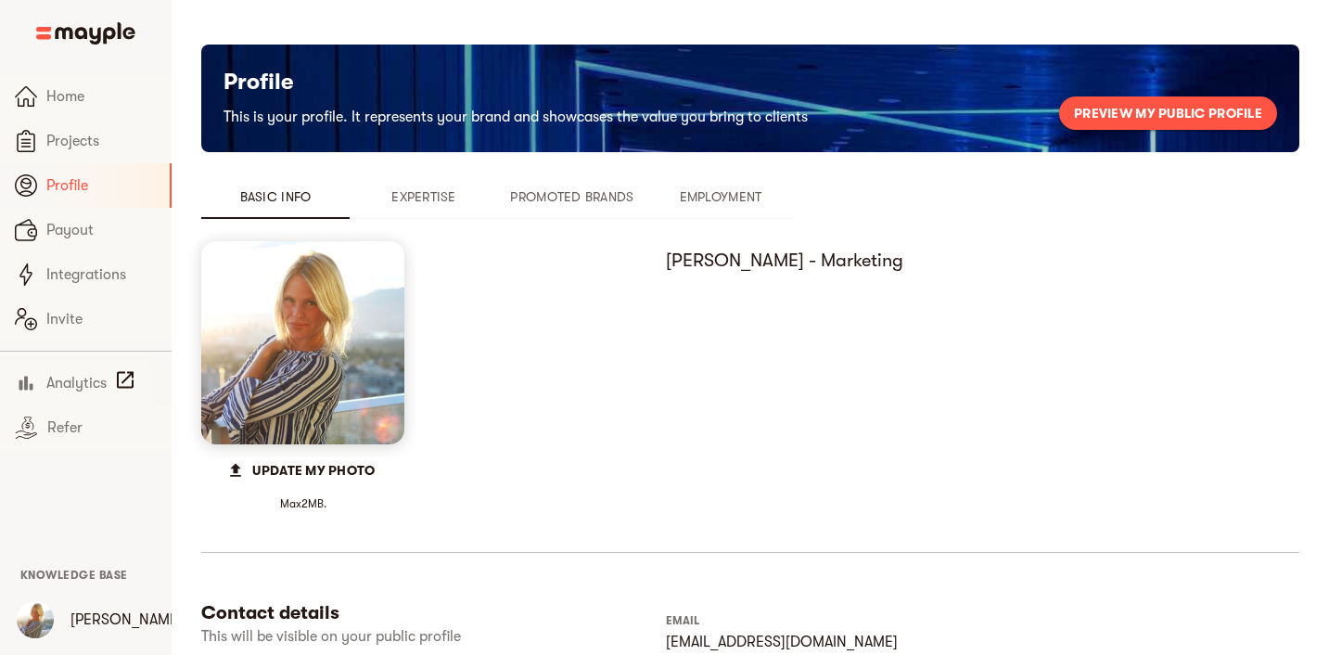
click at [93, 631] on div "Lindsay" at bounding box center [86, 619] width 160 height 59
click at [40, 624] on img "button" at bounding box center [35, 619] width 37 height 37
click at [116, 612] on span "Sign out" at bounding box center [109, 618] width 55 height 22
